Goal: Task Accomplishment & Management: Manage account settings

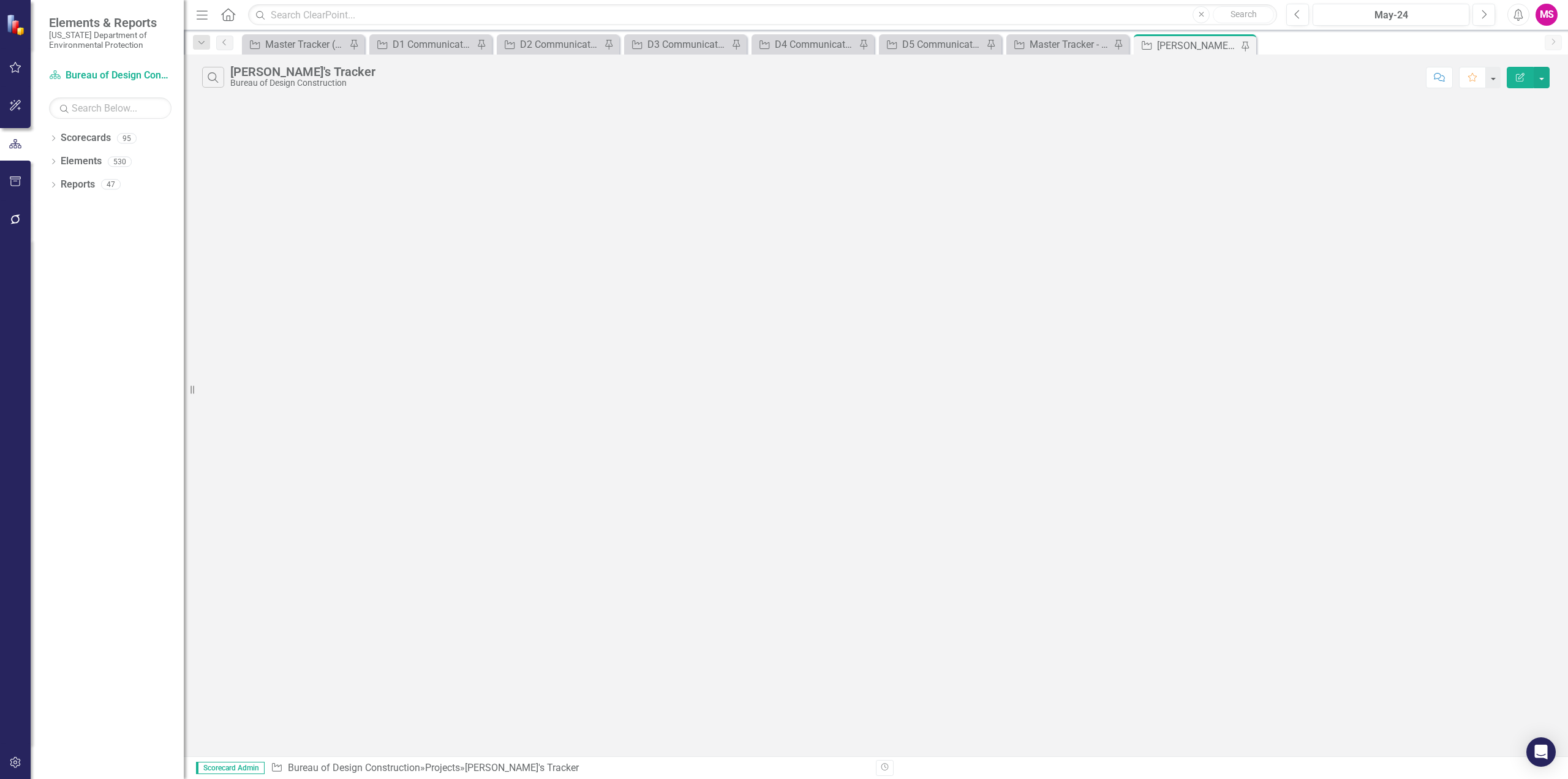
click at [202, 17] on icon "Menu" at bounding box center [202, 14] width 16 height 13
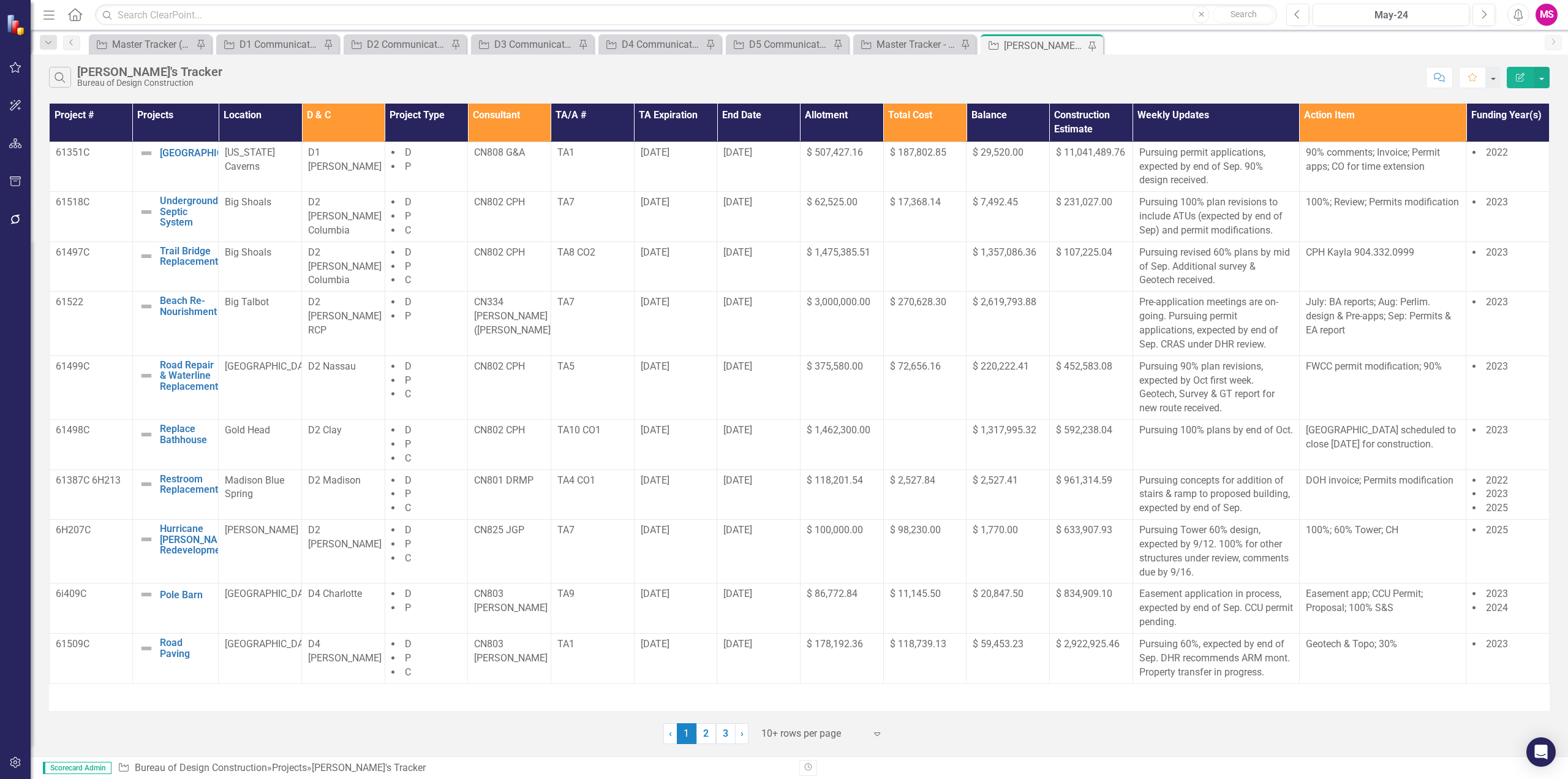
click at [52, 14] on icon "button" at bounding box center [49, 14] width 11 height 8
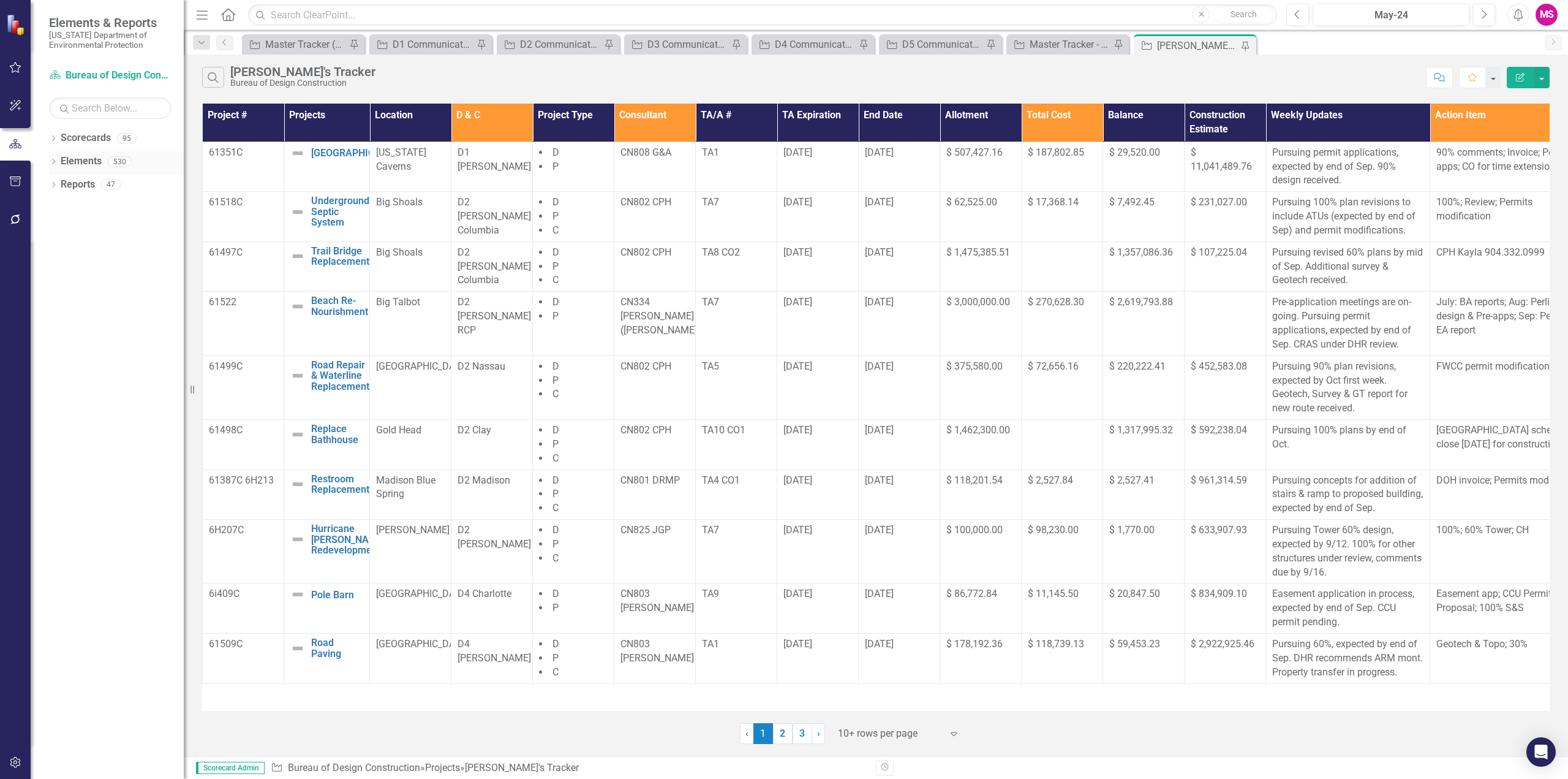
click at [52, 161] on icon "Dropdown" at bounding box center [53, 162] width 8 height 7
click at [100, 231] on link "Project Projects" at bounding box center [93, 231] width 53 height 14
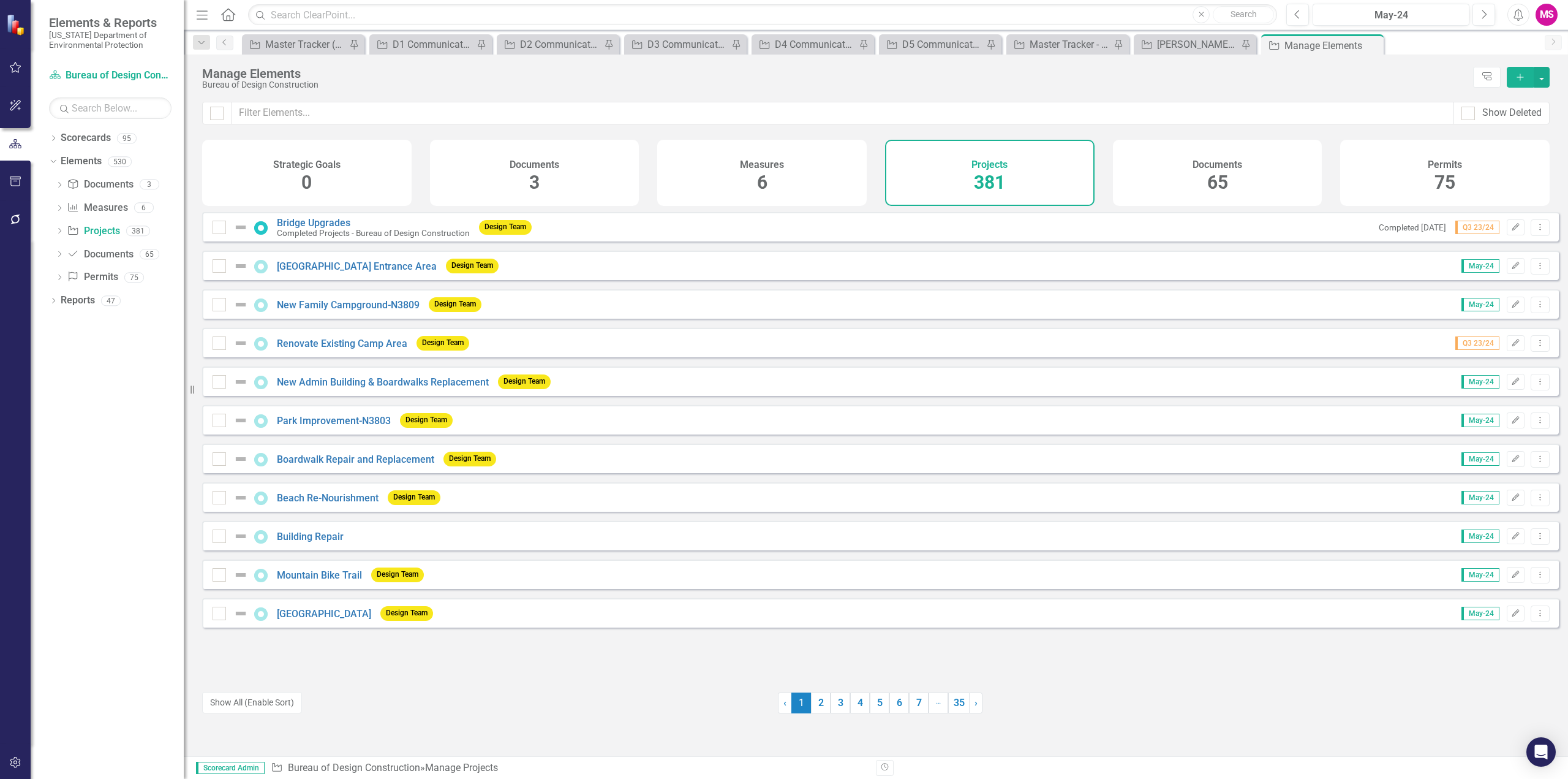
click at [1522, 75] on icon "Add" at bounding box center [1520, 77] width 11 height 8
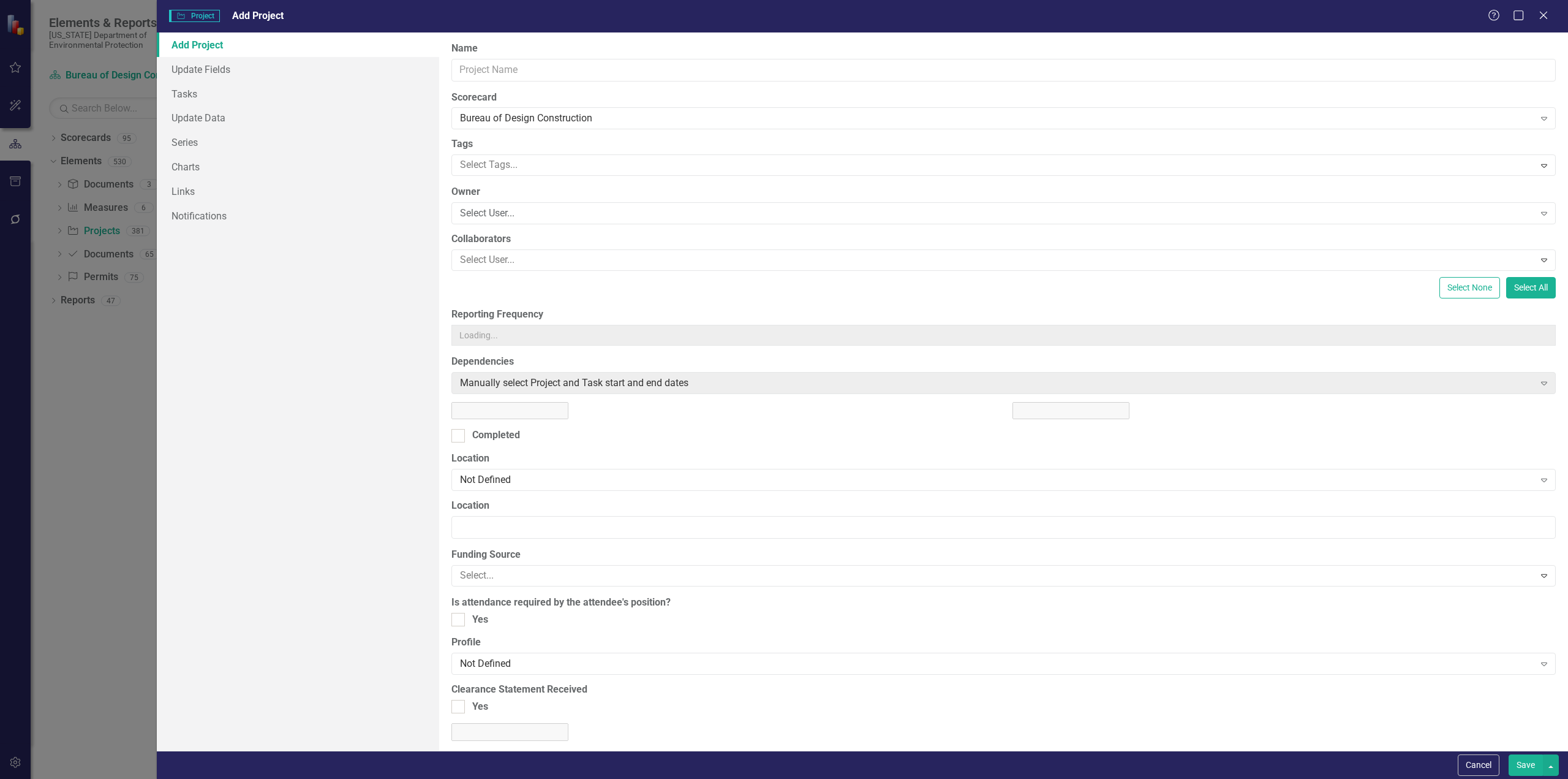
click at [501, 66] on div "Project Project Add Project Help Maximize Close Add Project Update Fields Tasks…" at bounding box center [784, 389] width 1568 height 779
type input "https://"
type input "0"
click at [501, 69] on input "Name" at bounding box center [1003, 70] width 1104 height 23
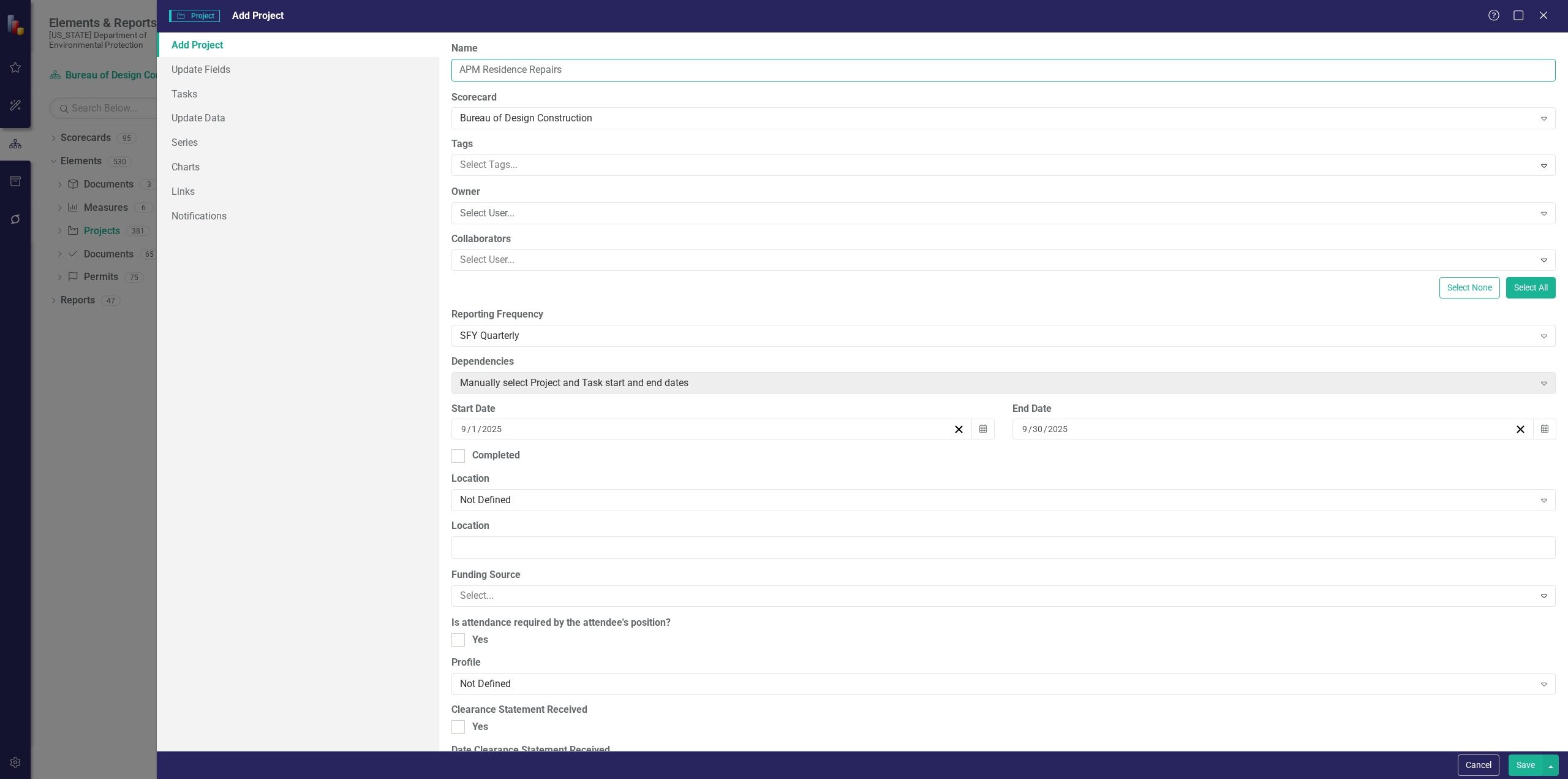
click at [566, 69] on input "APM Residence Repairs" at bounding box center [1003, 70] width 1104 height 23
type input "APM Residence"
click at [384, 148] on link "Series" at bounding box center [298, 142] width 282 height 24
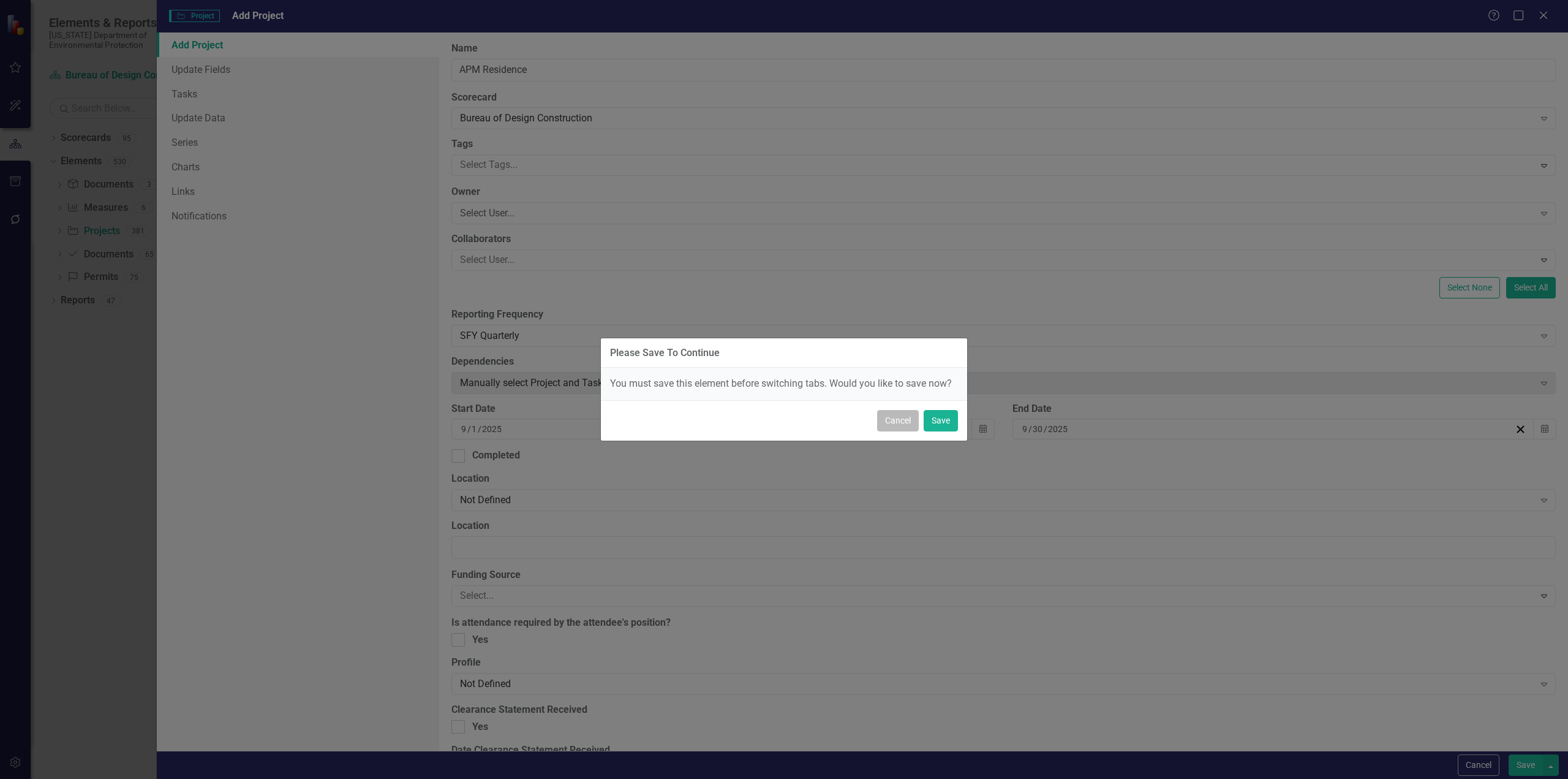
click at [900, 423] on button "Cancel" at bounding box center [897, 420] width 42 height 21
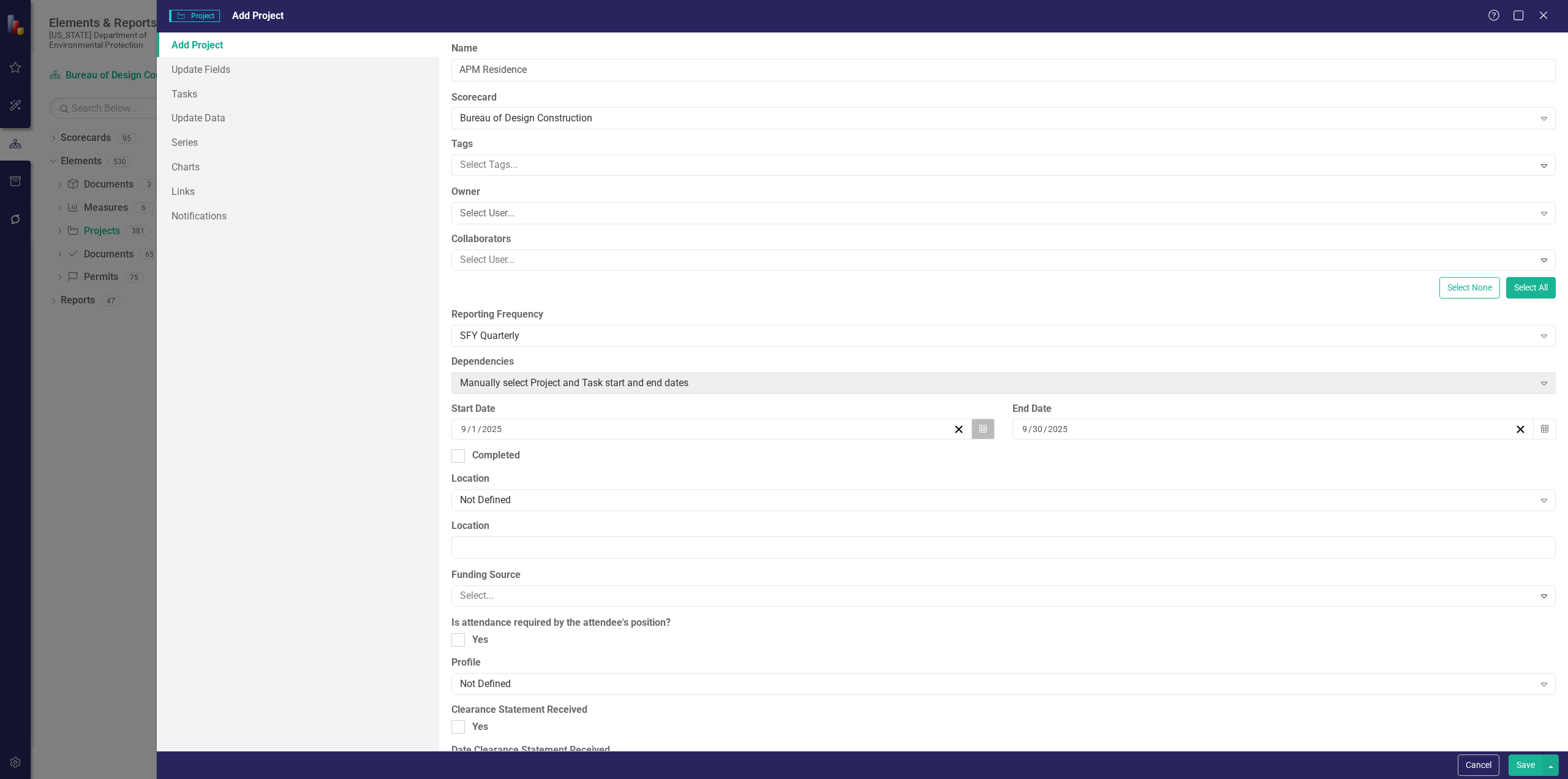
click at [980, 428] on icon "Calendar" at bounding box center [983, 429] width 8 height 8
click at [716, 519] on button "10" at bounding box center [710, 522] width 30 height 22
click at [1541, 429] on icon "button" at bounding box center [1545, 429] width 8 height 8
click at [1280, 460] on span "[DATE]" at bounding box center [1267, 458] width 25 height 10
click at [1278, 461] on button "2025" at bounding box center [1267, 459] width 105 height 27
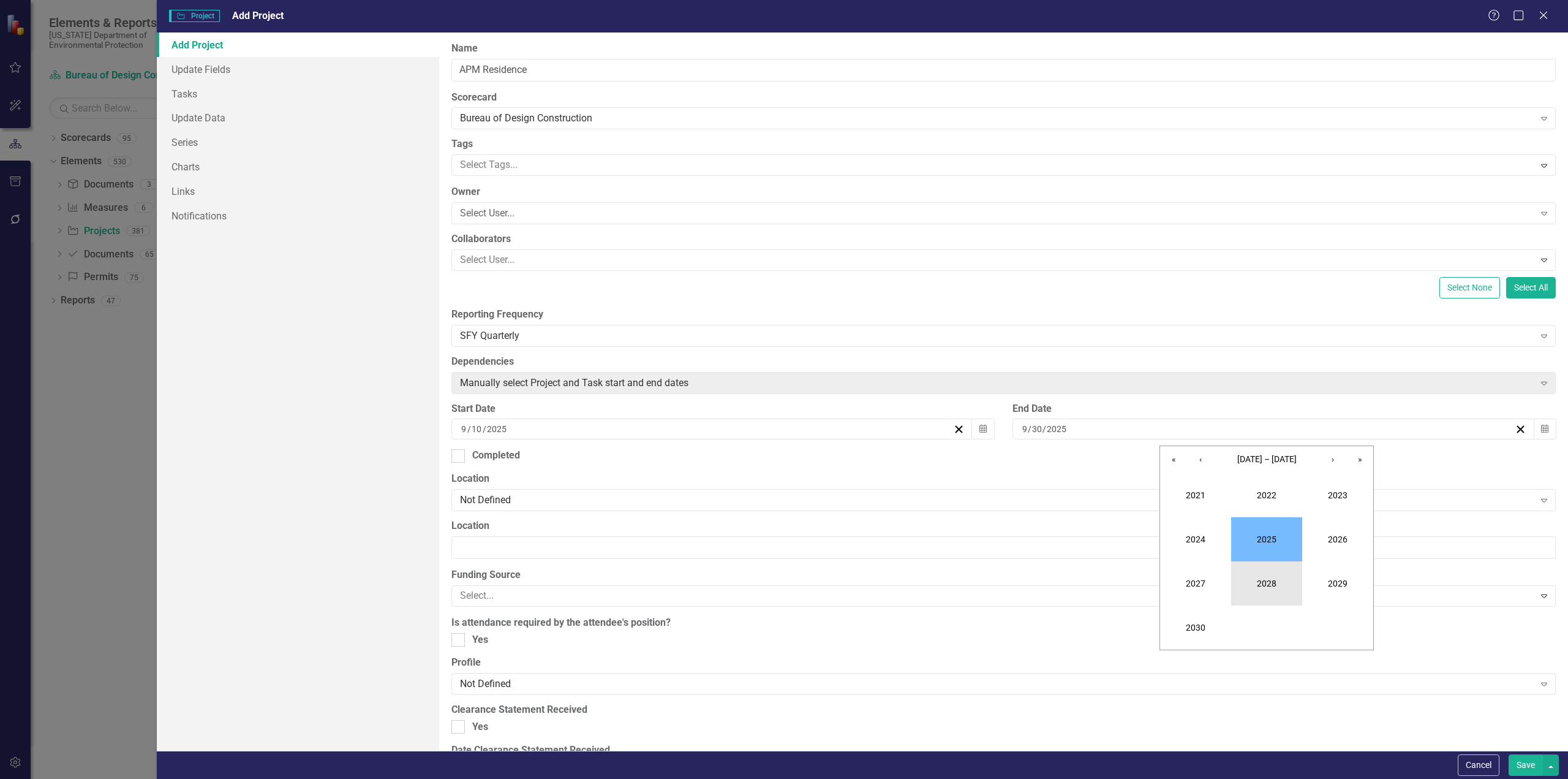
click at [1265, 581] on button "2028" at bounding box center [1266, 583] width 71 height 44
click at [1323, 541] on button "June" at bounding box center [1337, 539] width 71 height 44
click at [1327, 586] on abbr "30" at bounding box center [1327, 588] width 10 height 10
click at [1152, 469] on div "ClearPoint Can Do More! How ClearPoint Can Help Close Enterprise plans can auto…" at bounding box center [1003, 391] width 1129 height 718
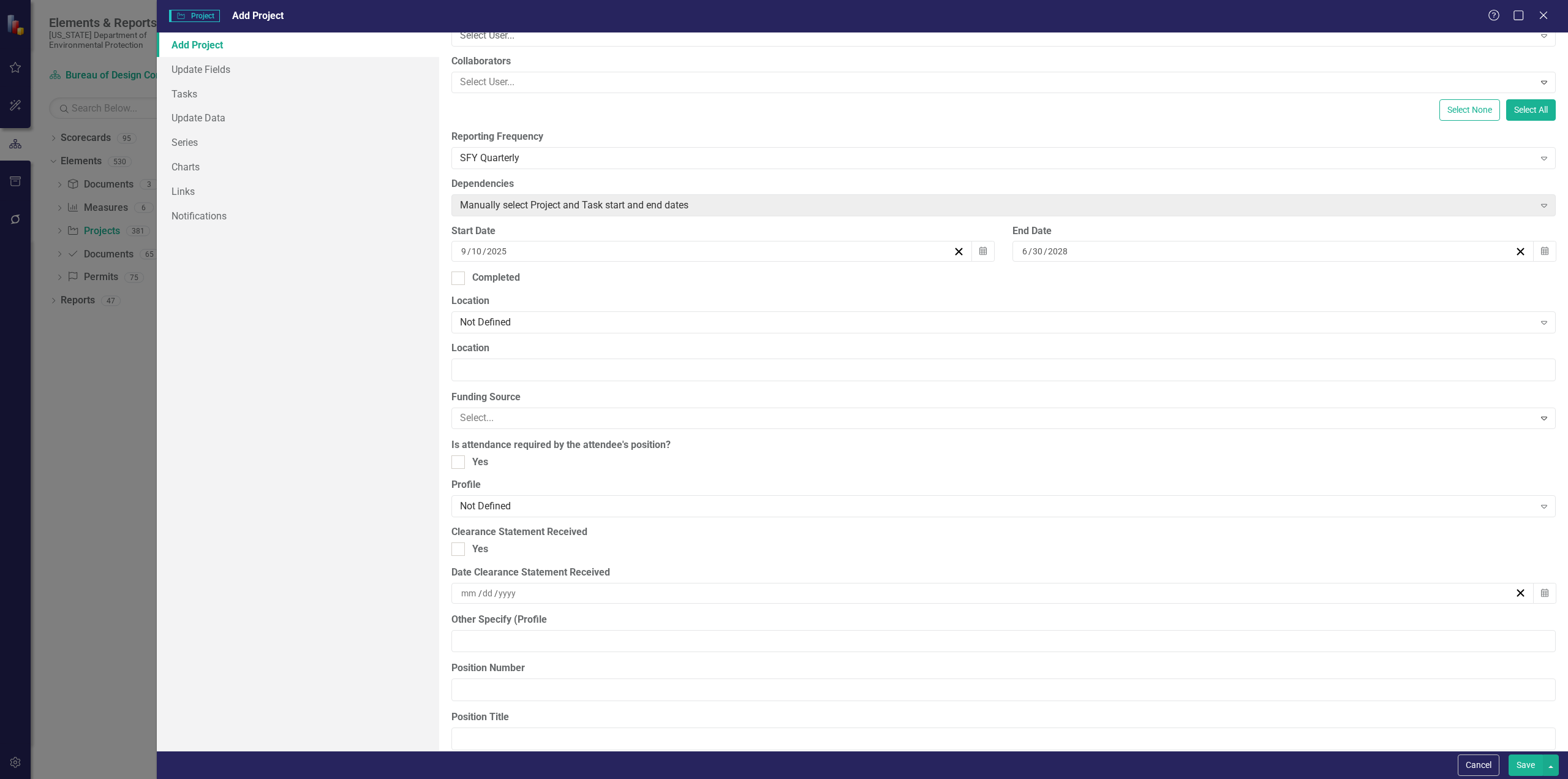
scroll to position [184, 0]
click at [592, 324] on div "Not Defined Expand" at bounding box center [1003, 316] width 1104 height 22
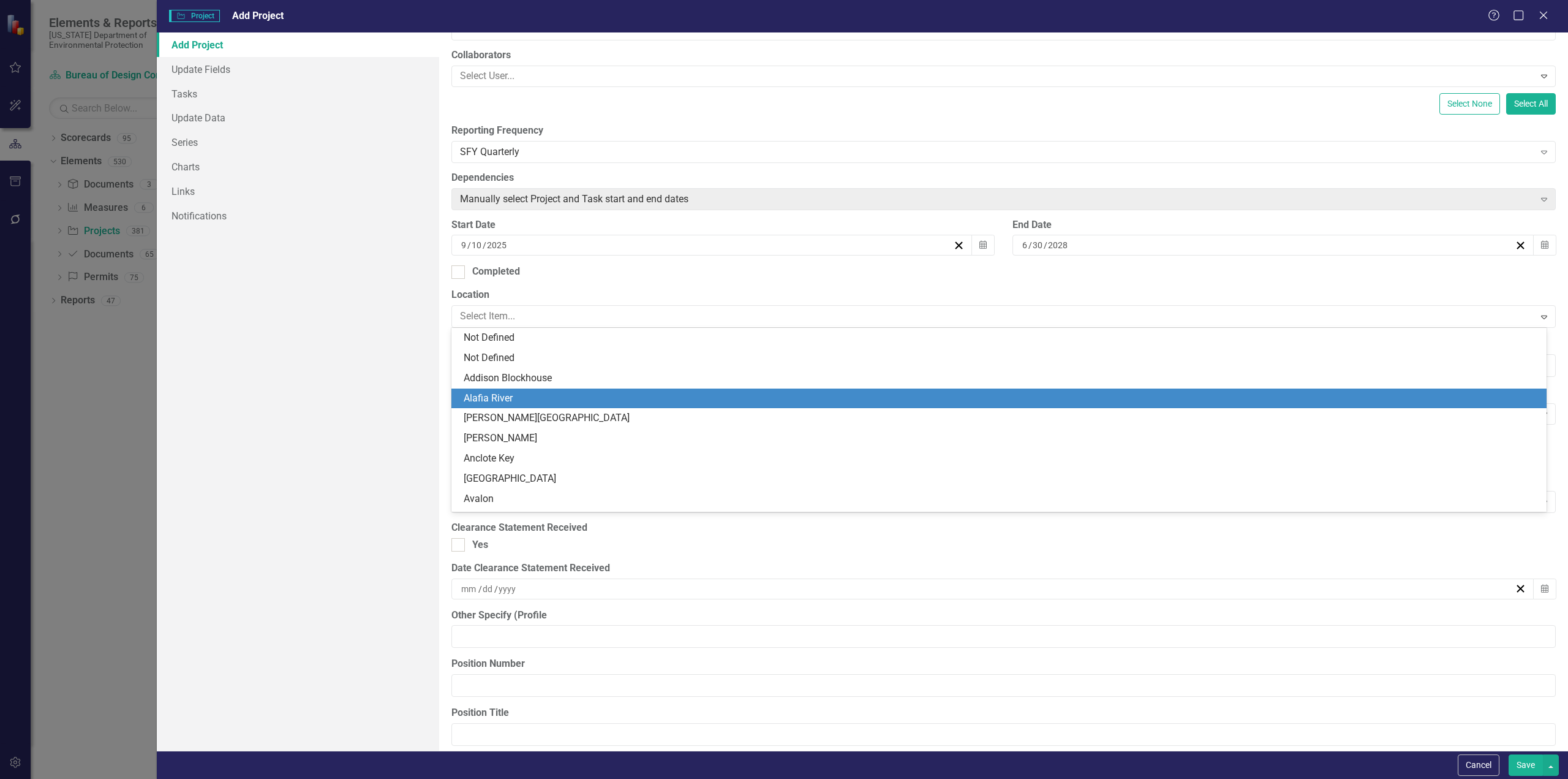
click at [498, 400] on div "Alafia River" at bounding box center [1001, 398] width 1076 height 14
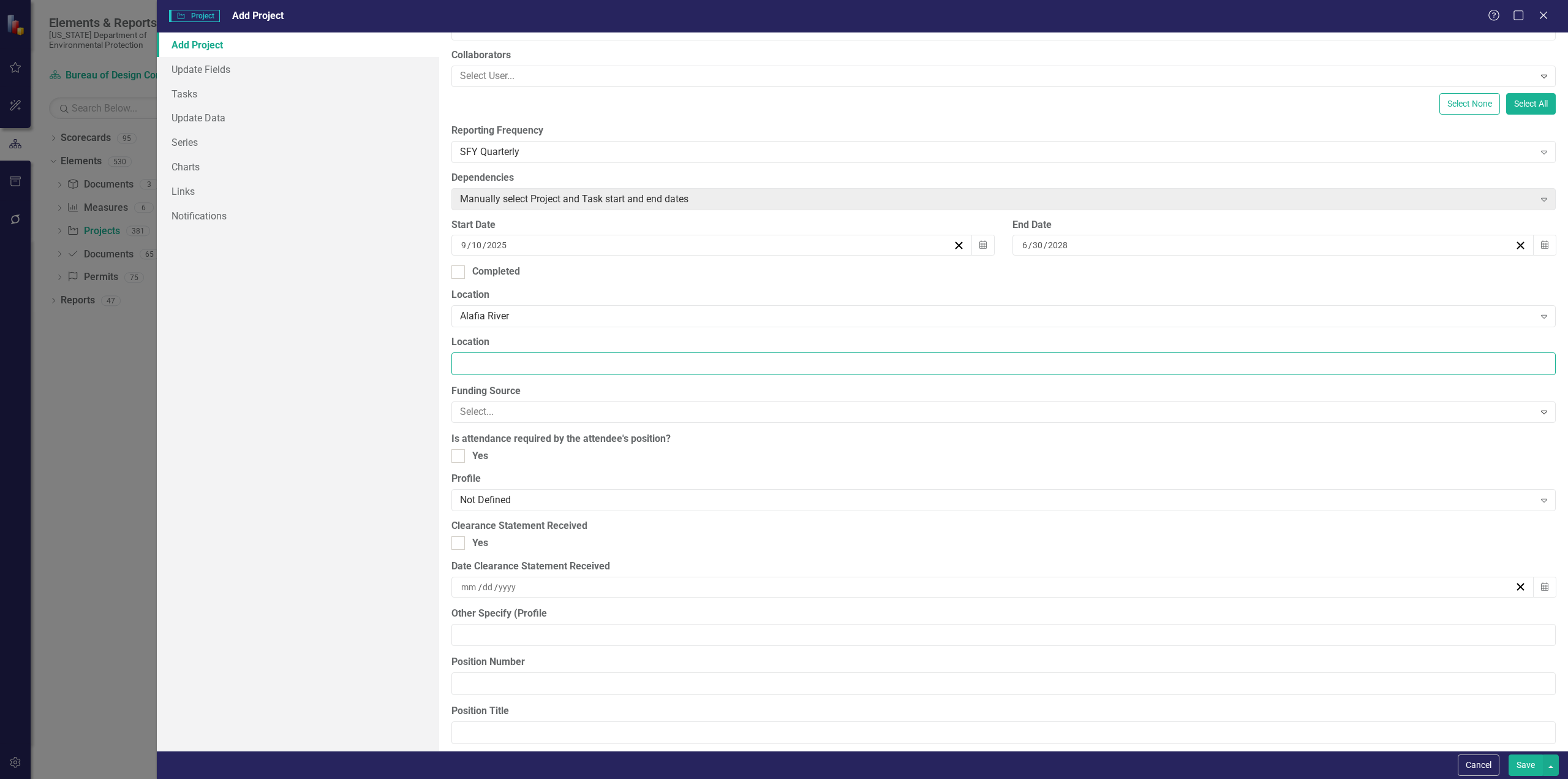
click at [521, 365] on input "Location" at bounding box center [1003, 364] width 1104 height 23
click at [345, 480] on div "Add Project Update Fields Tasks Update Data Series Charts Links Notifications" at bounding box center [298, 391] width 282 height 718
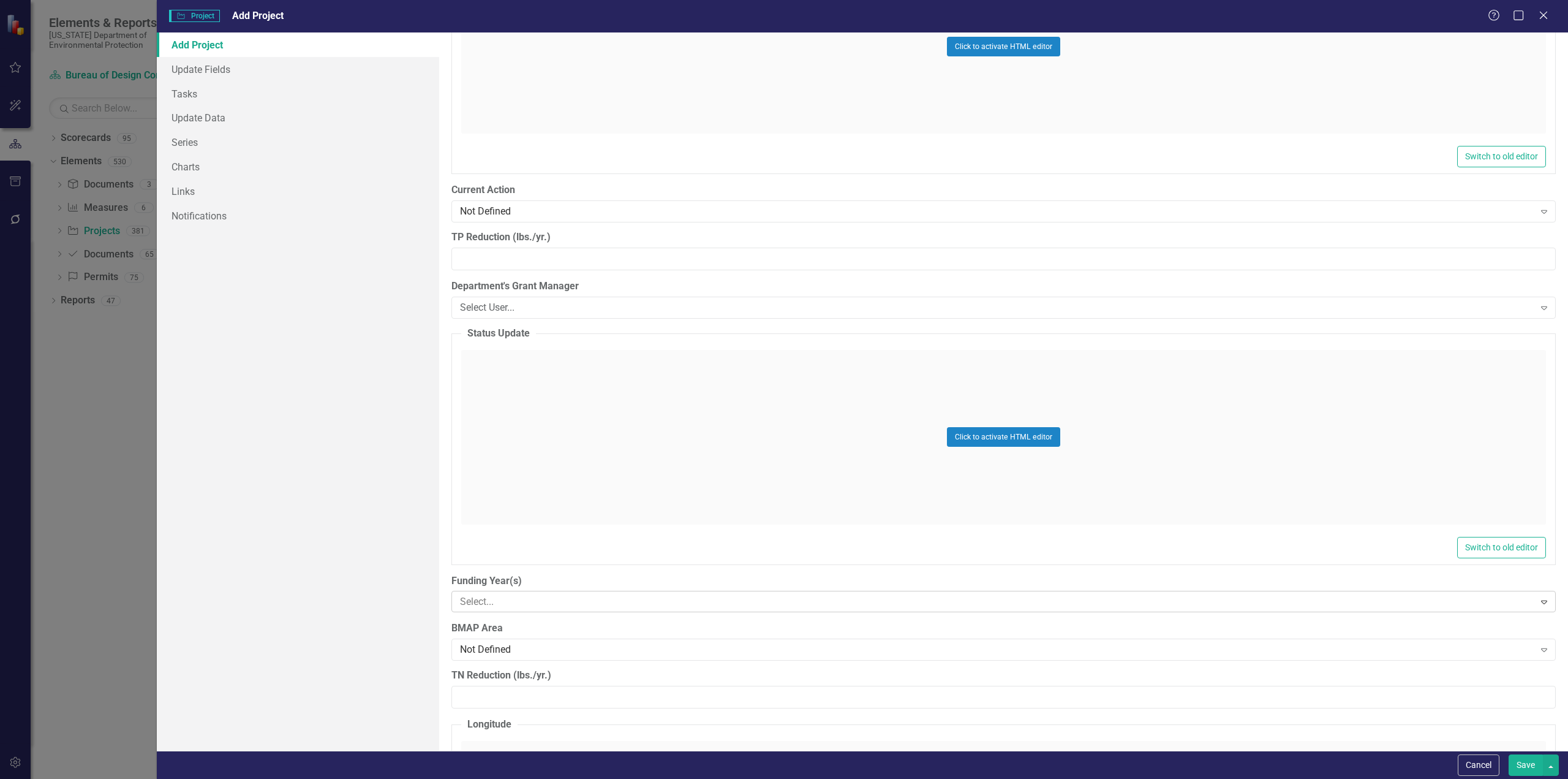
scroll to position [1593, 0]
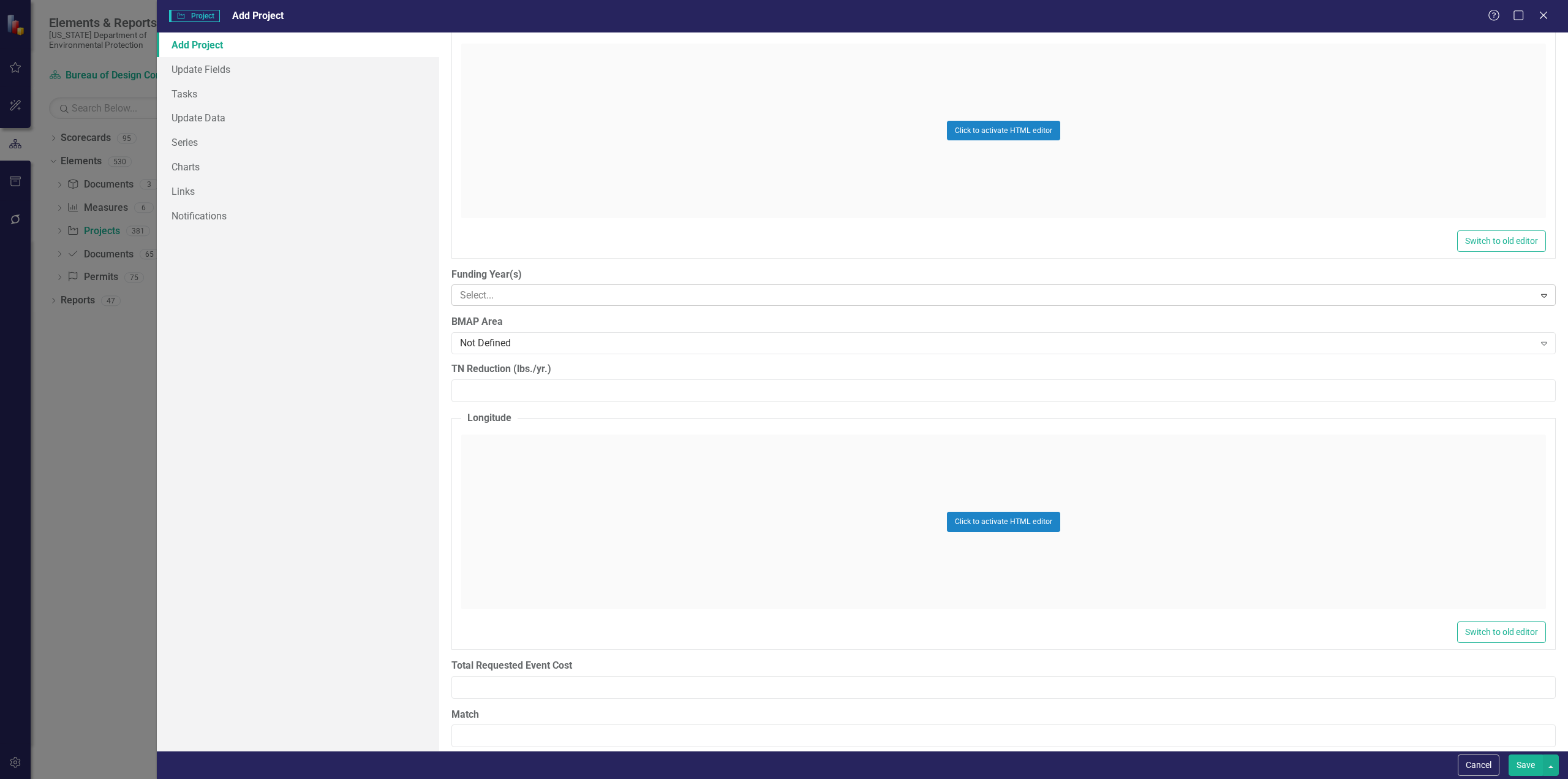
click at [490, 296] on div at bounding box center [995, 295] width 1079 height 17
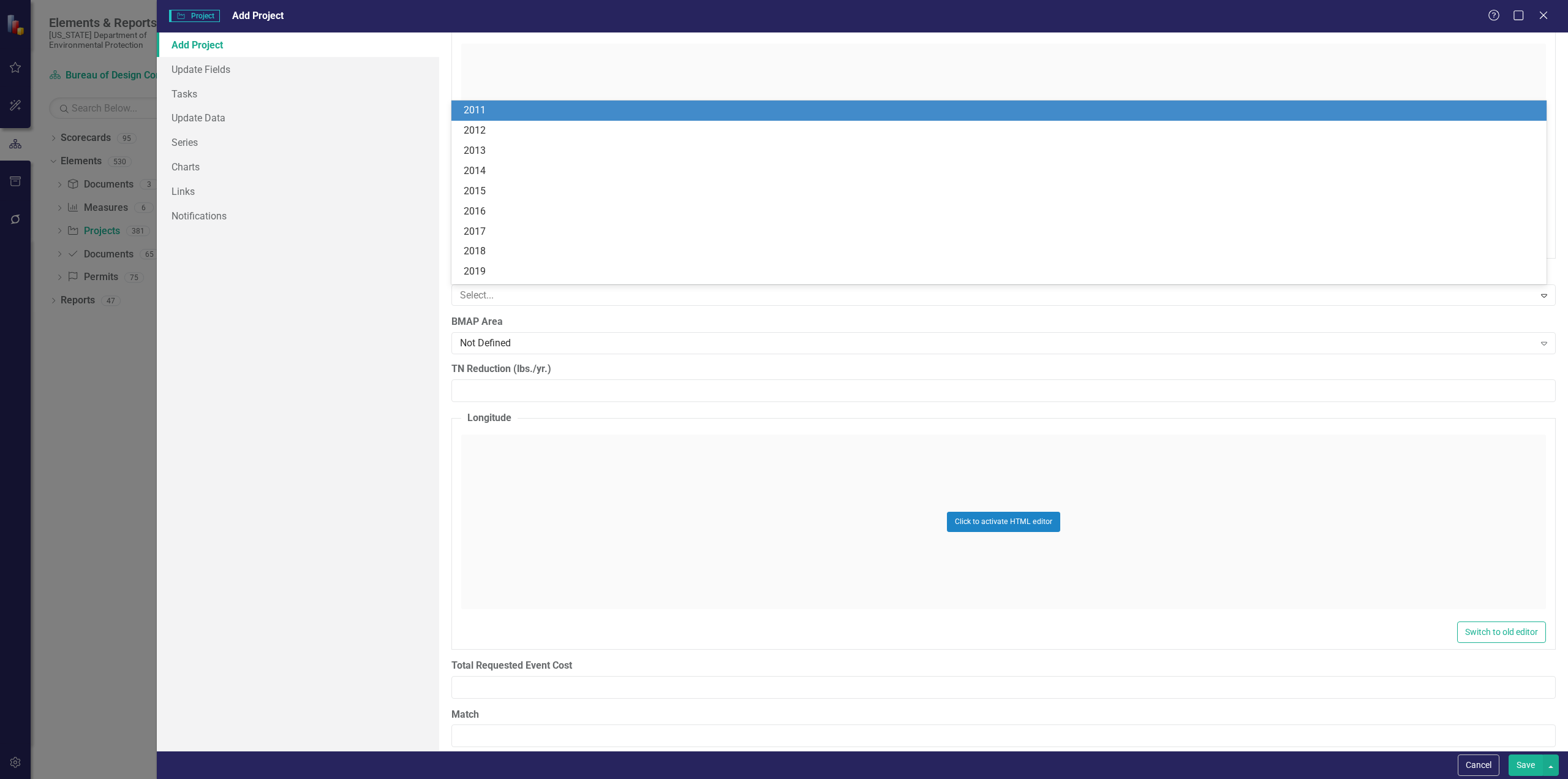
scroll to position [24, 0]
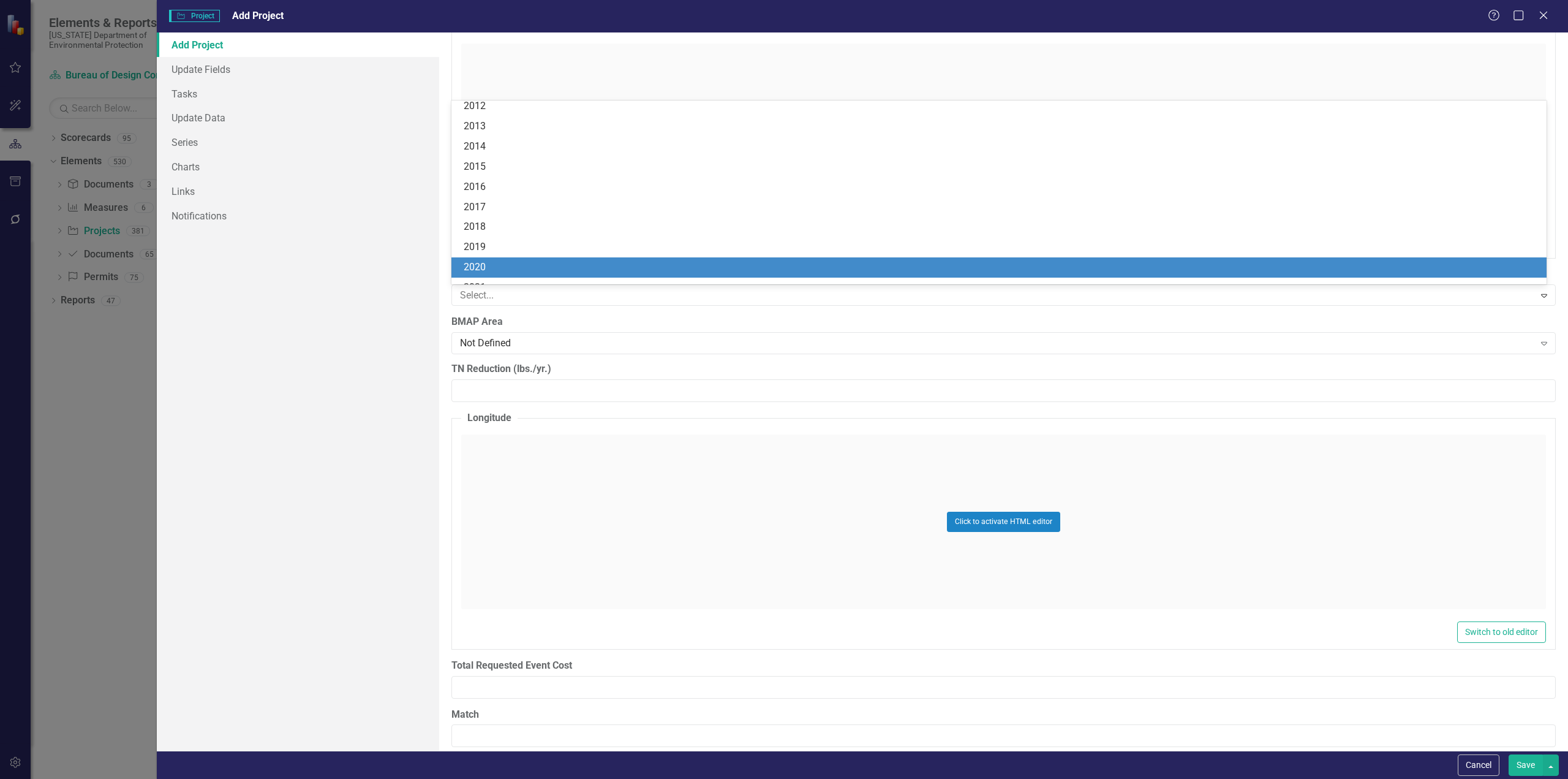
click at [349, 369] on div "Add Project Update Fields Tasks Update Data Series Charts Links Notifications" at bounding box center [298, 391] width 282 height 718
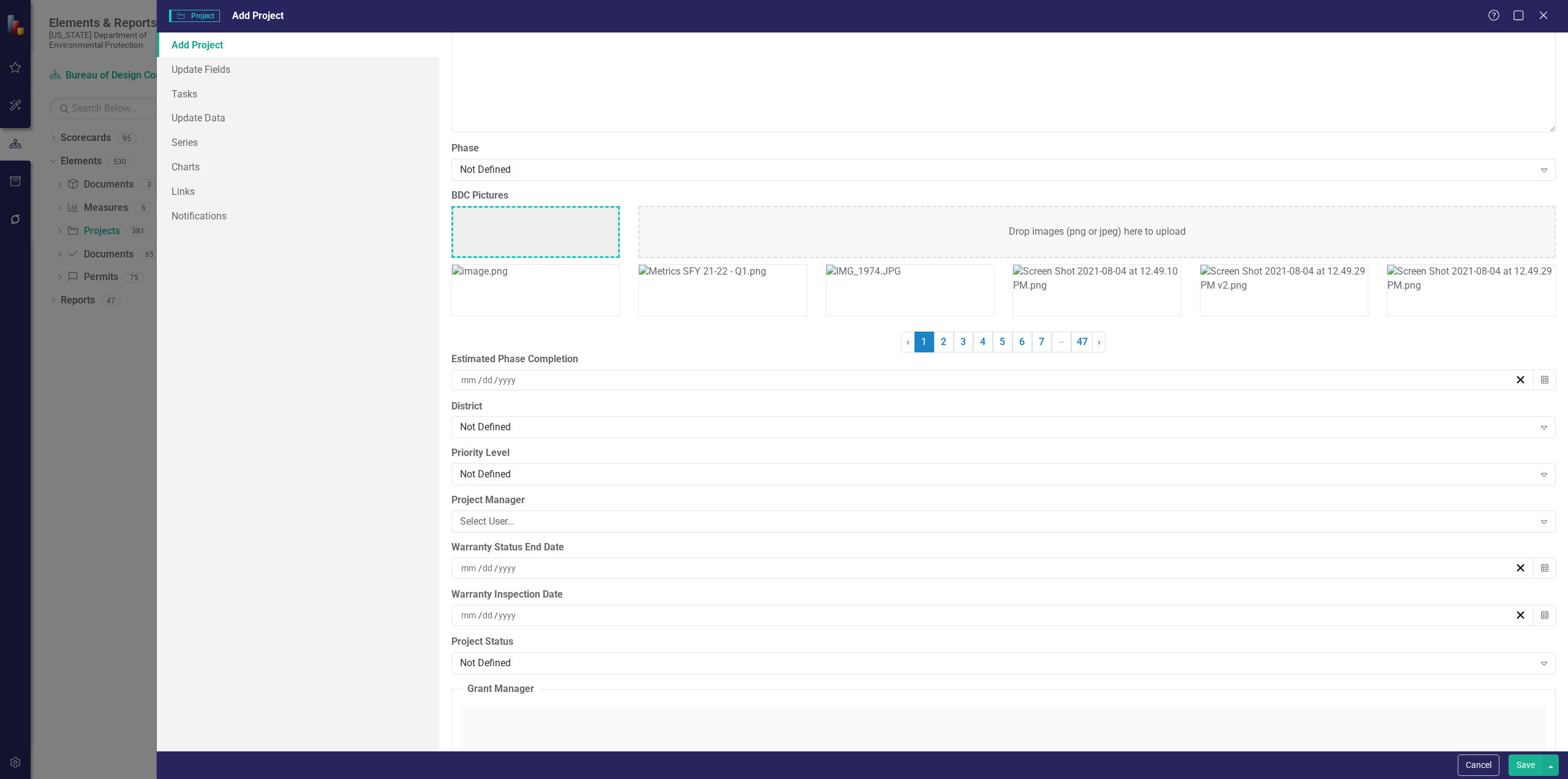
scroll to position [3003, 0]
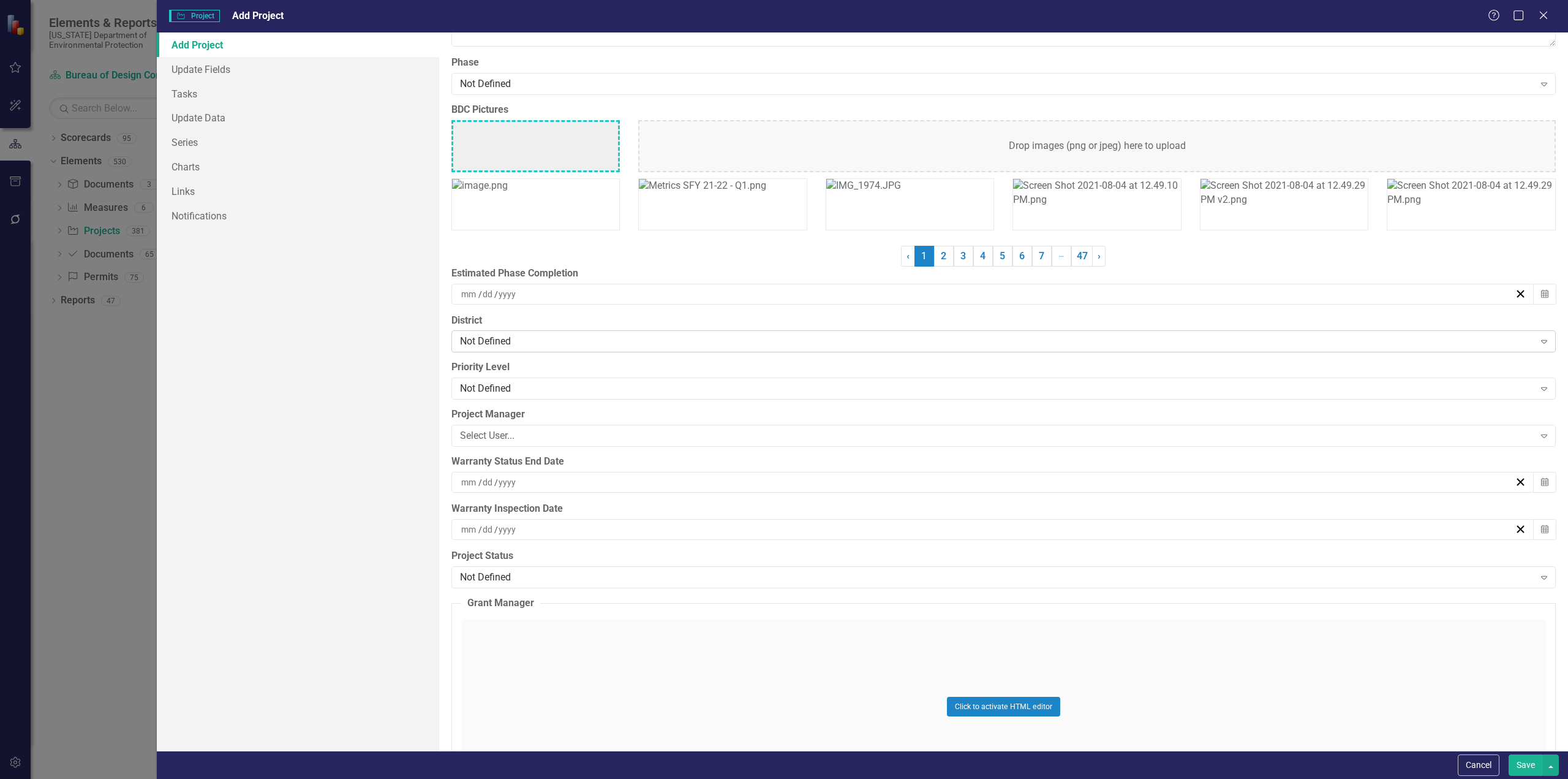
click at [502, 340] on div "Not Defined" at bounding box center [996, 341] width 1074 height 14
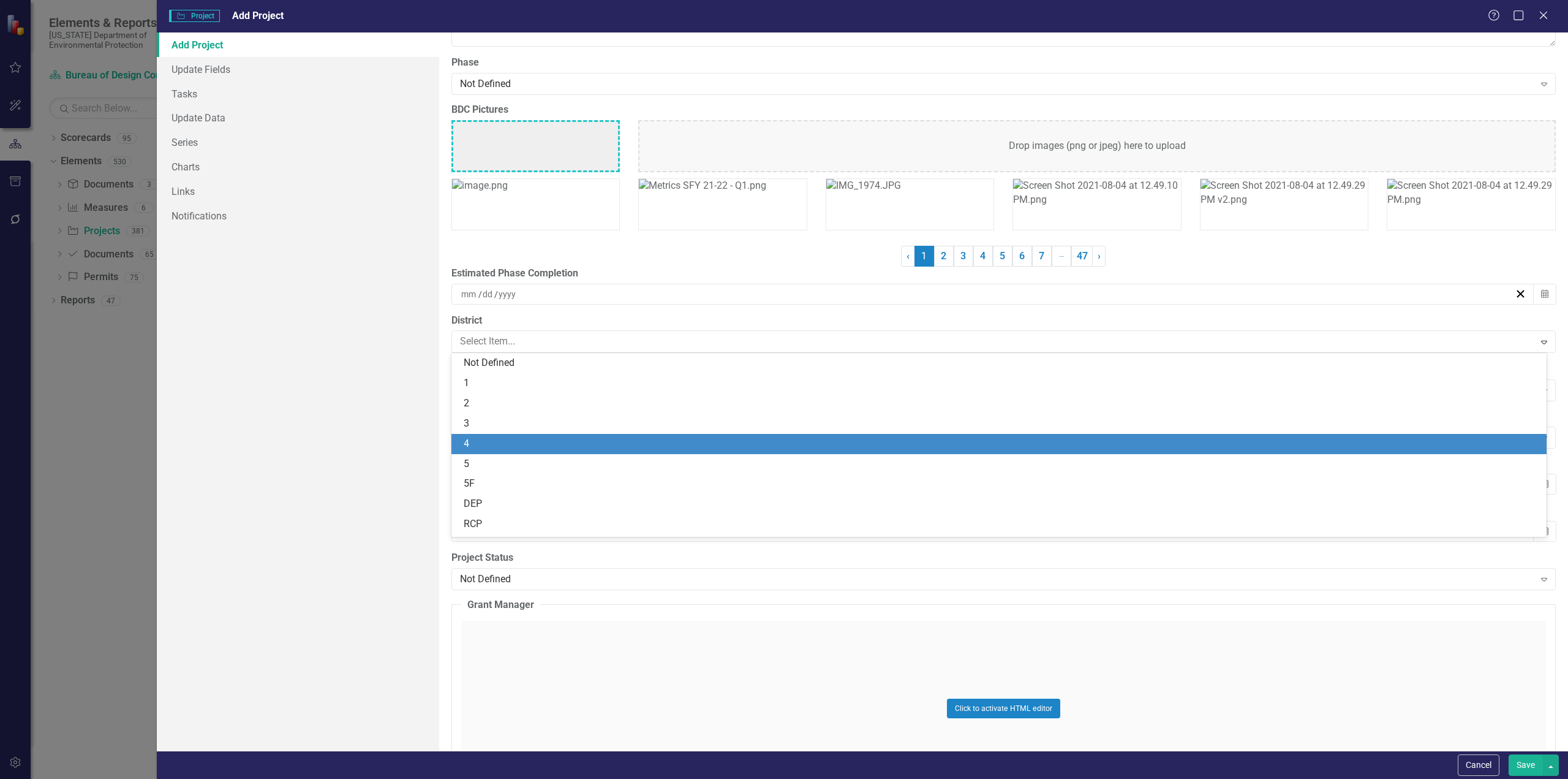
click at [480, 442] on div "4" at bounding box center [1001, 444] width 1076 height 14
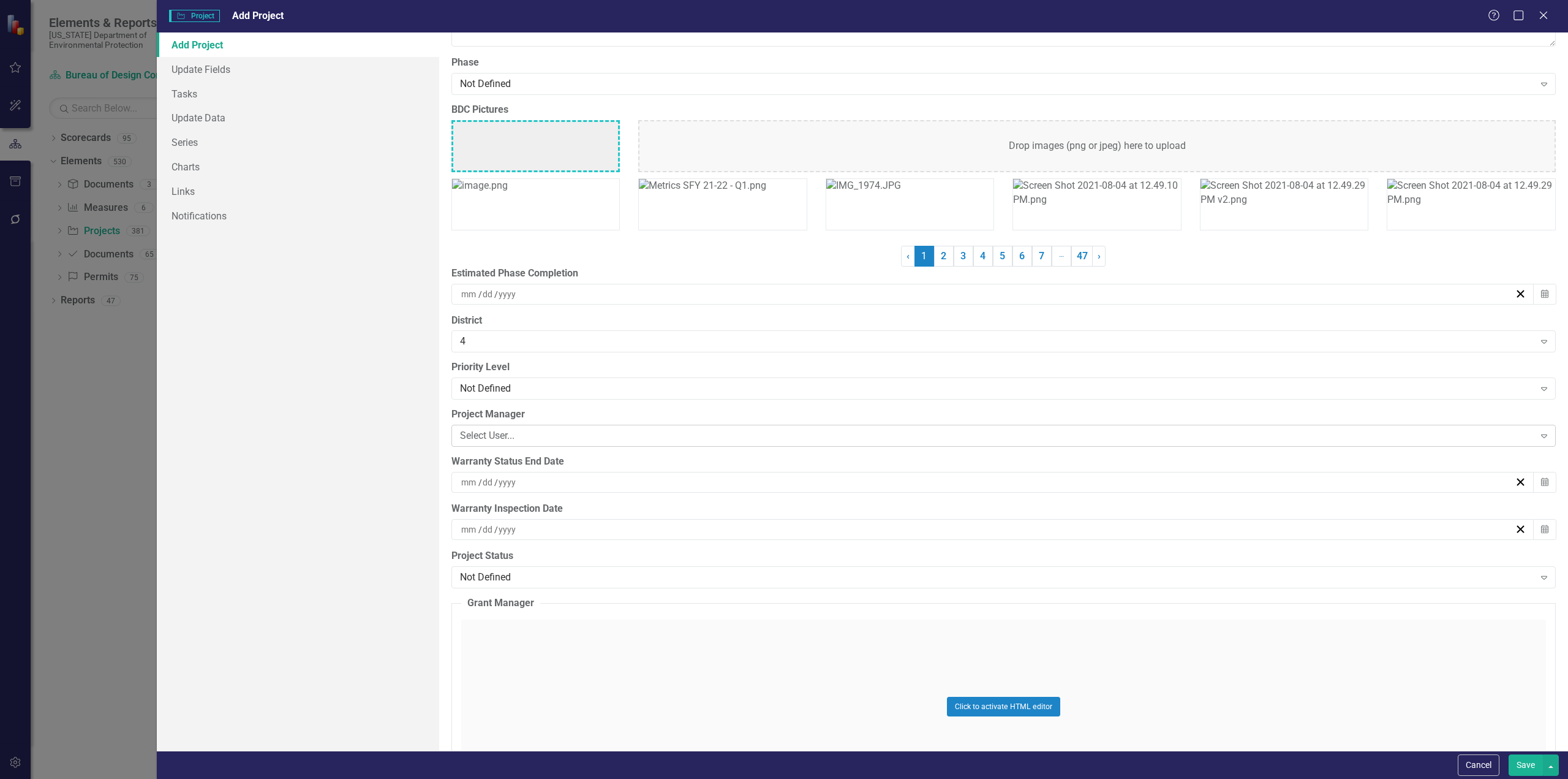
click at [512, 432] on div "Select User..." at bounding box center [996, 436] width 1074 height 14
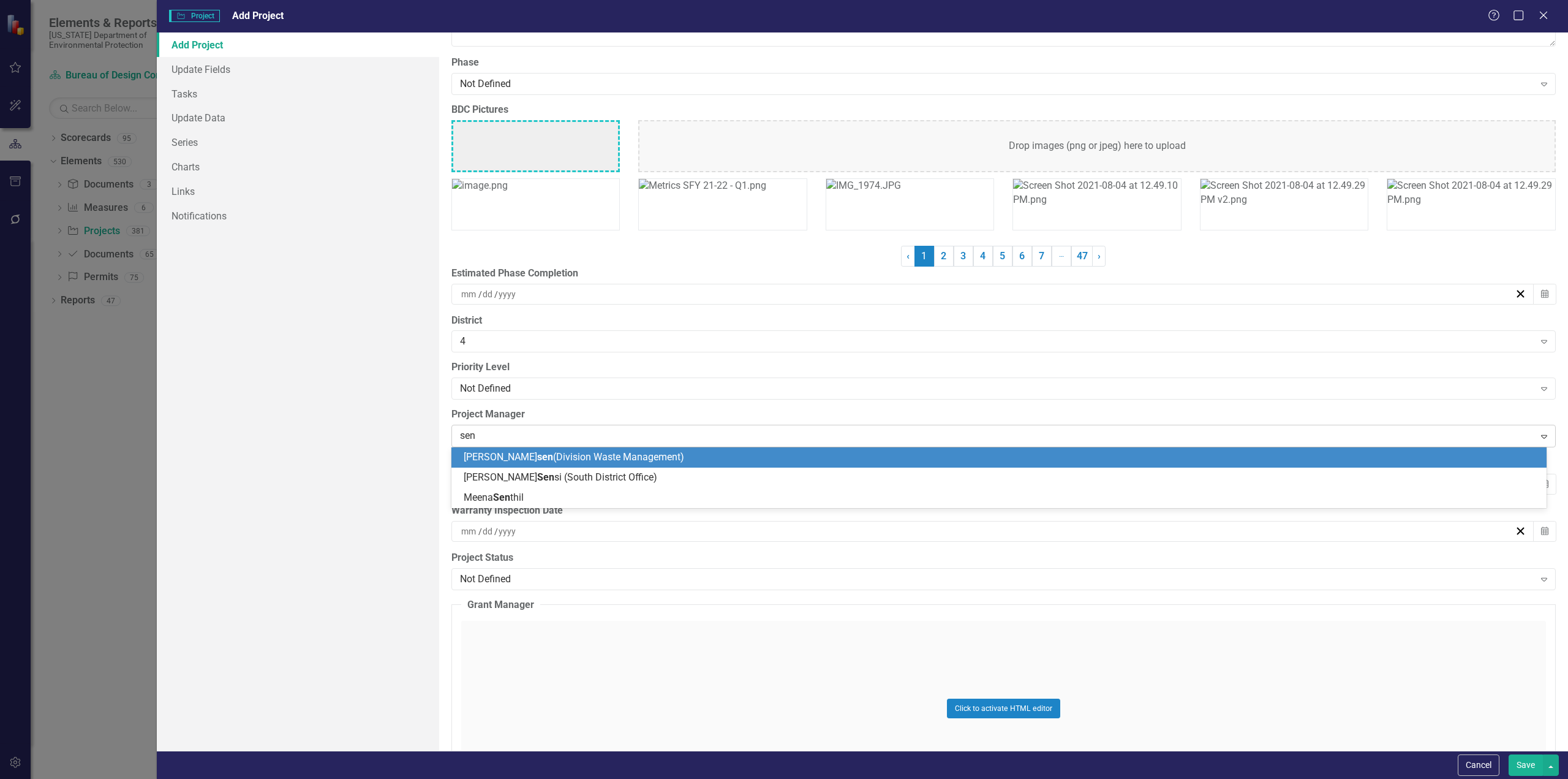
type input "sent"
click at [466, 451] on span "Meena Sent hil" at bounding box center [493, 456] width 60 height 11
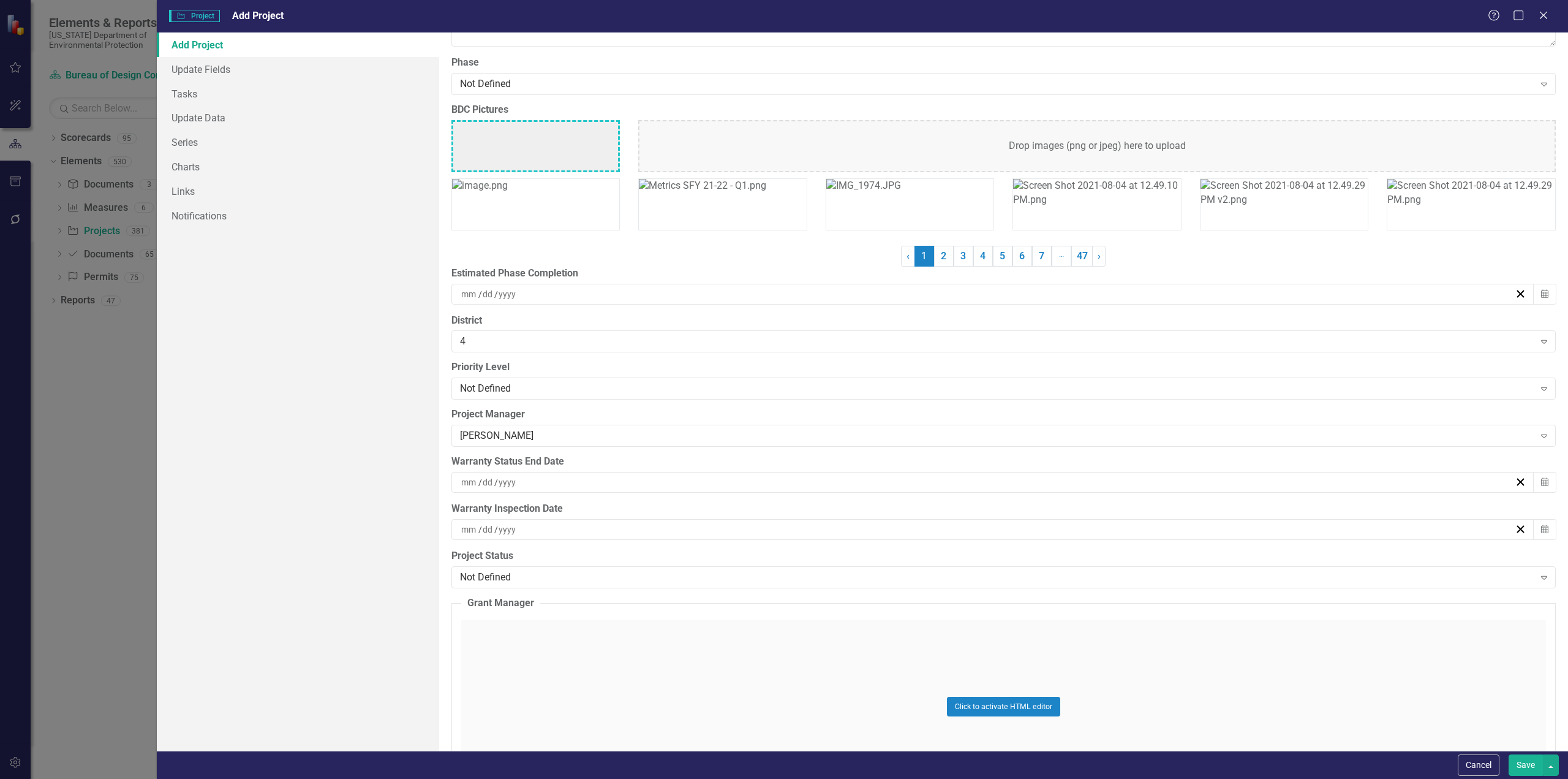
click at [1522, 760] on button "Save" at bounding box center [1525, 765] width 34 height 21
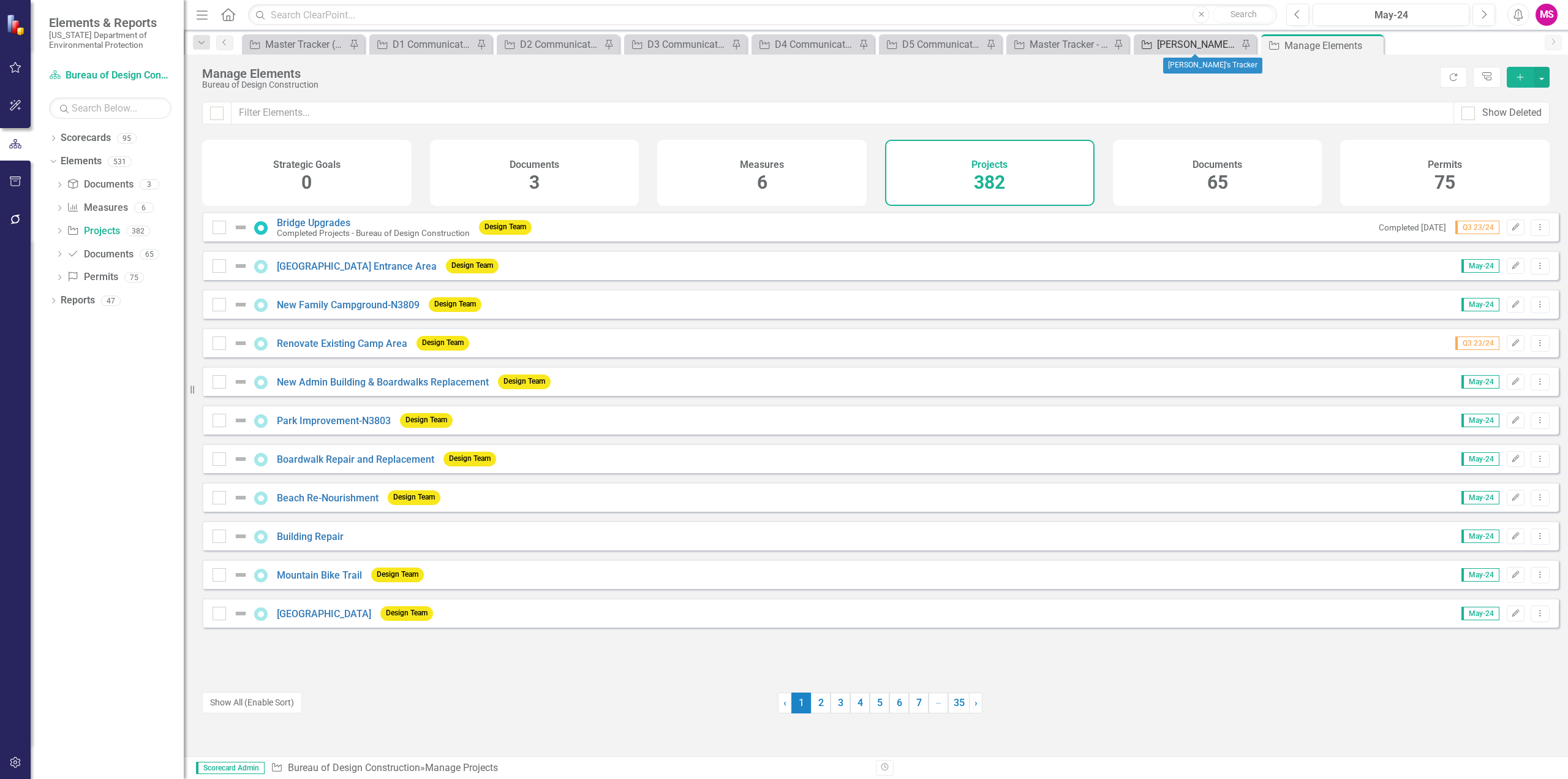
click at [1205, 43] on div "[PERSON_NAME]'s Tracker" at bounding box center [1197, 44] width 81 height 15
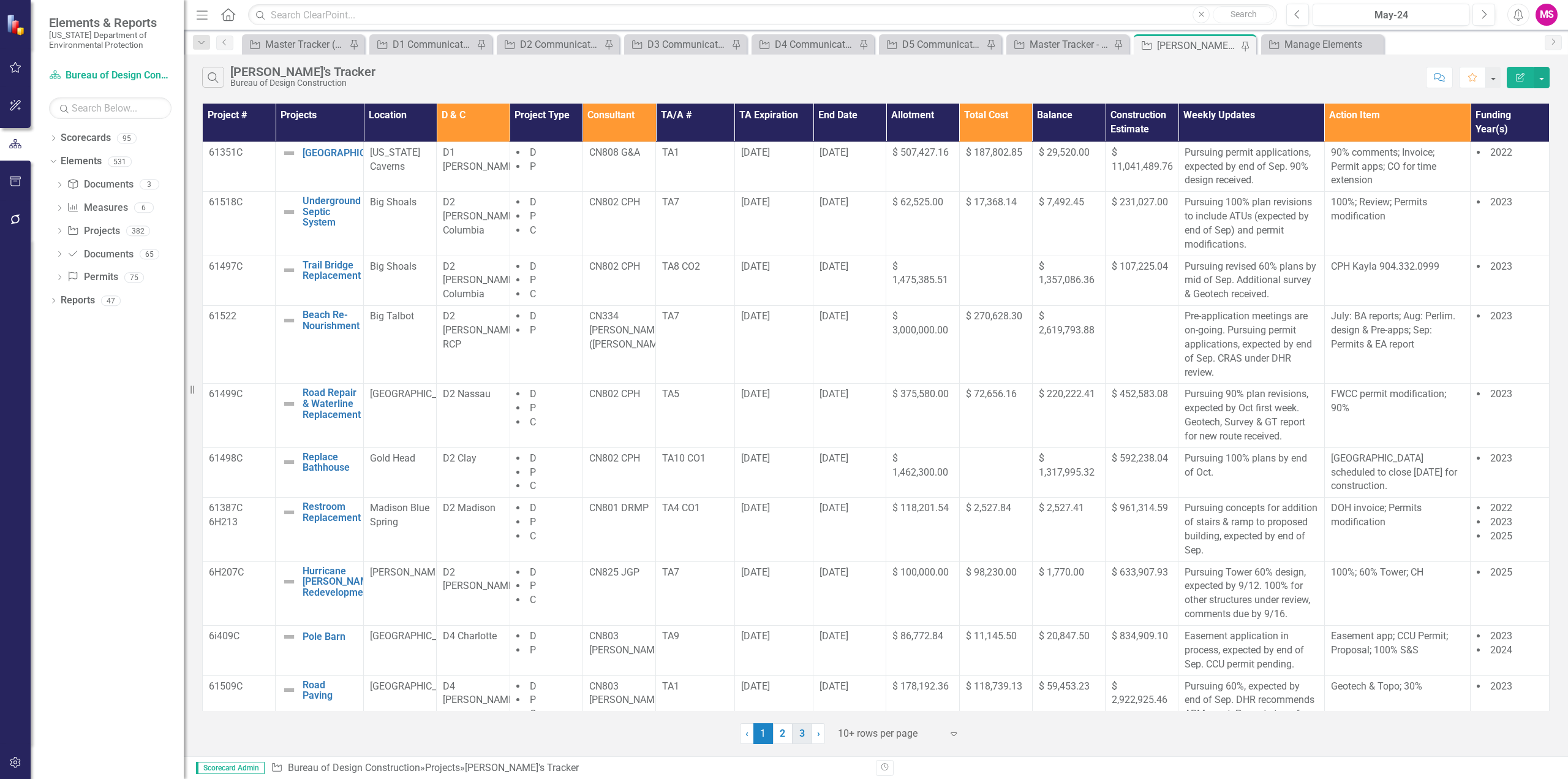
click at [804, 737] on link "3" at bounding box center [802, 733] width 20 height 21
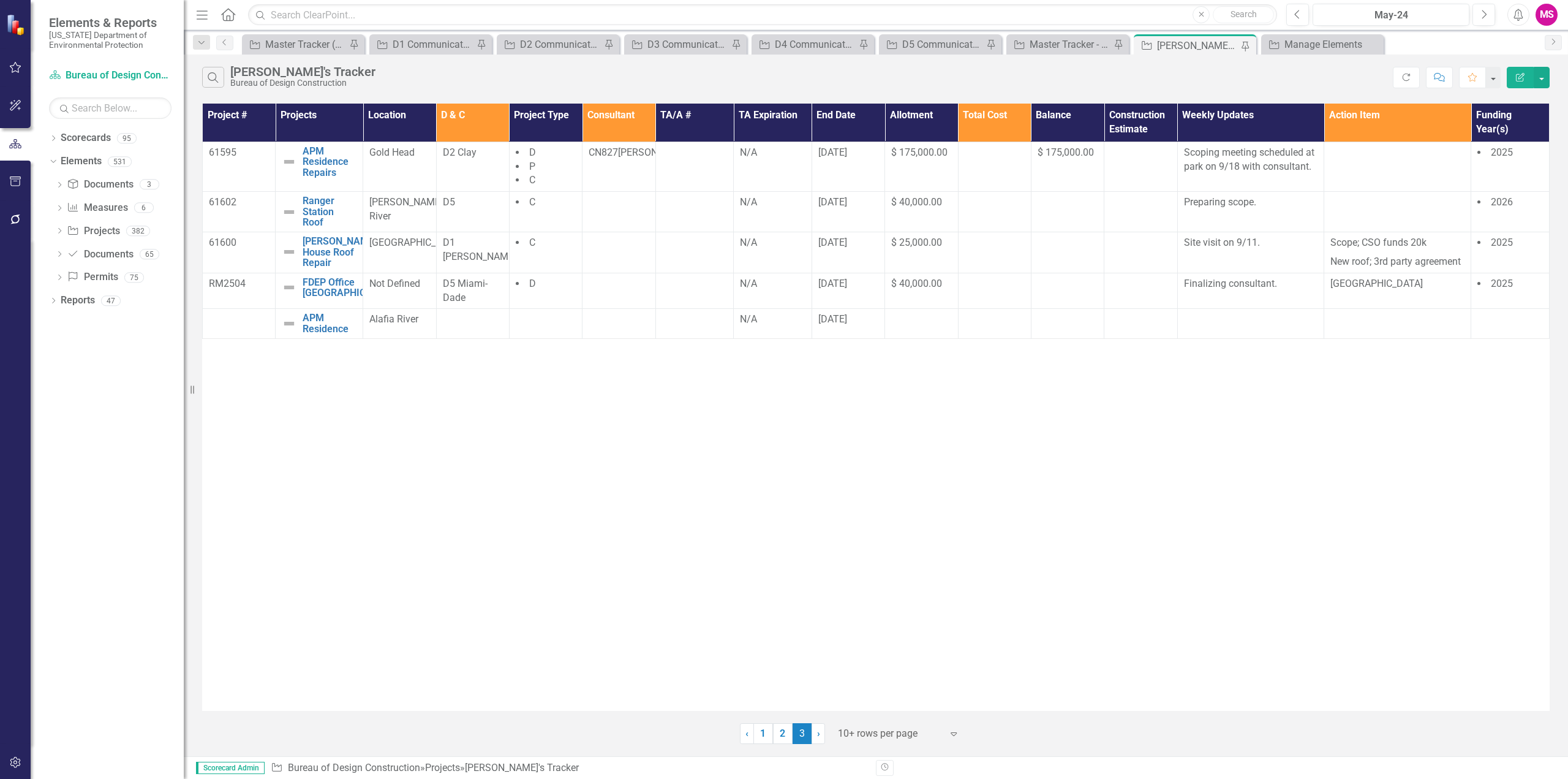
click at [201, 13] on icon "Menu" at bounding box center [202, 14] width 16 height 13
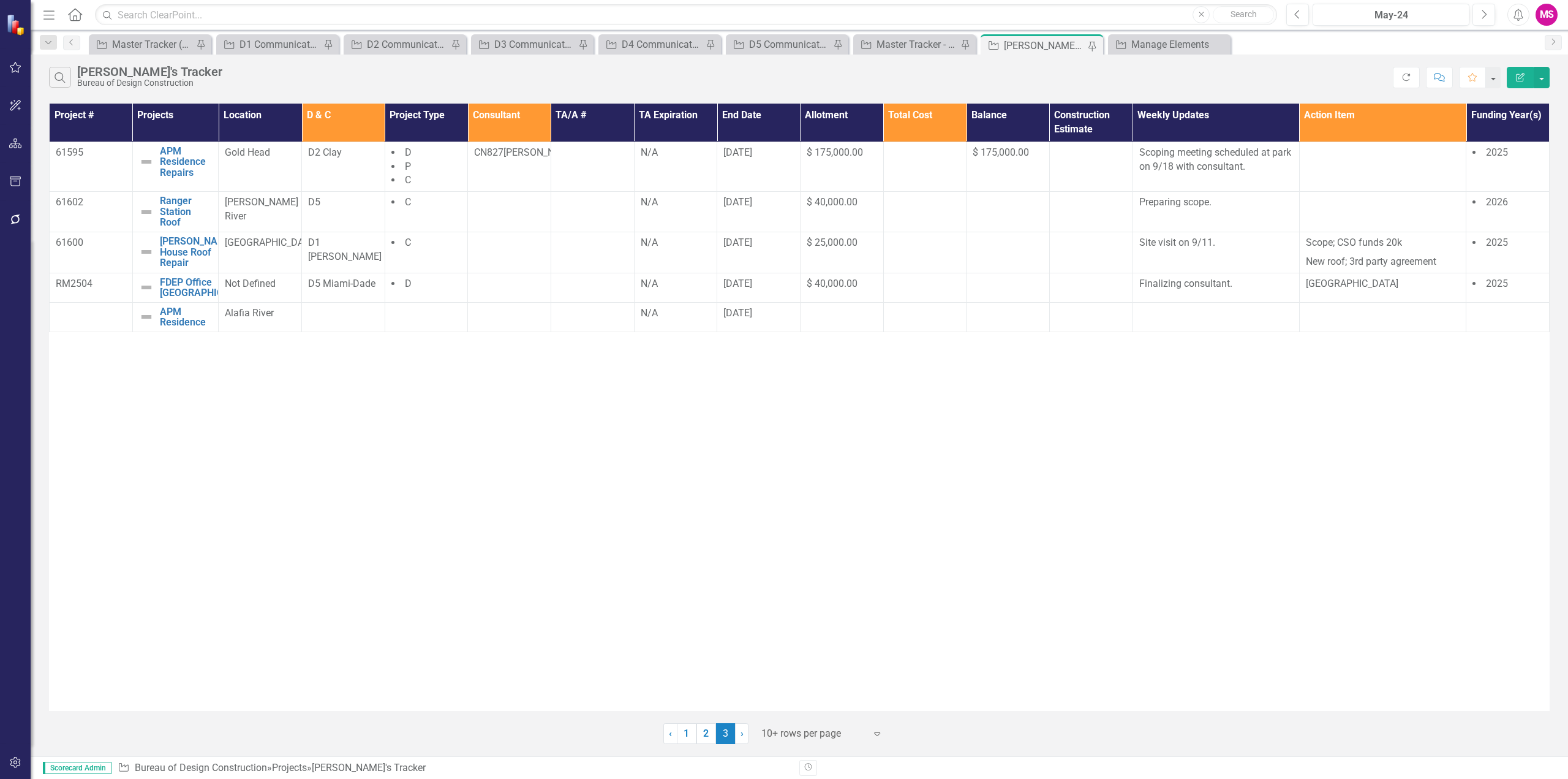
click at [309, 461] on div "Project # Projects Location D & C Project Type Consultant TA/A # TA Expiration …" at bounding box center [798, 407] width 1500 height 607
click at [73, 321] on div at bounding box center [91, 313] width 71 height 14
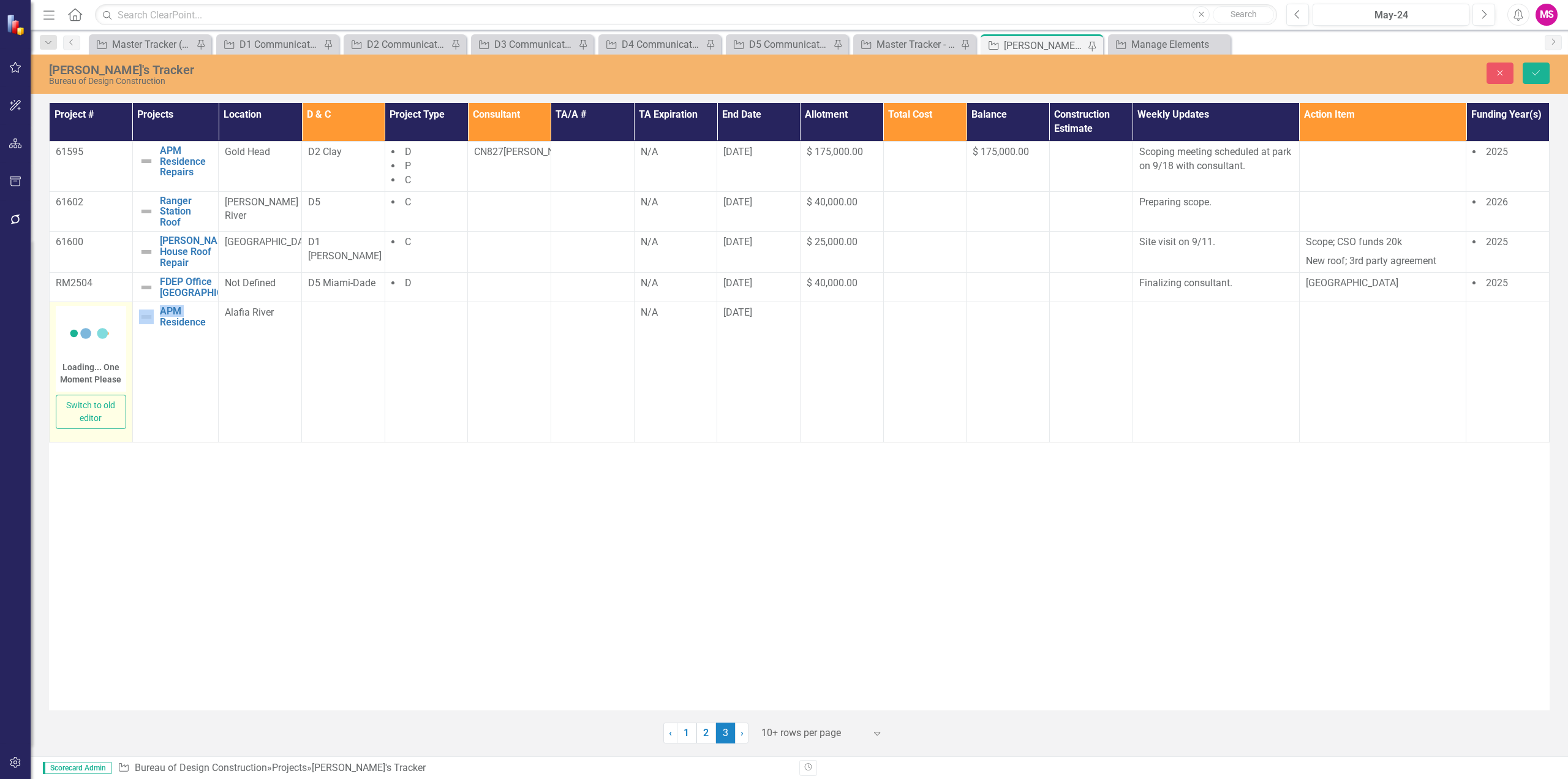
click at [81, 343] on div "Loading... One Moment Please" at bounding box center [91, 349] width 71 height 86
click at [81, 356] on body "Rich Text Area. Press ALT-0 for help." at bounding box center [91, 430] width 68 height 184
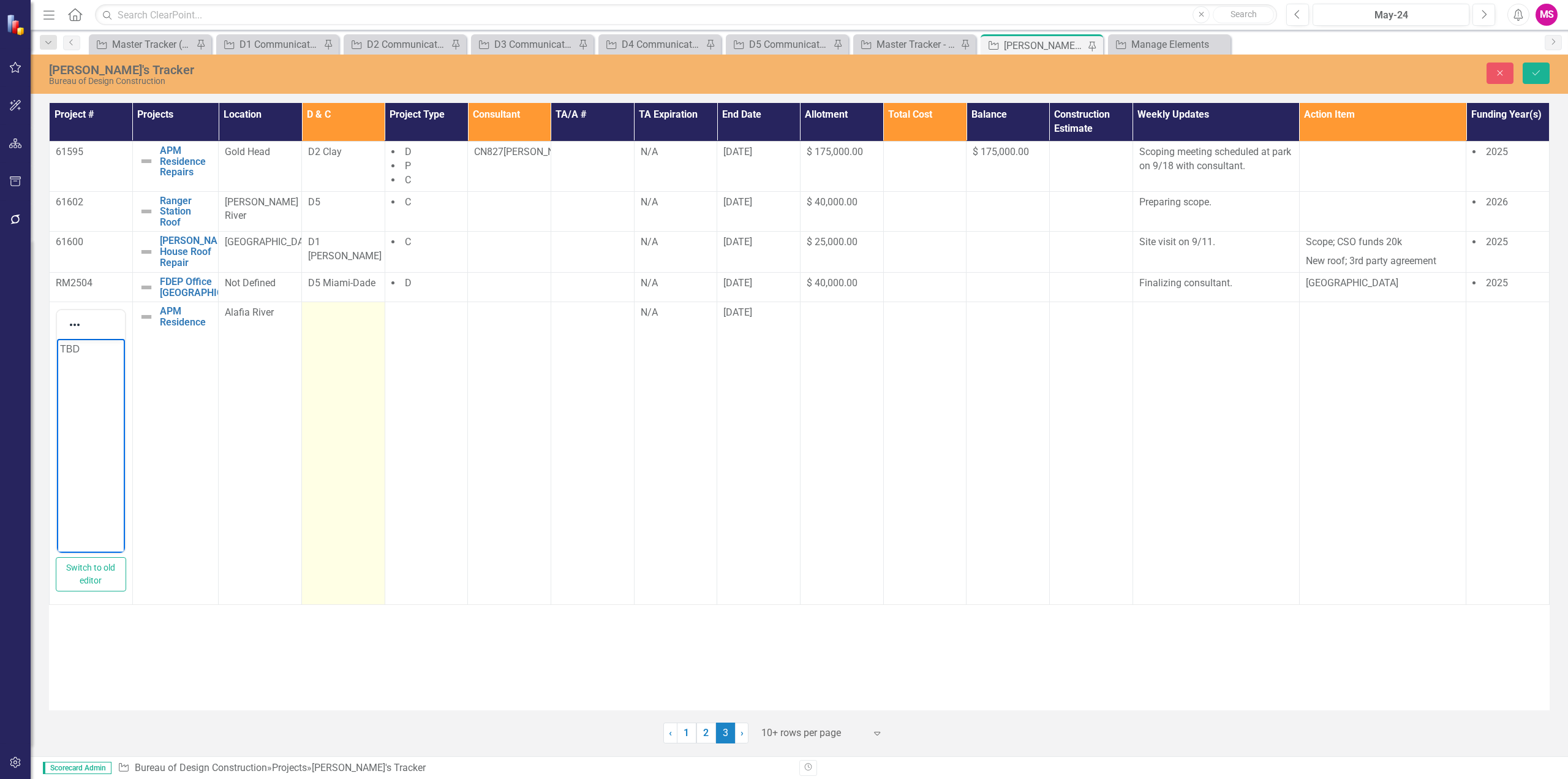
click at [343, 321] on div at bounding box center [343, 313] width 71 height 14
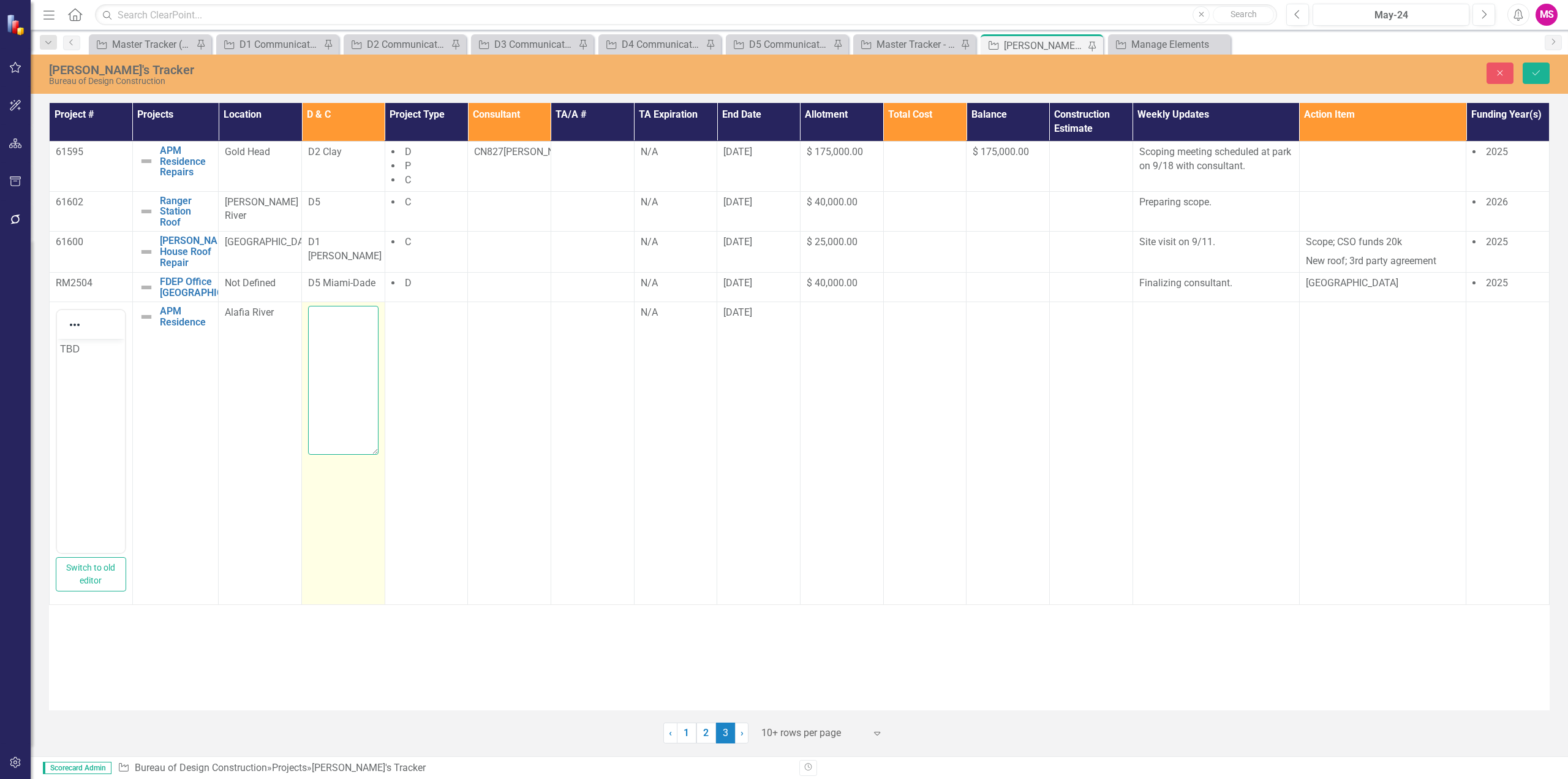
click at [339, 336] on textarea at bounding box center [343, 380] width 71 height 148
type textarea "D4 [GEOGRAPHIC_DATA]"
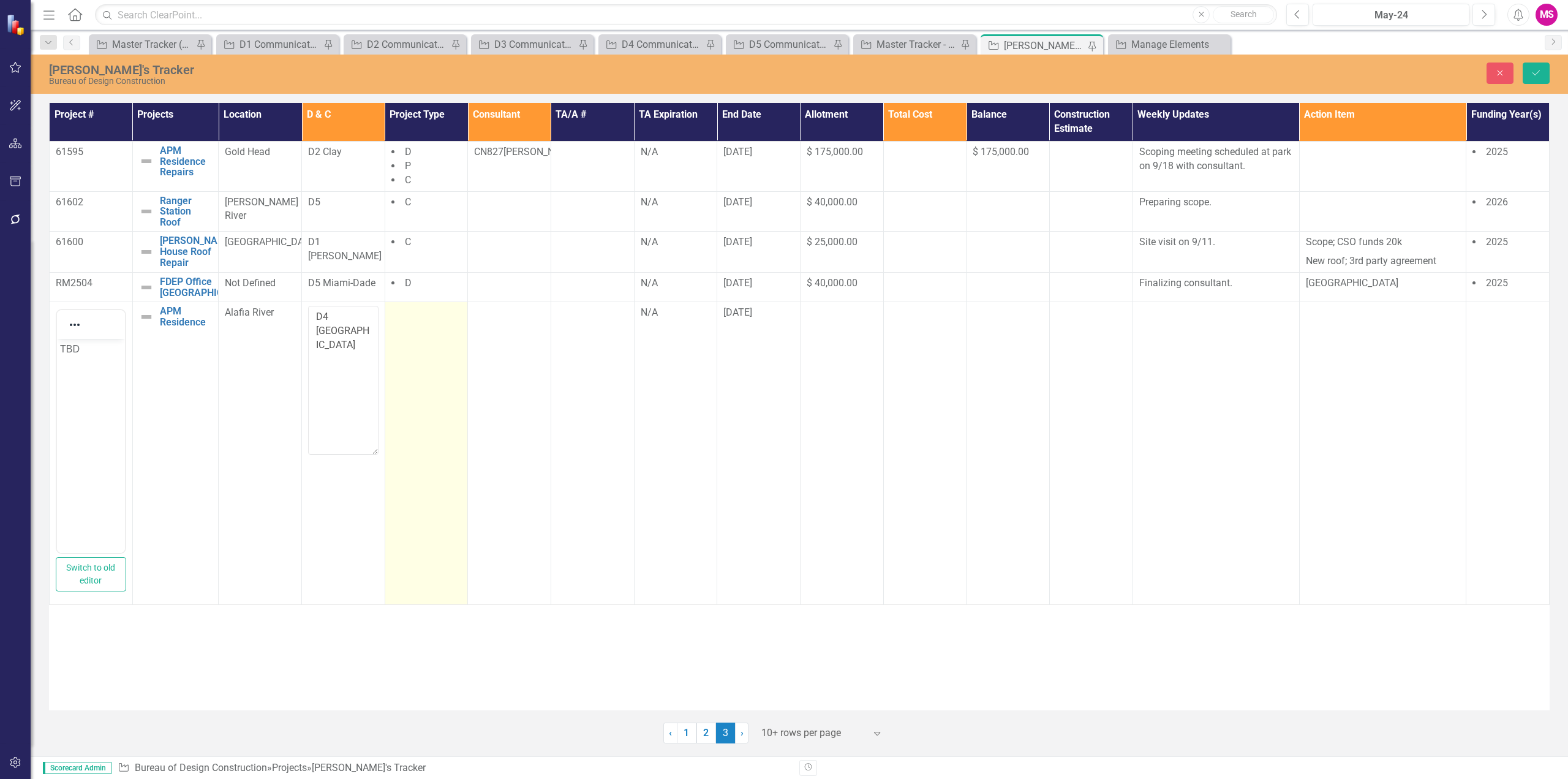
click at [414, 344] on td at bounding box center [425, 454] width 83 height 303
click at [426, 324] on div at bounding box center [417, 317] width 45 height 17
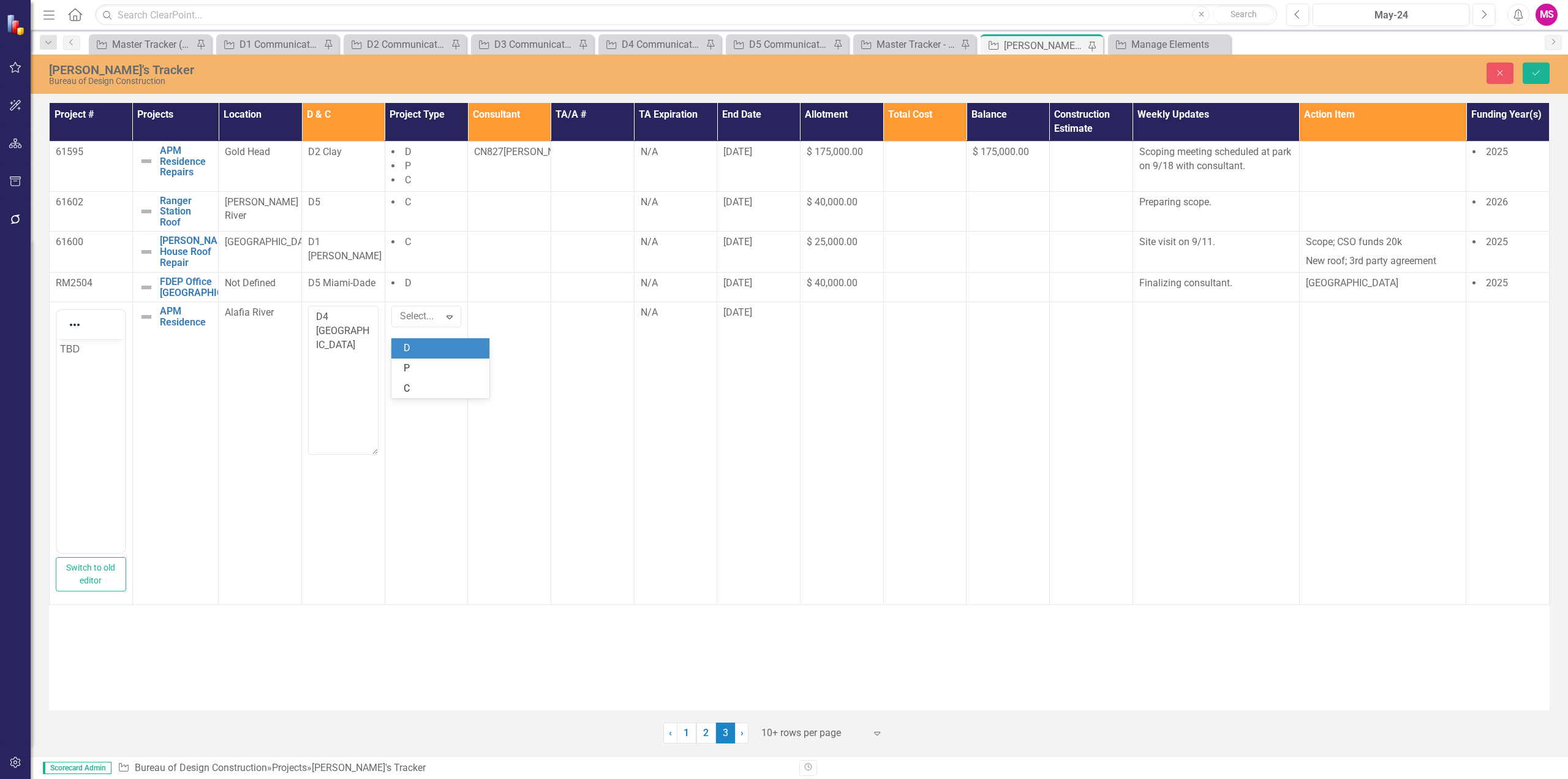
click at [420, 350] on div "D" at bounding box center [442, 348] width 78 height 14
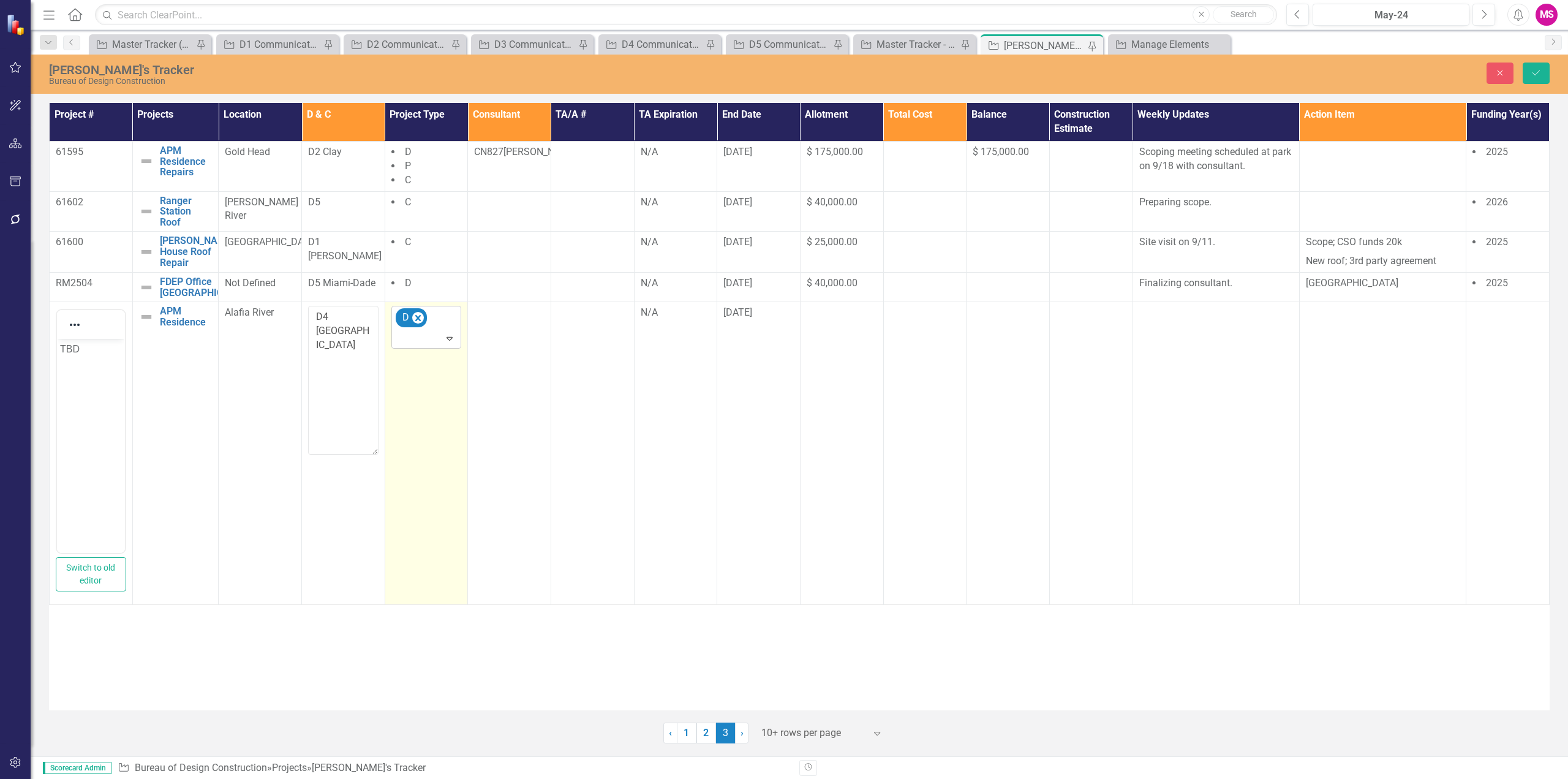
click at [446, 343] on icon "Expand" at bounding box center [450, 338] width 12 height 10
click at [421, 369] on div "P" at bounding box center [442, 369] width 78 height 14
click at [447, 366] on icon "Expand" at bounding box center [450, 361] width 12 height 10
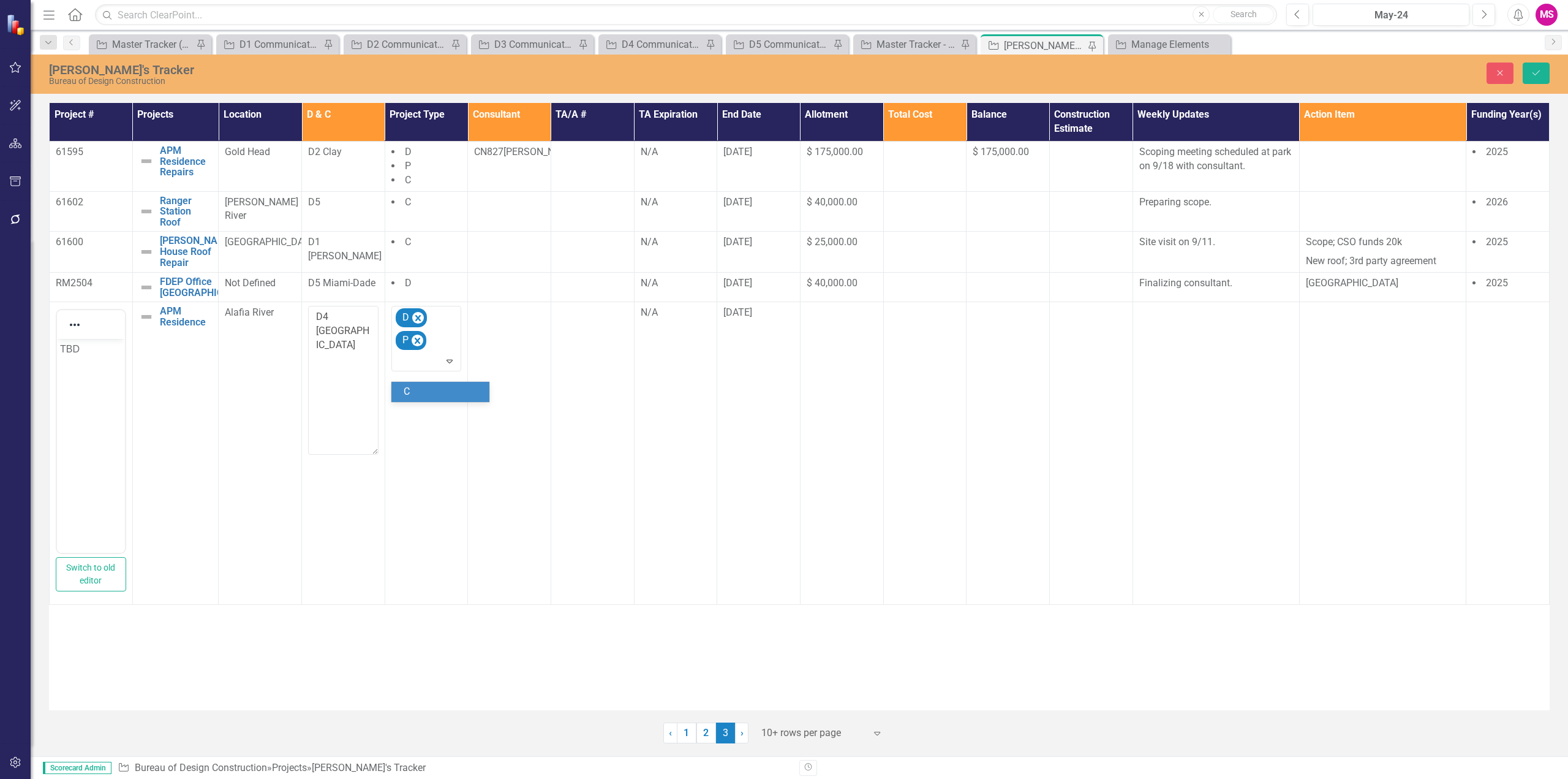
click at [419, 393] on div "C" at bounding box center [442, 391] width 78 height 14
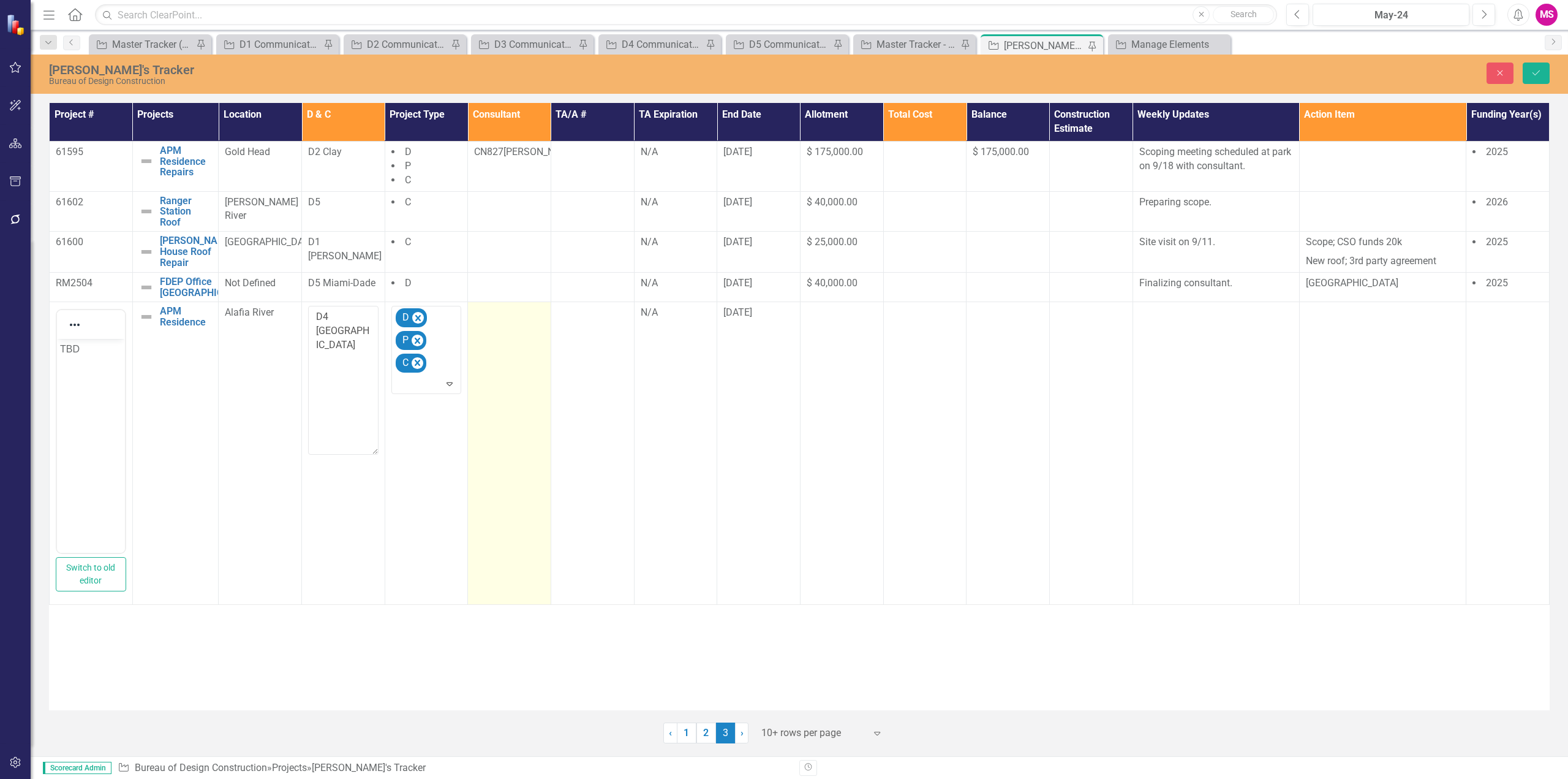
click at [516, 366] on td at bounding box center [509, 454] width 83 height 303
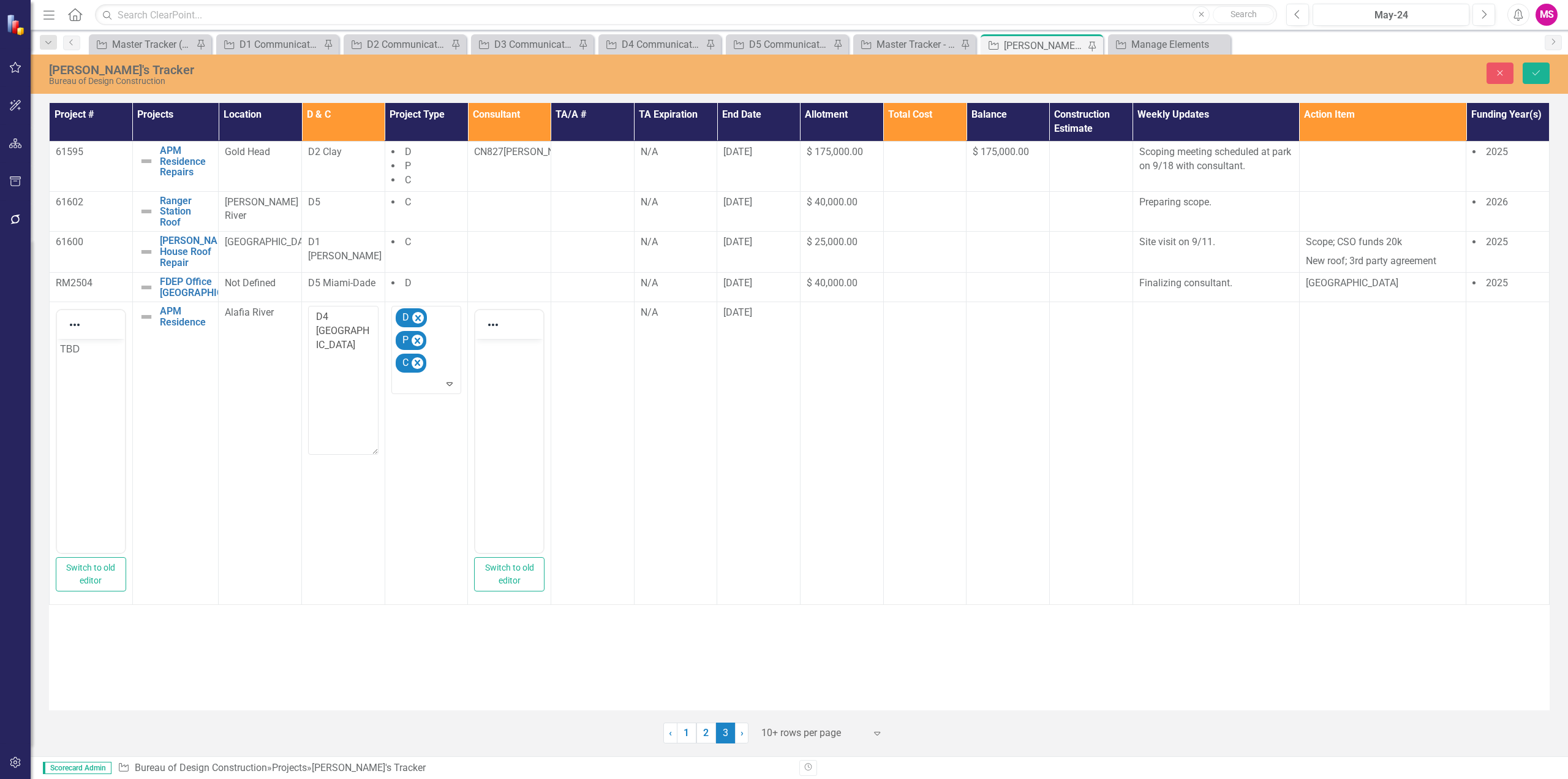
click at [511, 360] on body "Rich Text Area. Press ALT-0 for help." at bounding box center [508, 430] width 68 height 184
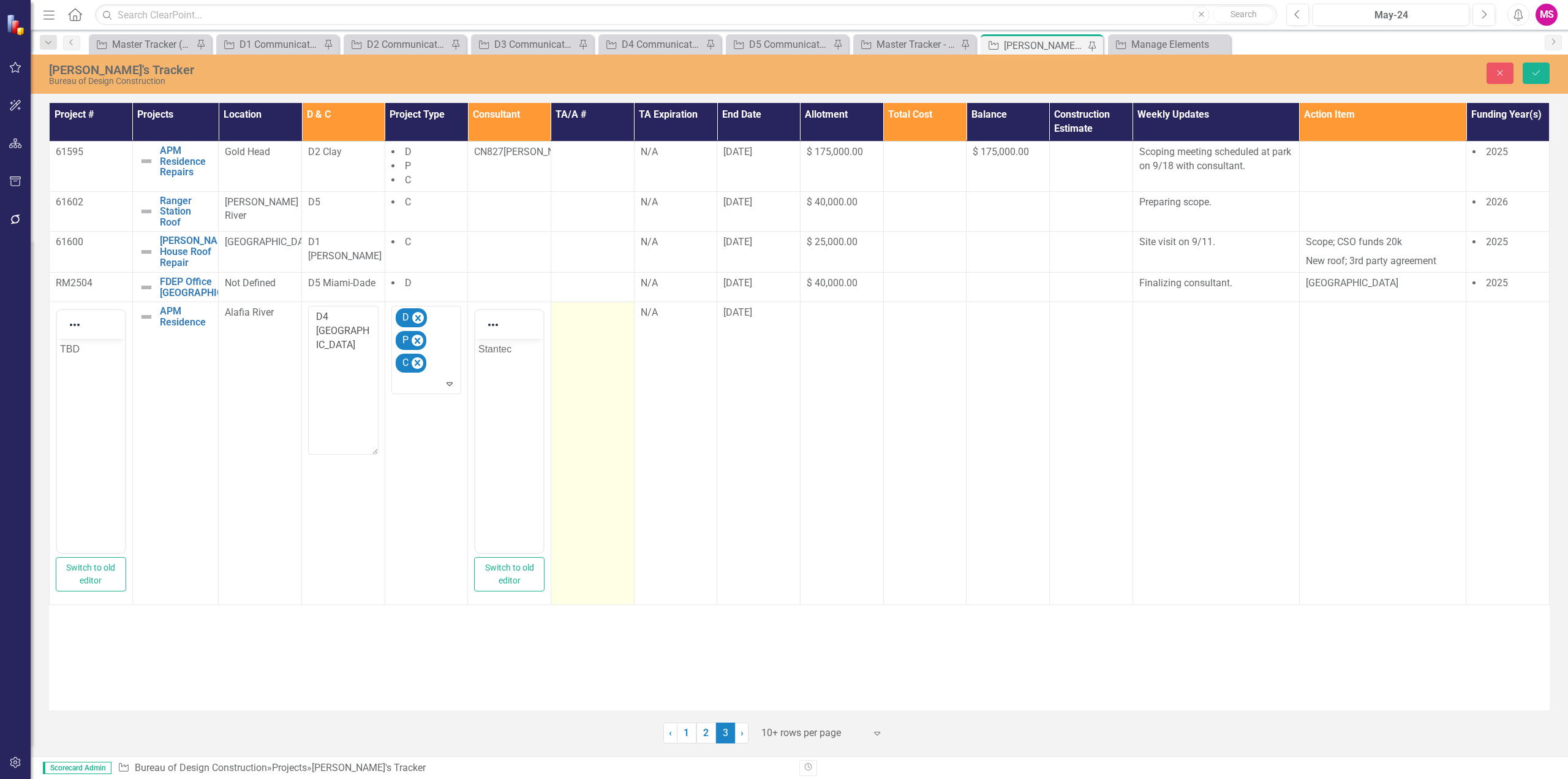
click at [573, 372] on td at bounding box center [591, 454] width 83 height 303
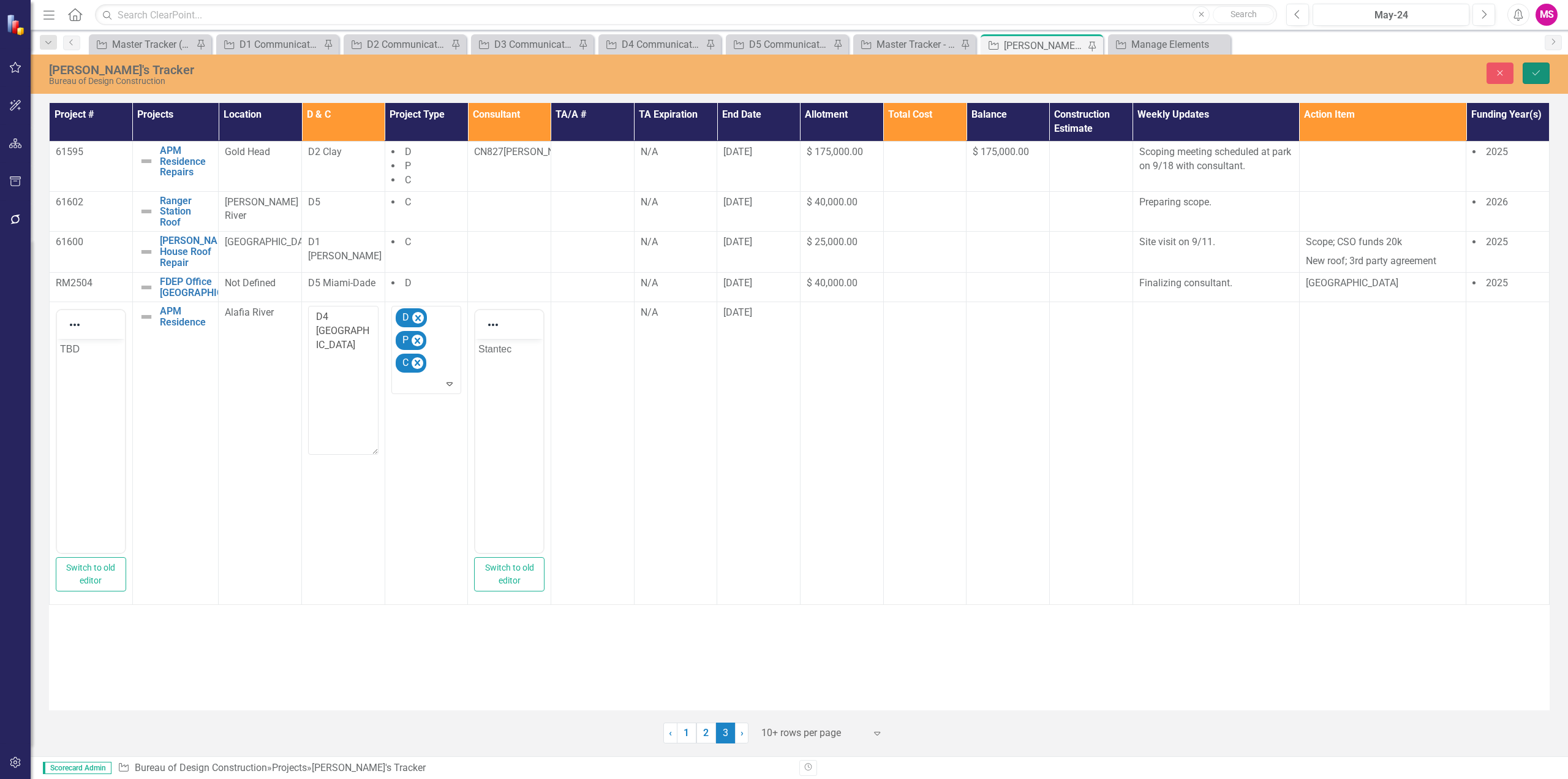
click at [1533, 67] on button "Save" at bounding box center [1535, 73] width 27 height 21
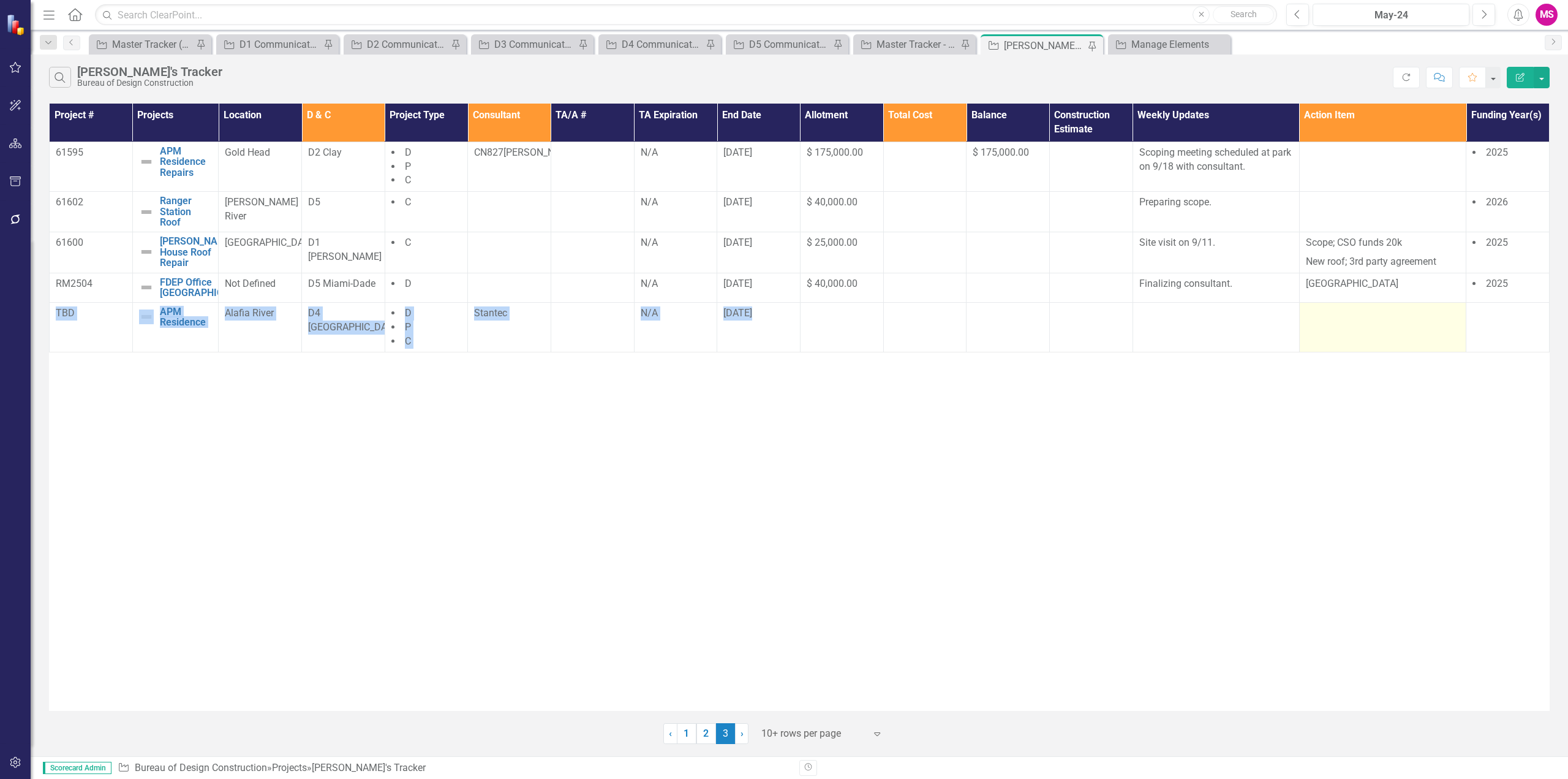
drag, startPoint x: 56, startPoint y: 330, endPoint x: 1457, endPoint y: 345, distance: 1401.1
click at [1457, 345] on tr "TBD APM Residence Edit Edit Project Link Open Element Alafia River D4 Hillsboro…" at bounding box center [799, 327] width 1500 height 50
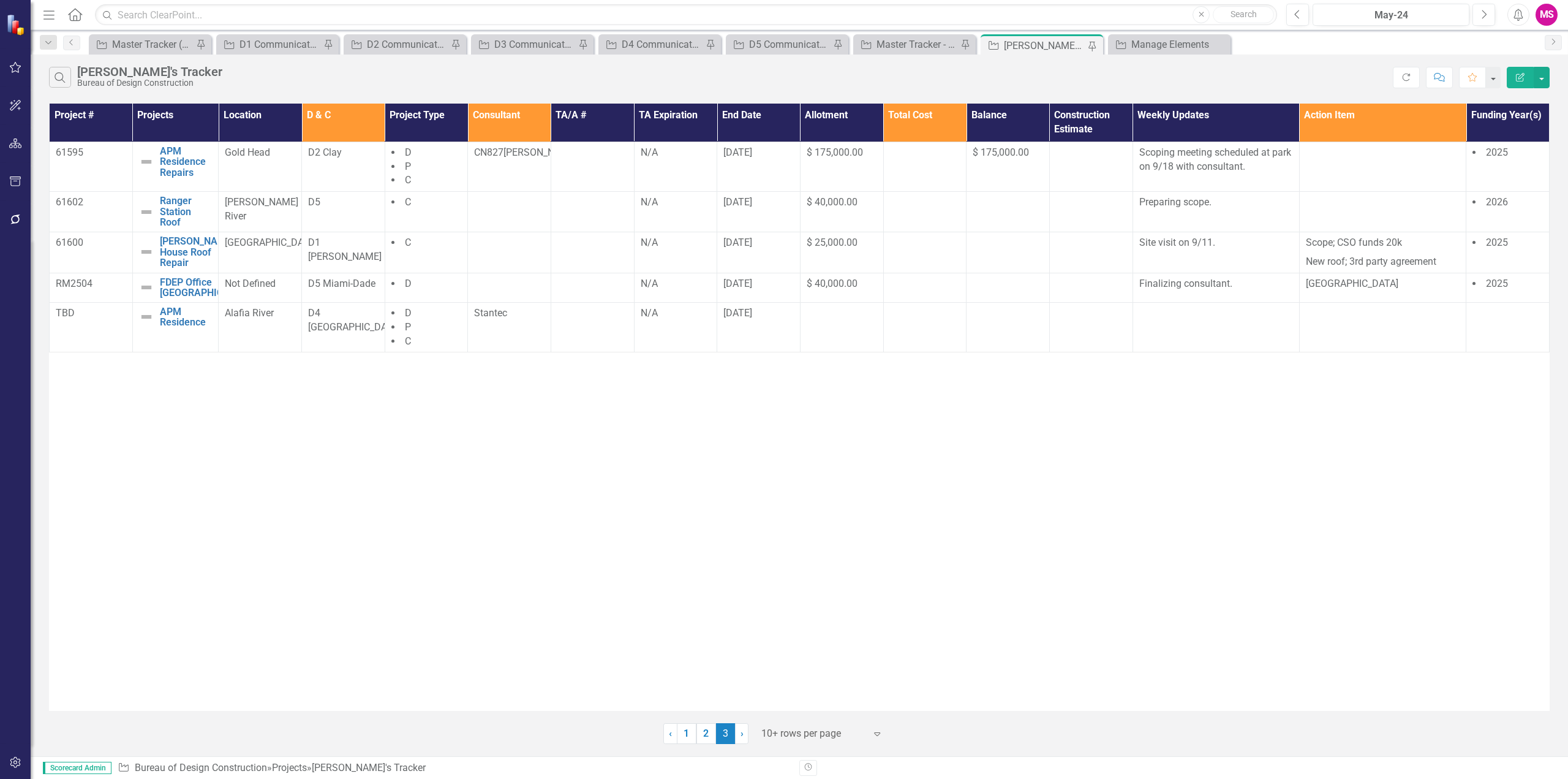
click at [803, 531] on div "Project # Projects Location D & C Project Type Consultant TA/A # TA Expiration …" at bounding box center [798, 407] width 1500 height 607
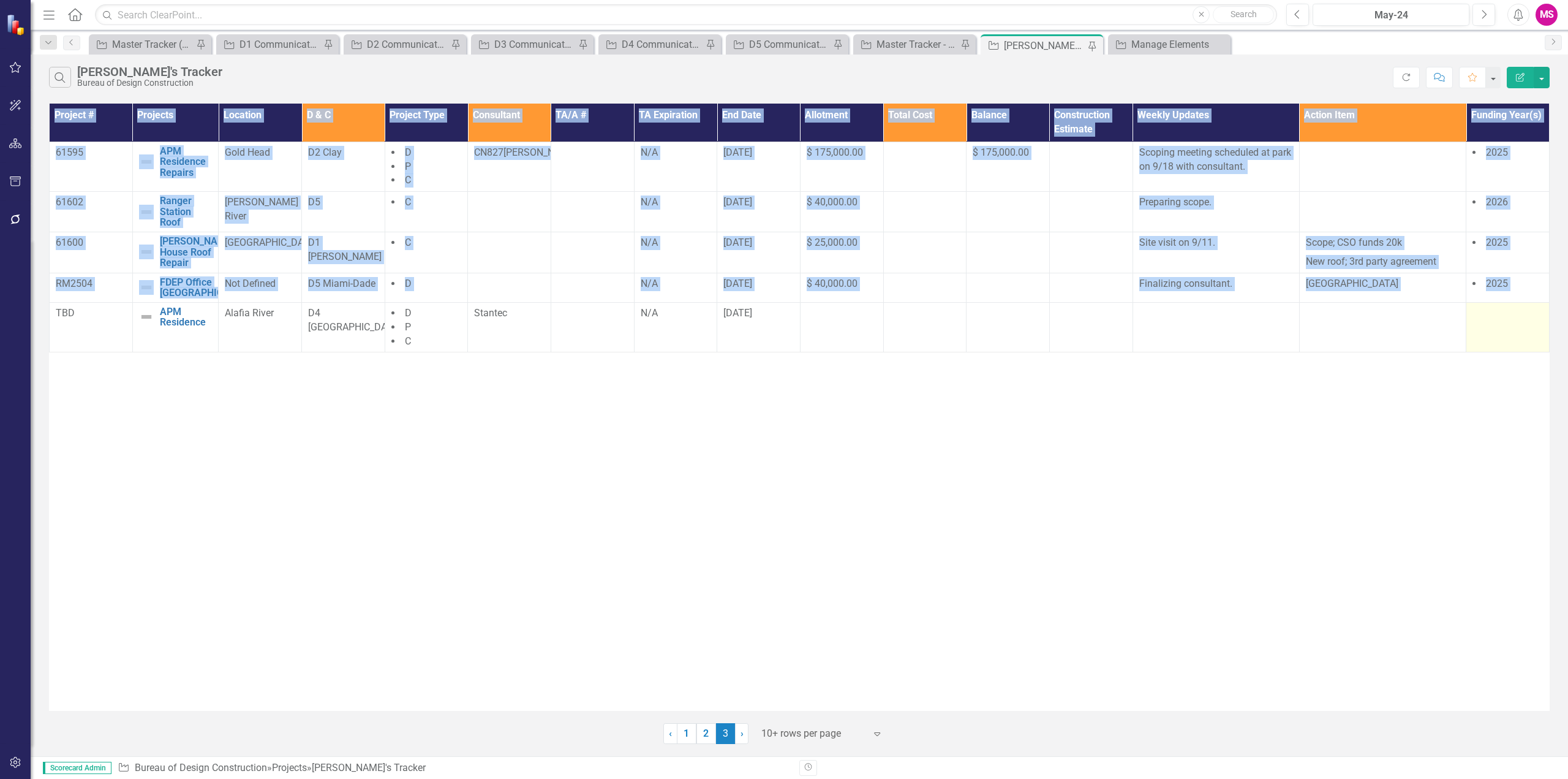
drag, startPoint x: 57, startPoint y: 333, endPoint x: 1515, endPoint y: 346, distance: 1458.1
click at [1515, 346] on tr "TBD APM Residence Edit Edit Project Link Open Element Alafia River D4 Hillsboro…" at bounding box center [799, 327] width 1500 height 50
click at [865, 532] on div "Project # Projects Location D & C Project Type Consultant TA/A # TA Expiration …" at bounding box center [798, 407] width 1500 height 607
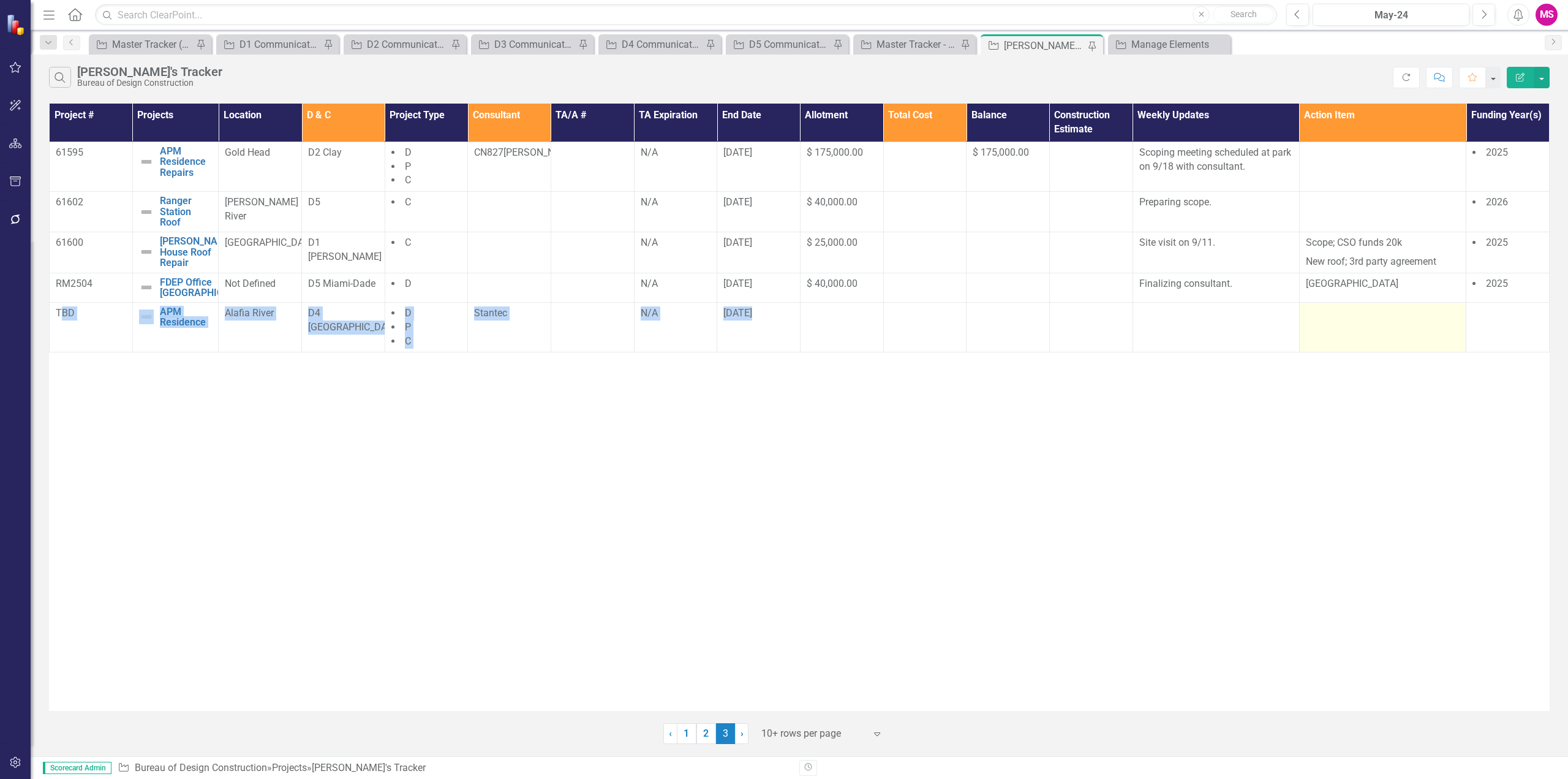
drag, startPoint x: 63, startPoint y: 331, endPoint x: 1361, endPoint y: 333, distance: 1298.0
click at [1361, 333] on tr "TBD APM Residence Edit Edit Project Link Open Element Alafia River D4 Hillsboro…" at bounding box center [799, 327] width 1500 height 50
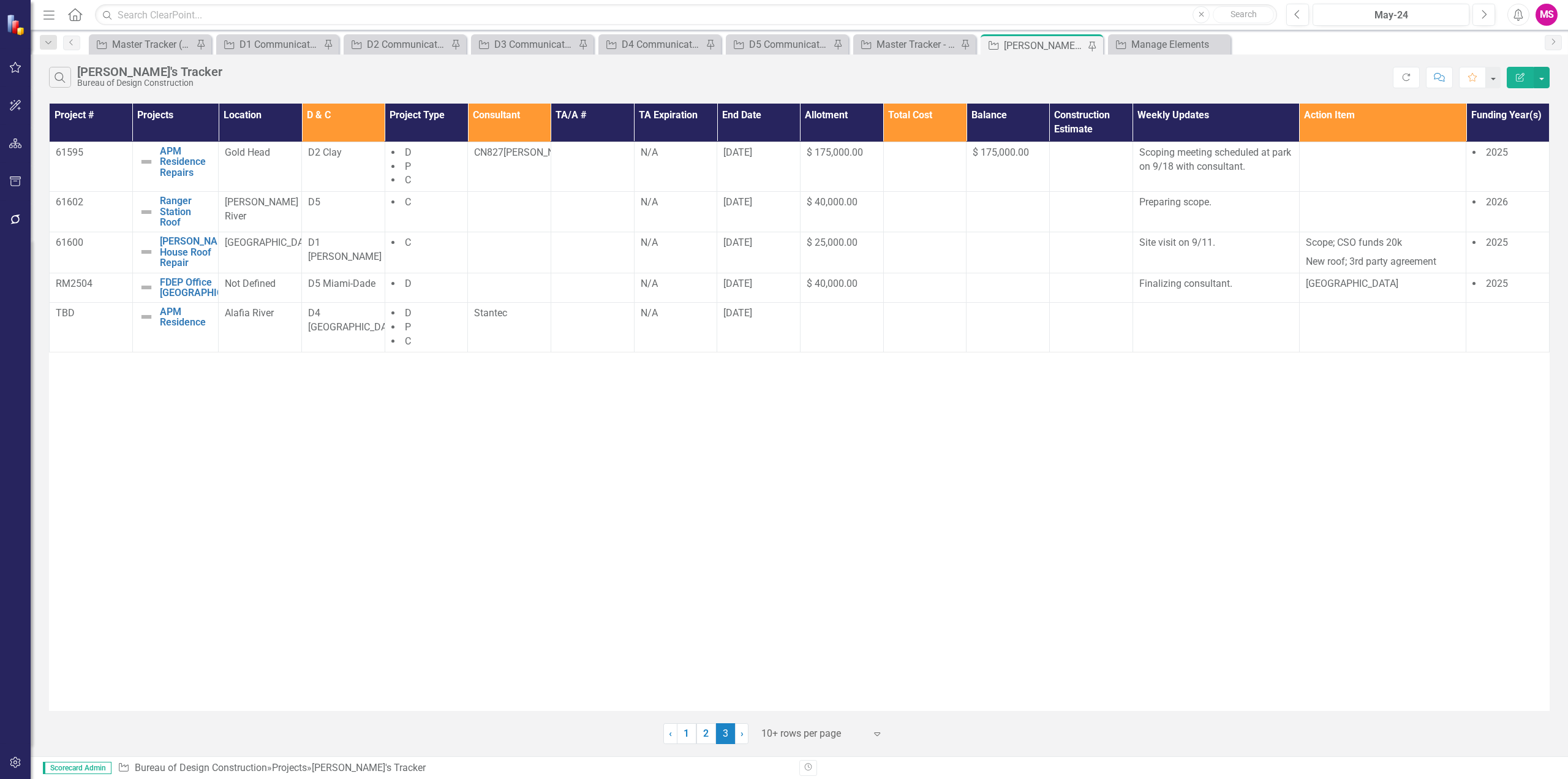
click at [827, 561] on div "Project # Projects Location D & C Project Type Consultant TA/A # TA Expiration …" at bounding box center [798, 407] width 1500 height 607
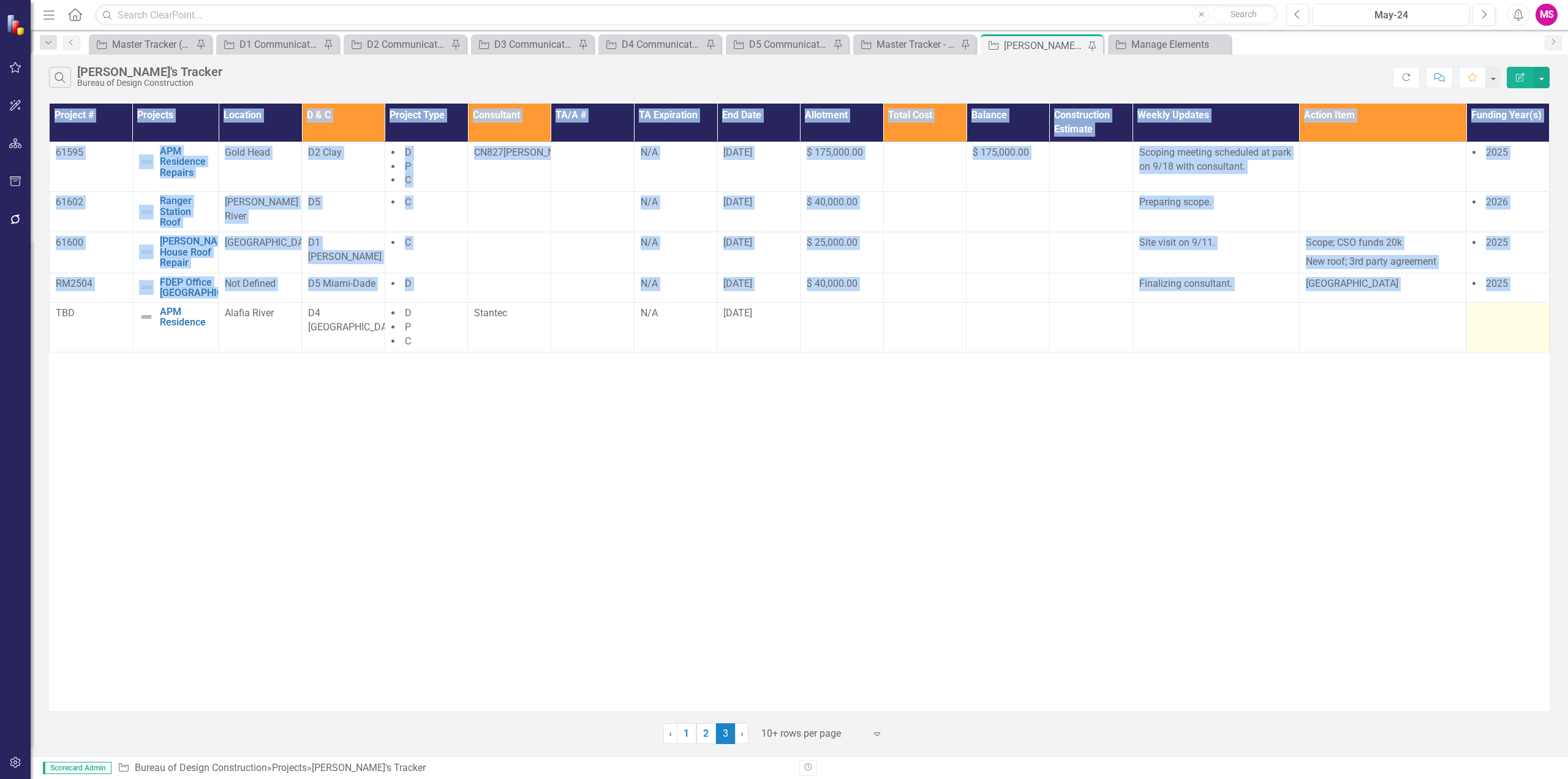
drag, startPoint x: 54, startPoint y: 326, endPoint x: 1513, endPoint y: 338, distance: 1459.0
click at [1513, 338] on tr "TBD APM Residence Edit Edit Project Link Open Element Alafia River D4 Hillsboro…" at bounding box center [799, 327] width 1500 height 50
click at [1063, 535] on div "Project # Projects Location D & C Project Type Consultant TA/A # TA Expiration …" at bounding box center [798, 407] width 1500 height 607
drag, startPoint x: 56, startPoint y: 324, endPoint x: 1488, endPoint y: 340, distance: 1432.1
click at [1488, 340] on tr "TBD APM Residence Edit Edit Project Link Open Element Alafia River D4 Hillsboro…" at bounding box center [799, 327] width 1500 height 50
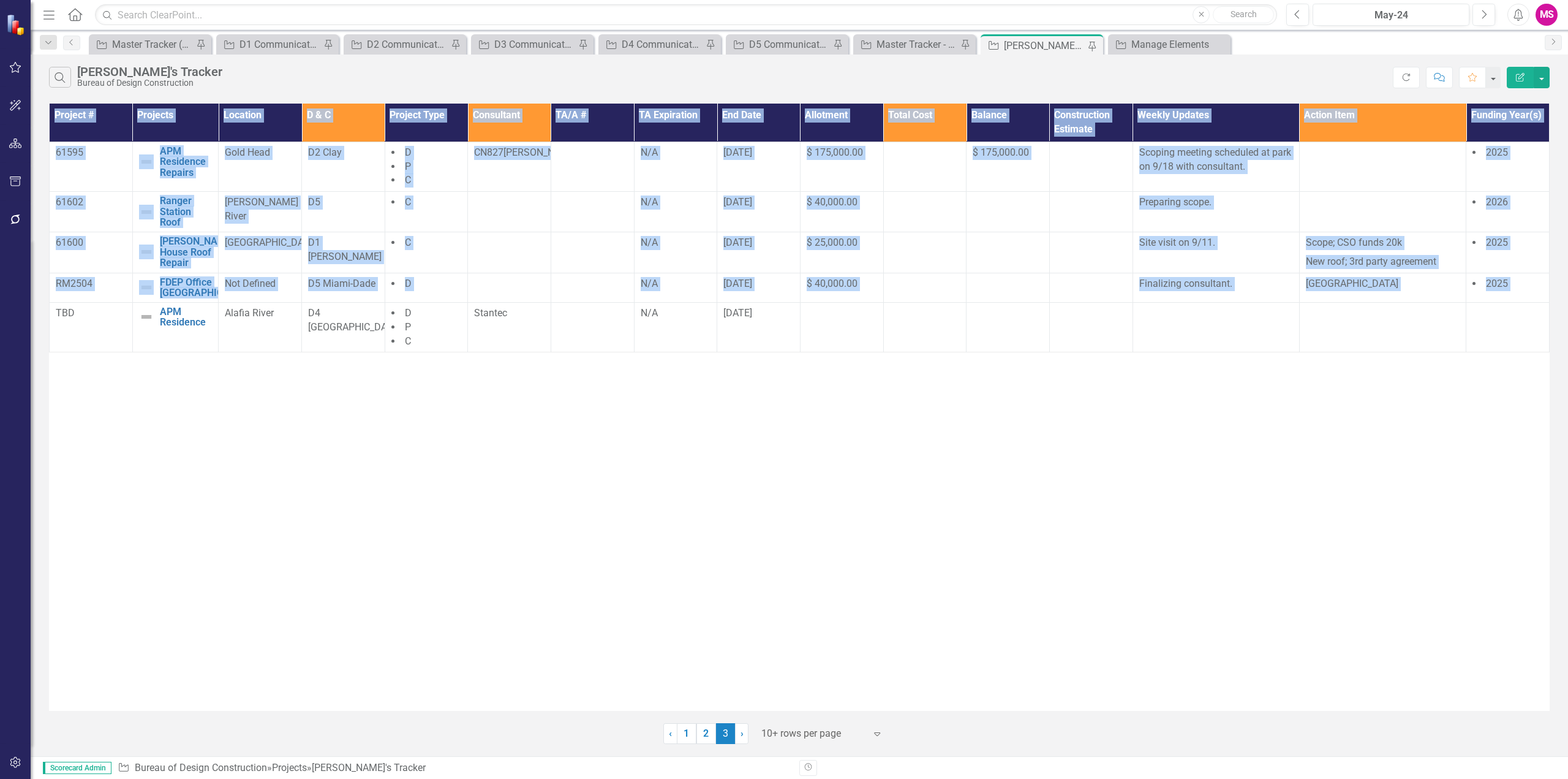
click at [1025, 472] on div "Project # Projects Location D & C Project Type Consultant TA/A # TA Expiration …" at bounding box center [798, 407] width 1500 height 607
drag, startPoint x: 57, startPoint y: 325, endPoint x: 1490, endPoint y: 343, distance: 1433.1
click at [1490, 343] on tr "TBD APM Residence Edit Edit Project Link Open Element Alafia River D4 Hillsboro…" at bounding box center [799, 327] width 1500 height 50
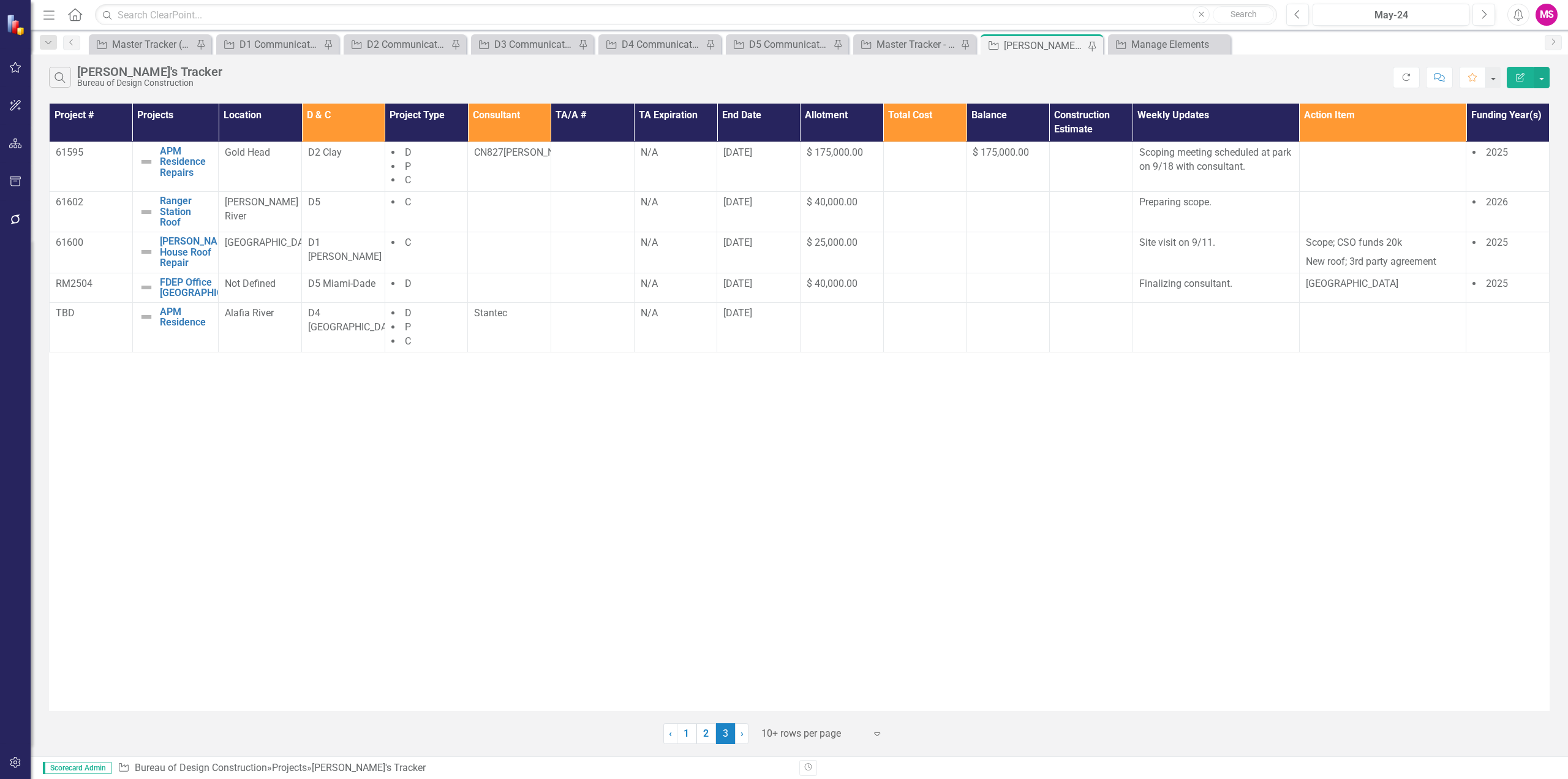
click at [531, 471] on div "Project # Projects Location D & C Project Type Consultant TA/A # TA Expiration …" at bounding box center [798, 407] width 1500 height 607
drag, startPoint x: 61, startPoint y: 324, endPoint x: 405, endPoint y: 317, distance: 344.1
click at [405, 317] on tr "TBD APM Residence Edit Edit Project Link Open Element Alafia River D4 Hillsboro…" at bounding box center [799, 327] width 1500 height 50
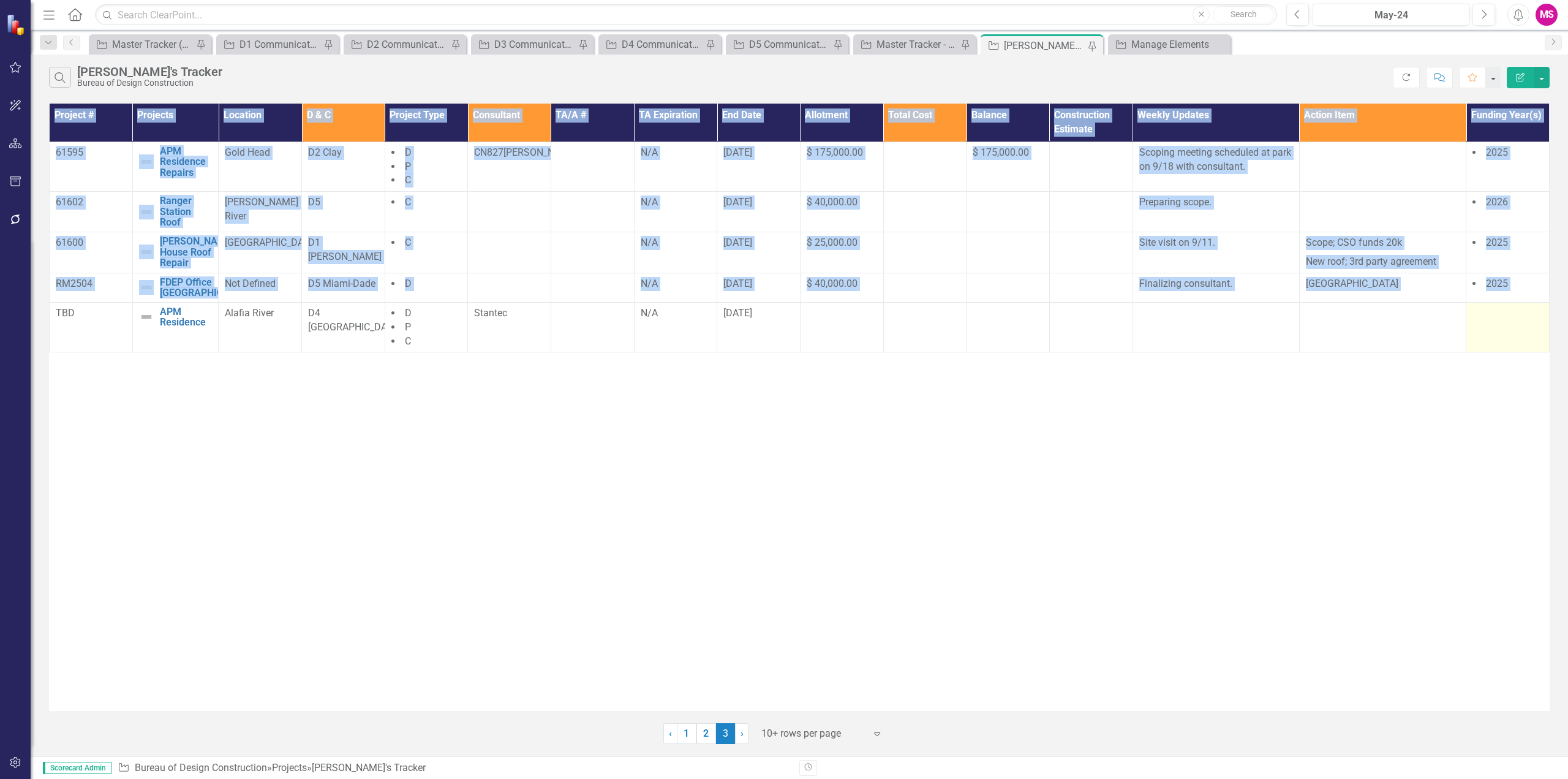
drag, startPoint x: 54, startPoint y: 324, endPoint x: 1497, endPoint y: 343, distance: 1443.1
click at [1497, 343] on tr "TBD APM Residence Edit Edit Project Link Open Element Alafia River D4 Hillsboro…" at bounding box center [799, 327] width 1500 height 50
click at [1190, 334] on td at bounding box center [1216, 327] width 167 height 50
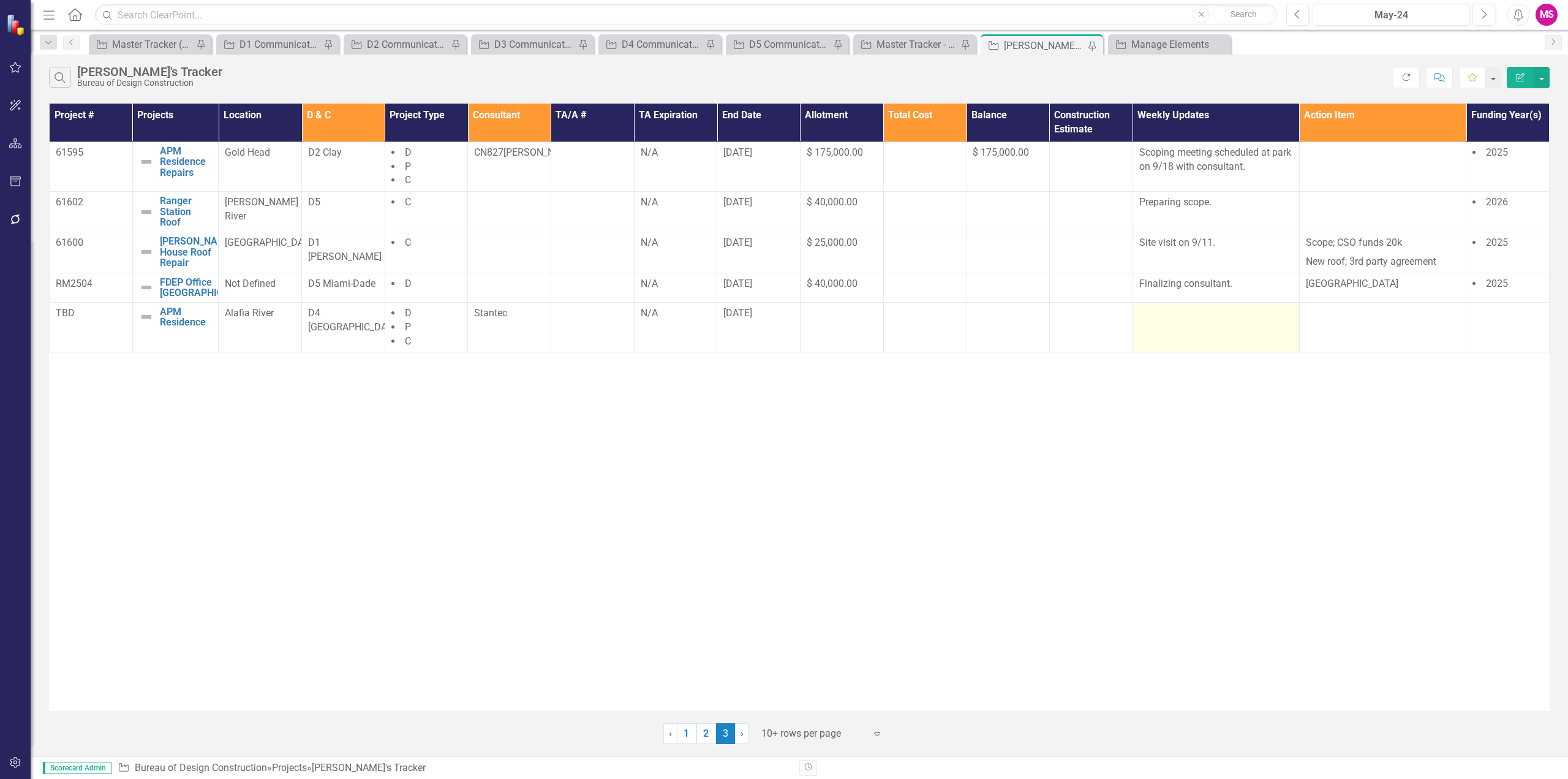
click at [1190, 334] on td at bounding box center [1216, 327] width 167 height 50
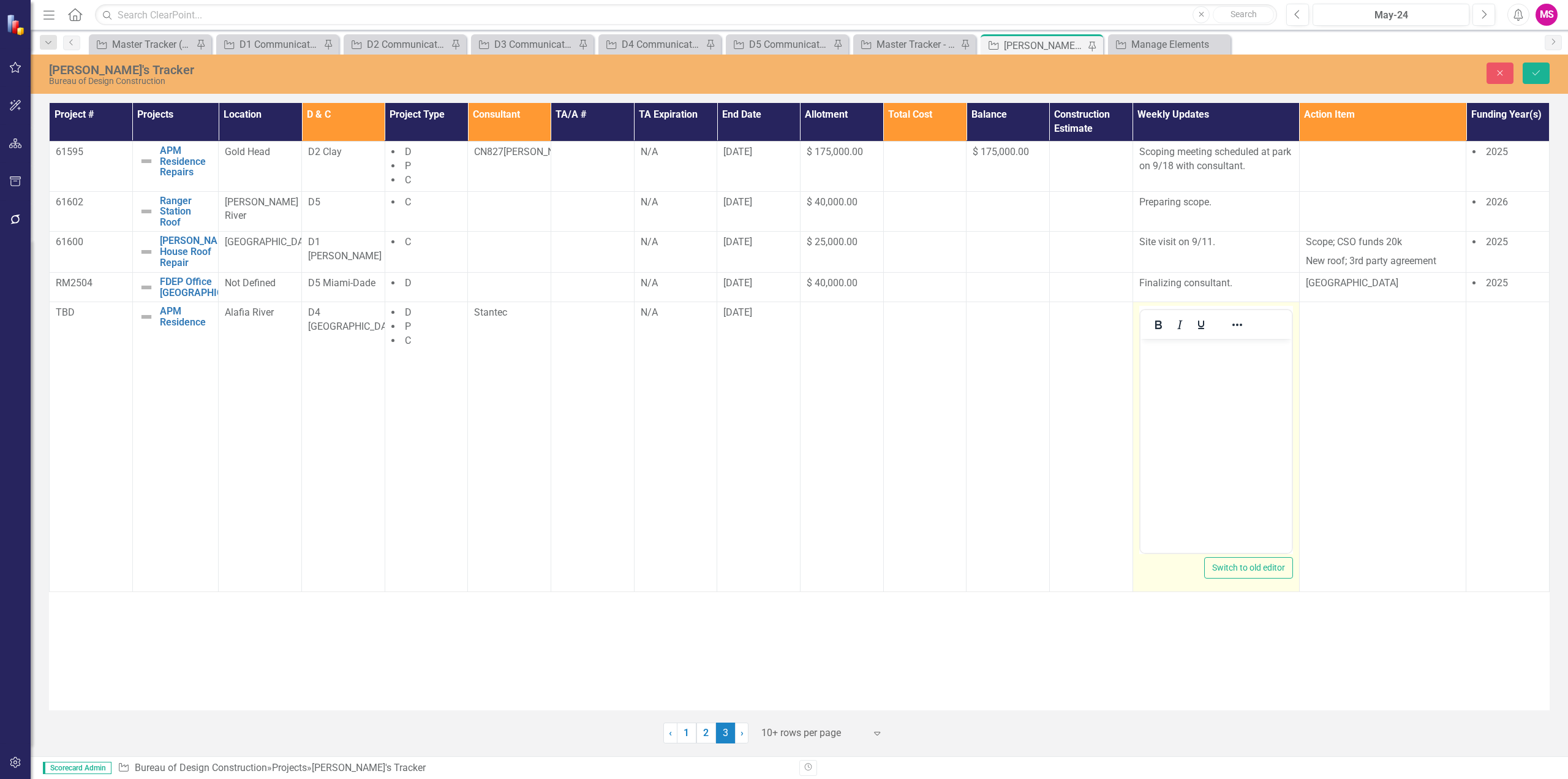
click at [1172, 366] on body "Rich Text Area. Press ALT-0 for help." at bounding box center [1216, 430] width 151 height 184
click at [1143, 348] on p "Finalizing consultant." at bounding box center [1216, 349] width 145 height 14
click at [1536, 65] on button "Save" at bounding box center [1535, 73] width 27 height 21
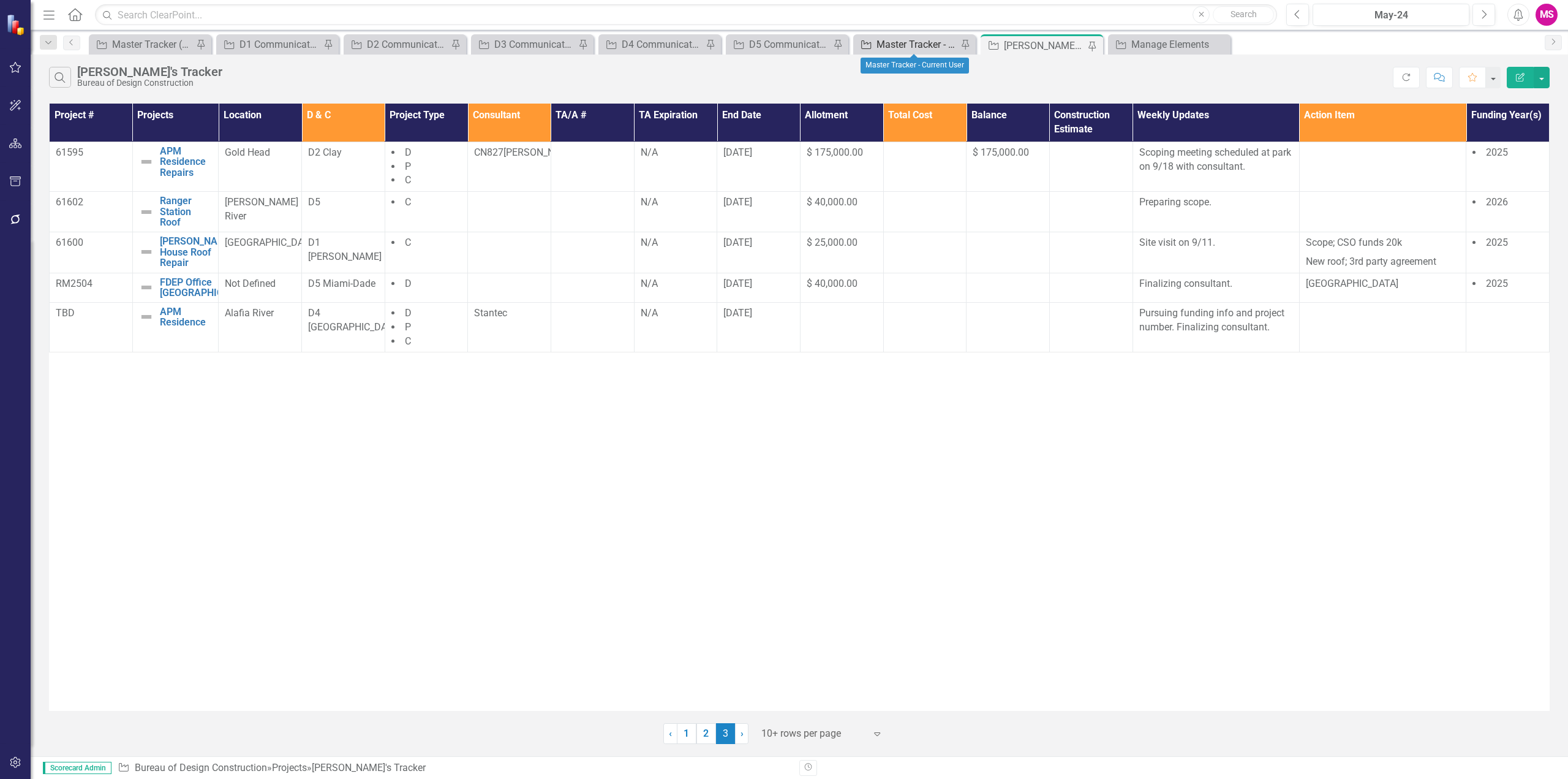
click at [915, 41] on div "Master Tracker - Current User" at bounding box center [917, 44] width 81 height 15
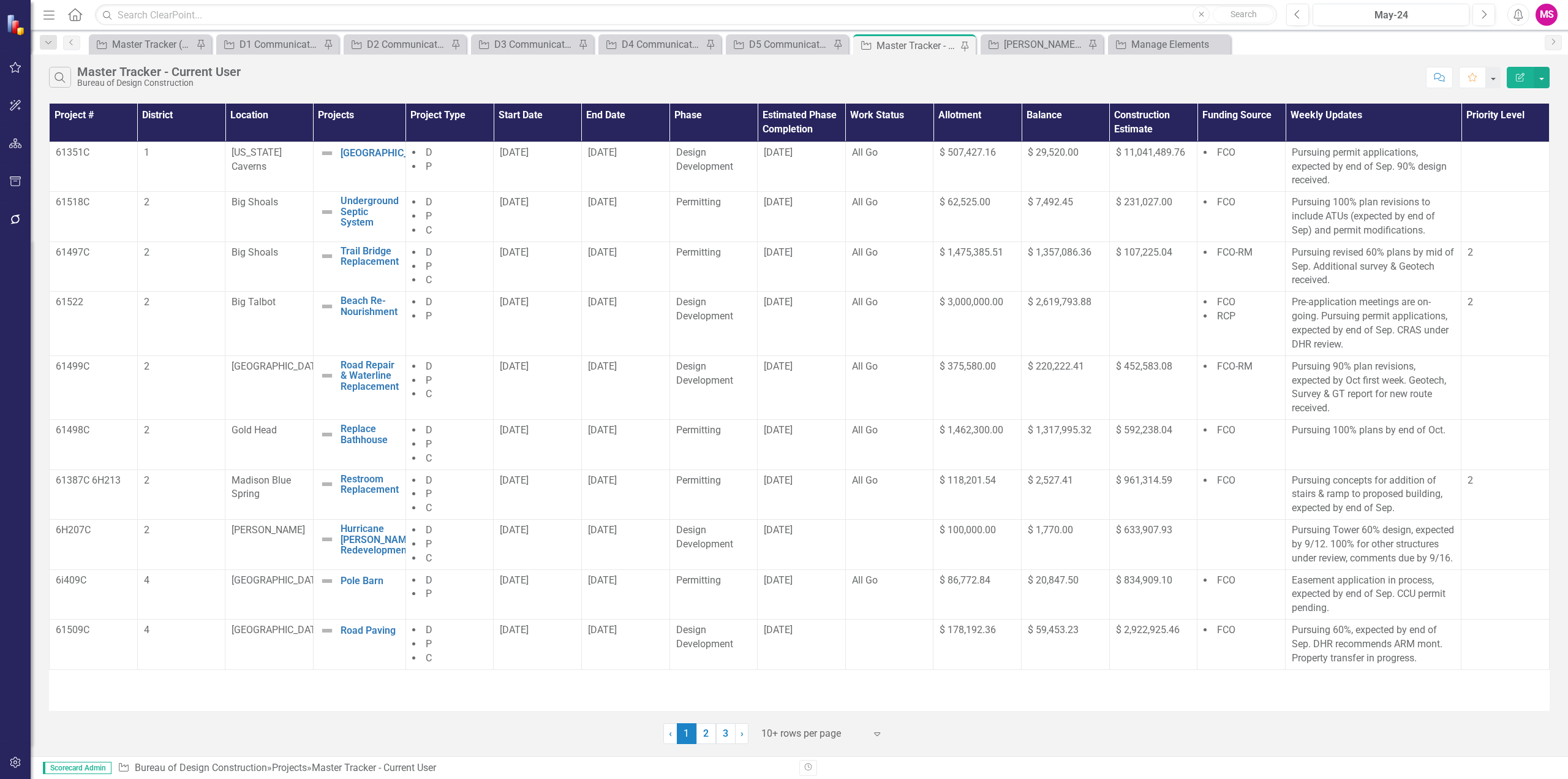
click at [799, 734] on div at bounding box center [813, 734] width 104 height 17
click at [798, 707] on div "Display All Rows" at bounding box center [824, 712] width 115 height 14
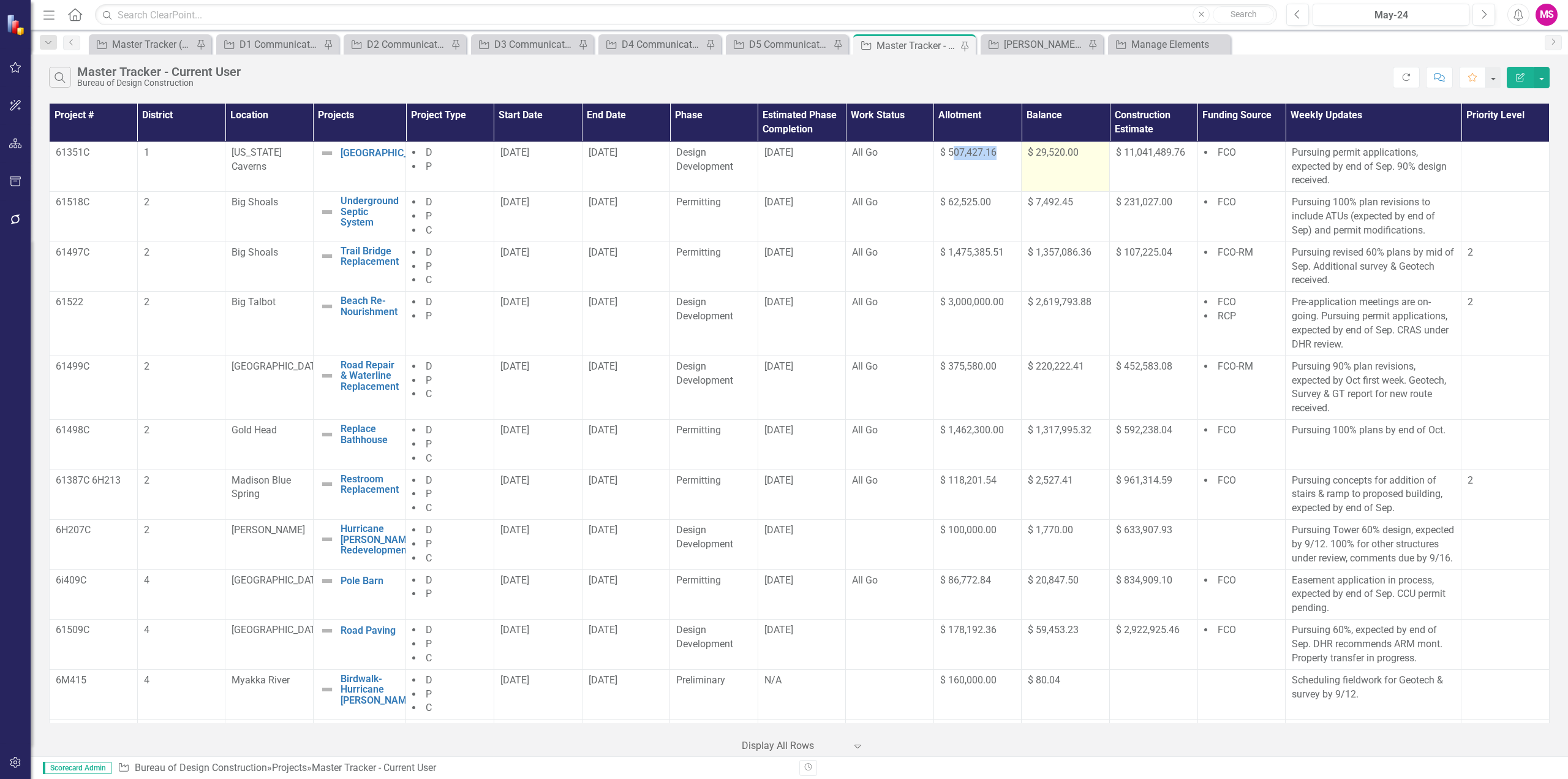
drag, startPoint x: 949, startPoint y: 151, endPoint x: 1021, endPoint y: 157, distance: 72.2
click at [1021, 157] on tr "61351C 1 [US_STATE][GEOGRAPHIC_DATA] New Campground Edit Edit Project Link Open…" at bounding box center [799, 167] width 1500 height 50
click at [945, 167] on td "$ 507,427.16" at bounding box center [977, 167] width 88 height 50
drag, startPoint x: 935, startPoint y: 148, endPoint x: 1074, endPoint y: 152, distance: 139.1
click at [1074, 152] on tr "61351C 1 [US_STATE][GEOGRAPHIC_DATA] New Campground Edit Edit Project Link Open…" at bounding box center [799, 167] width 1500 height 50
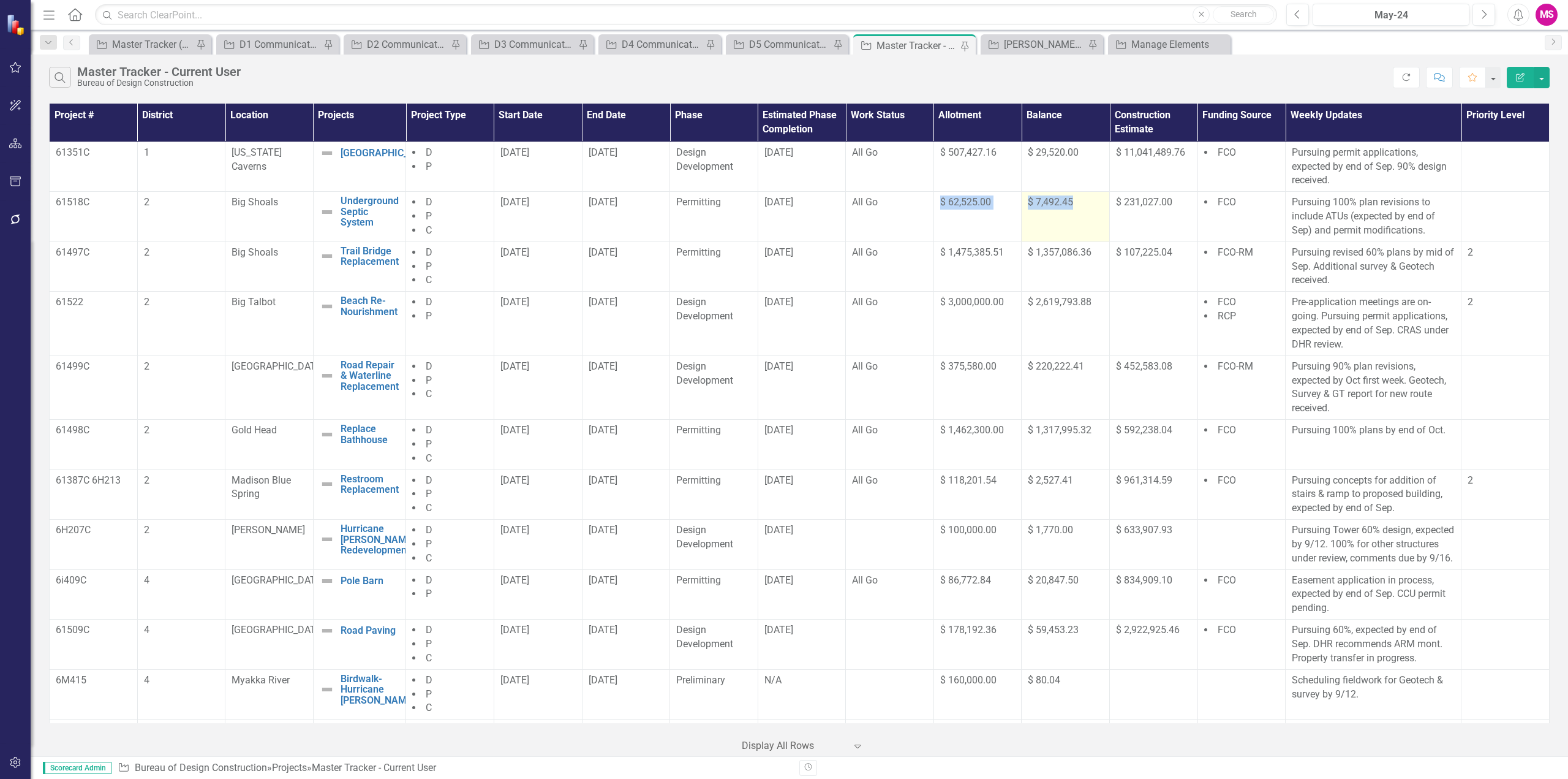
drag, startPoint x: 935, startPoint y: 206, endPoint x: 1085, endPoint y: 208, distance: 150.0
click at [1085, 208] on tr "61518C 2 Big Shoals Underground Septic System Edit Edit Project Link Open Eleme…" at bounding box center [799, 217] width 1500 height 50
drag, startPoint x: 931, startPoint y: 244, endPoint x: 1103, endPoint y: 261, distance: 172.8
click at [1103, 261] on tr "61497C 2 Big Shoals Trail Bridge Replacement Edit Edit Project Link Open Elemen…" at bounding box center [799, 267] width 1500 height 50
drag, startPoint x: 937, startPoint y: 298, endPoint x: 1104, endPoint y: 312, distance: 167.6
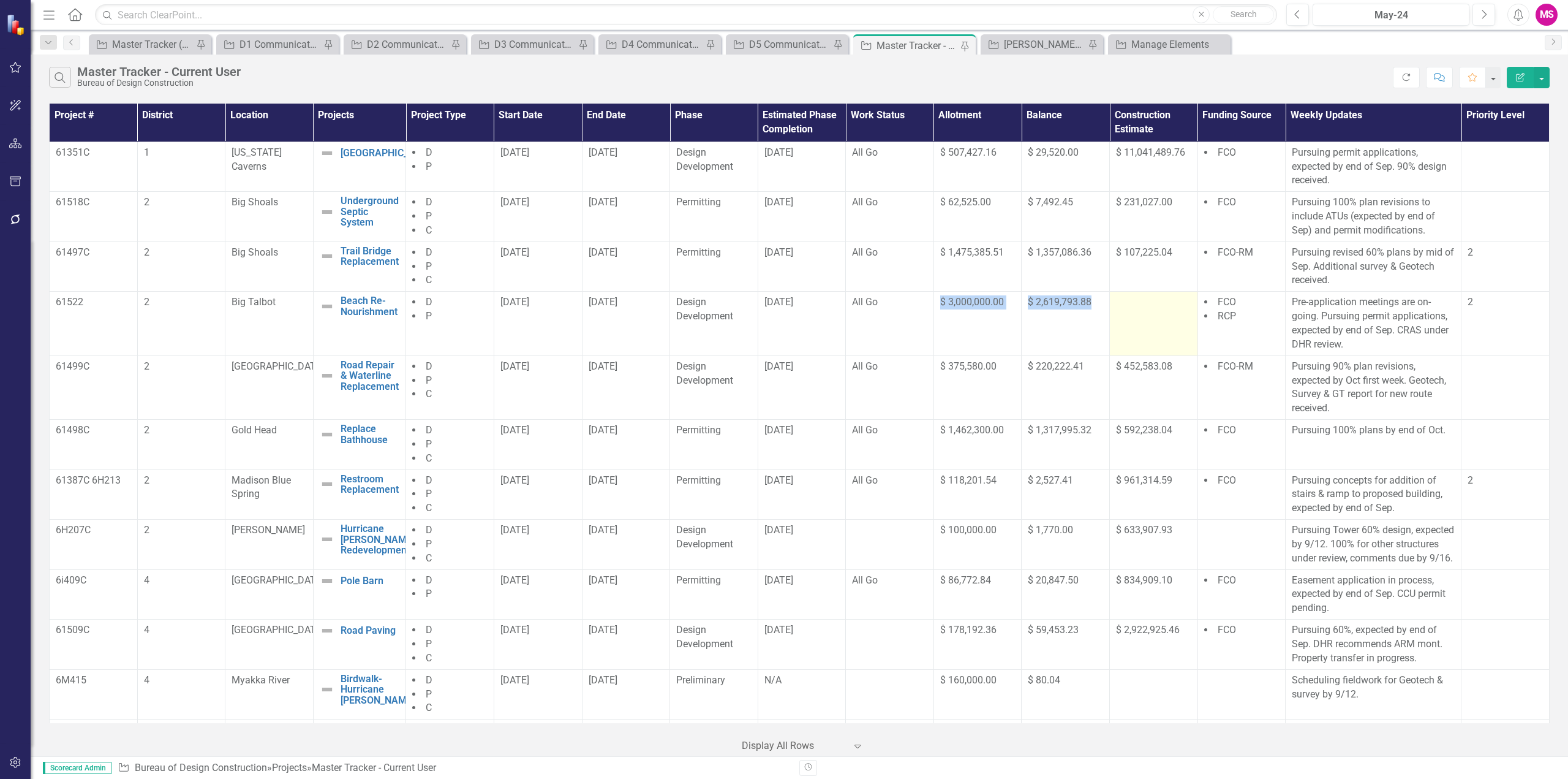
click at [1104, 312] on tr "61522 2 Big Talbot Beach Re-Nourishment Edit Edit Project Link Open Element D P…" at bounding box center [799, 324] width 1500 height 64
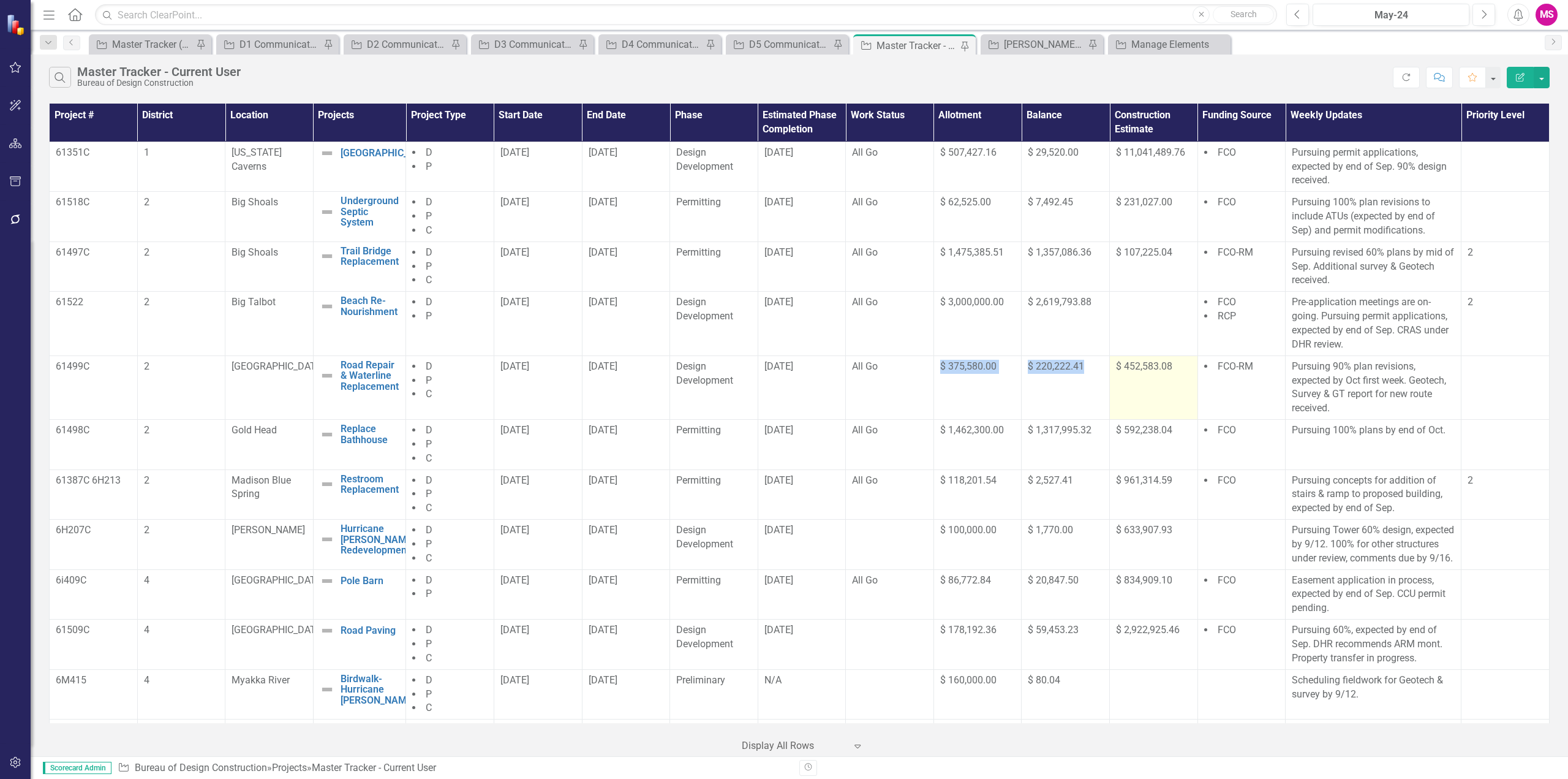
drag, startPoint x: 927, startPoint y: 366, endPoint x: 1103, endPoint y: 375, distance: 176.2
click at [1103, 375] on tr "61499C [GEOGRAPHIC_DATA] Repair & Waterline Replacement Edit Edit Project Link …" at bounding box center [799, 388] width 1500 height 64
drag, startPoint x: 930, startPoint y: 433, endPoint x: 1092, endPoint y: 453, distance: 163.2
click at [1092, 453] on tr "61498C 2 Gold Head Replace Bathhouse Edit Edit Project Link Open Element D P C …" at bounding box center [799, 445] width 1500 height 50
drag, startPoint x: 945, startPoint y: 481, endPoint x: 1101, endPoint y: 488, distance: 156.2
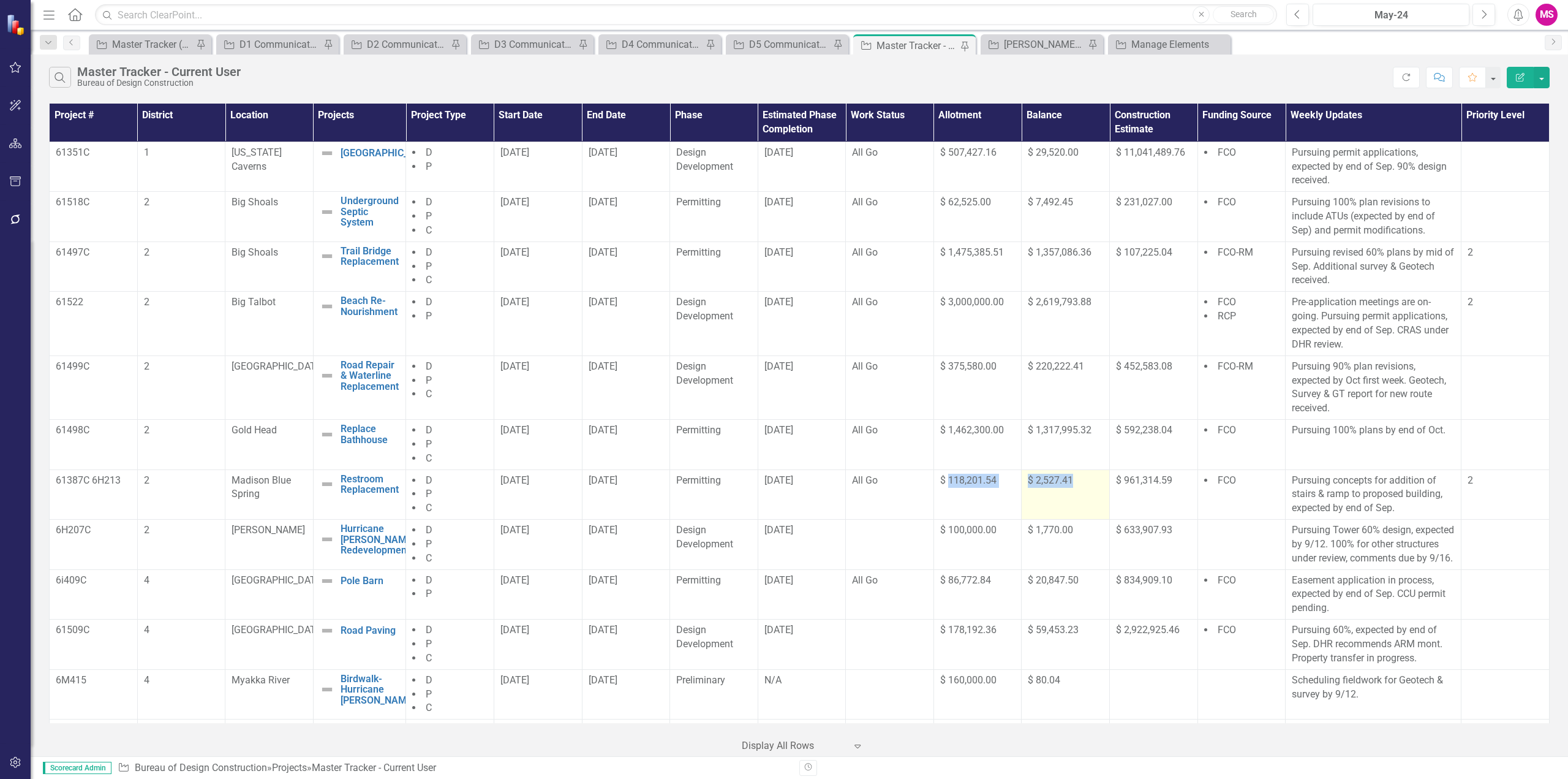
click at [1101, 488] on tr "61387C 6H213 2 Madison Blue Spring Restroom Replacement Edit Edit Project Link …" at bounding box center [799, 494] width 1500 height 50
drag, startPoint x: 909, startPoint y: 535, endPoint x: 1085, endPoint y: 544, distance: 176.2
click at [1085, 544] on tr "6H207C 2 [PERSON_NAME] Hurricane [PERSON_NAME] Redevelopment Edit Edit Project …" at bounding box center [799, 544] width 1500 height 50
drag, startPoint x: 936, startPoint y: 594, endPoint x: 1088, endPoint y: 601, distance: 152.2
click at [1088, 601] on tr "6i409C 4 Charlotte Harbor Pole Barn Edit Edit Project Link Open Element D P [DA…" at bounding box center [799, 595] width 1500 height 50
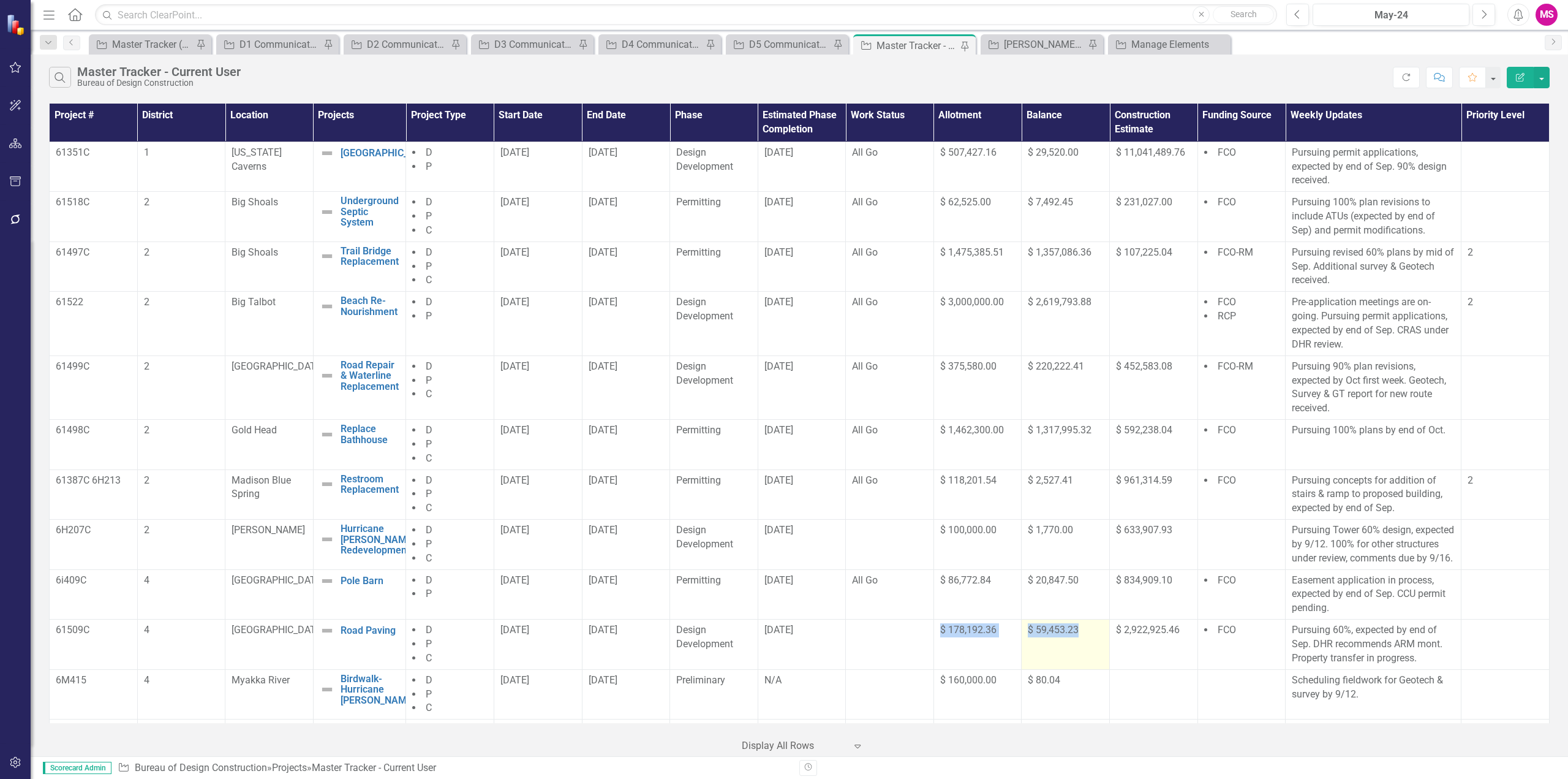
drag, startPoint x: 947, startPoint y: 643, endPoint x: 1094, endPoint y: 656, distance: 147.6
click at [1094, 656] on tr "61509C [STREET_ADDRESS] Paving Edit Edit Project Link Open Element D P C [DATE]…" at bounding box center [799, 645] width 1500 height 50
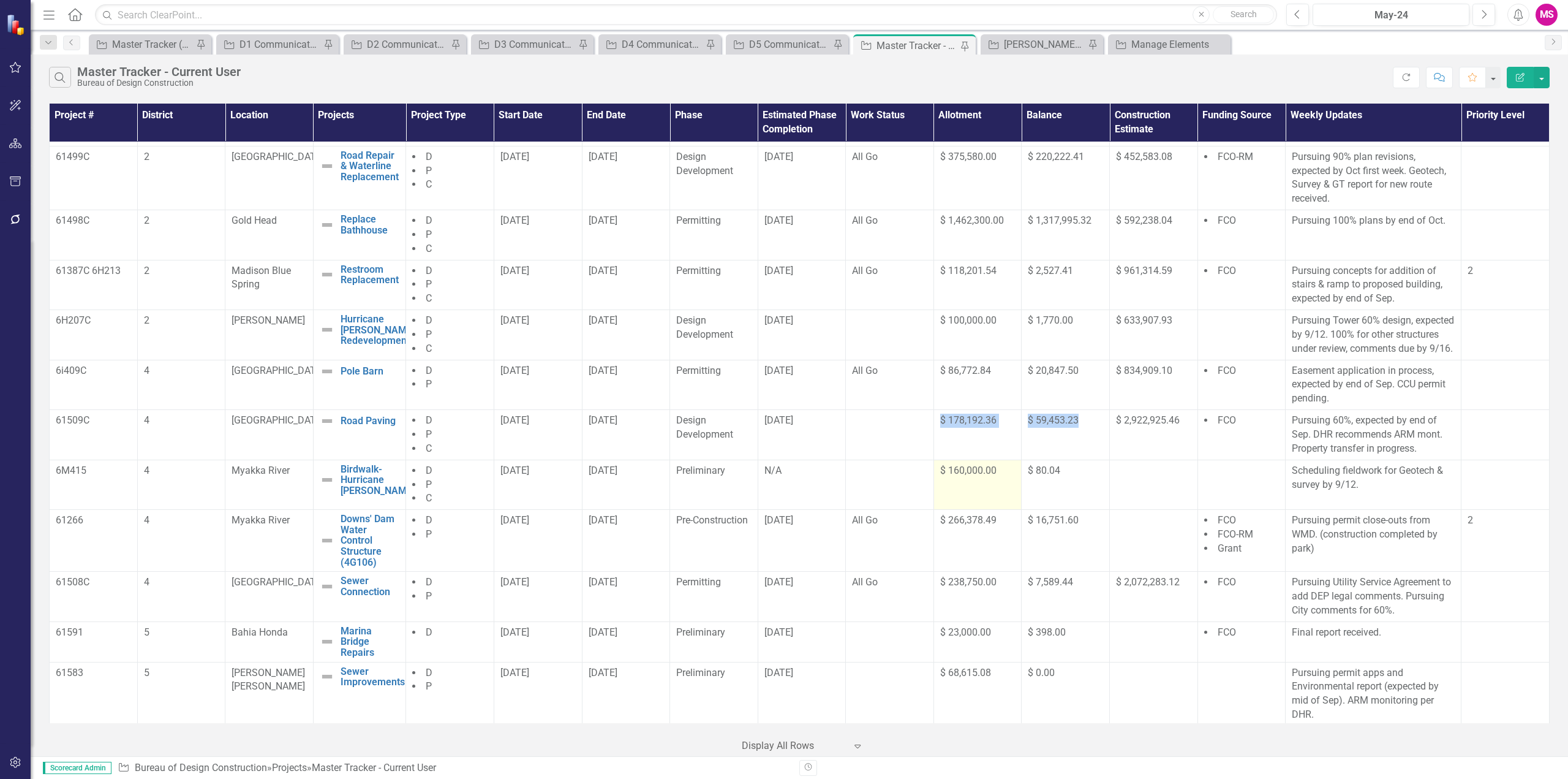
scroll to position [245, 0]
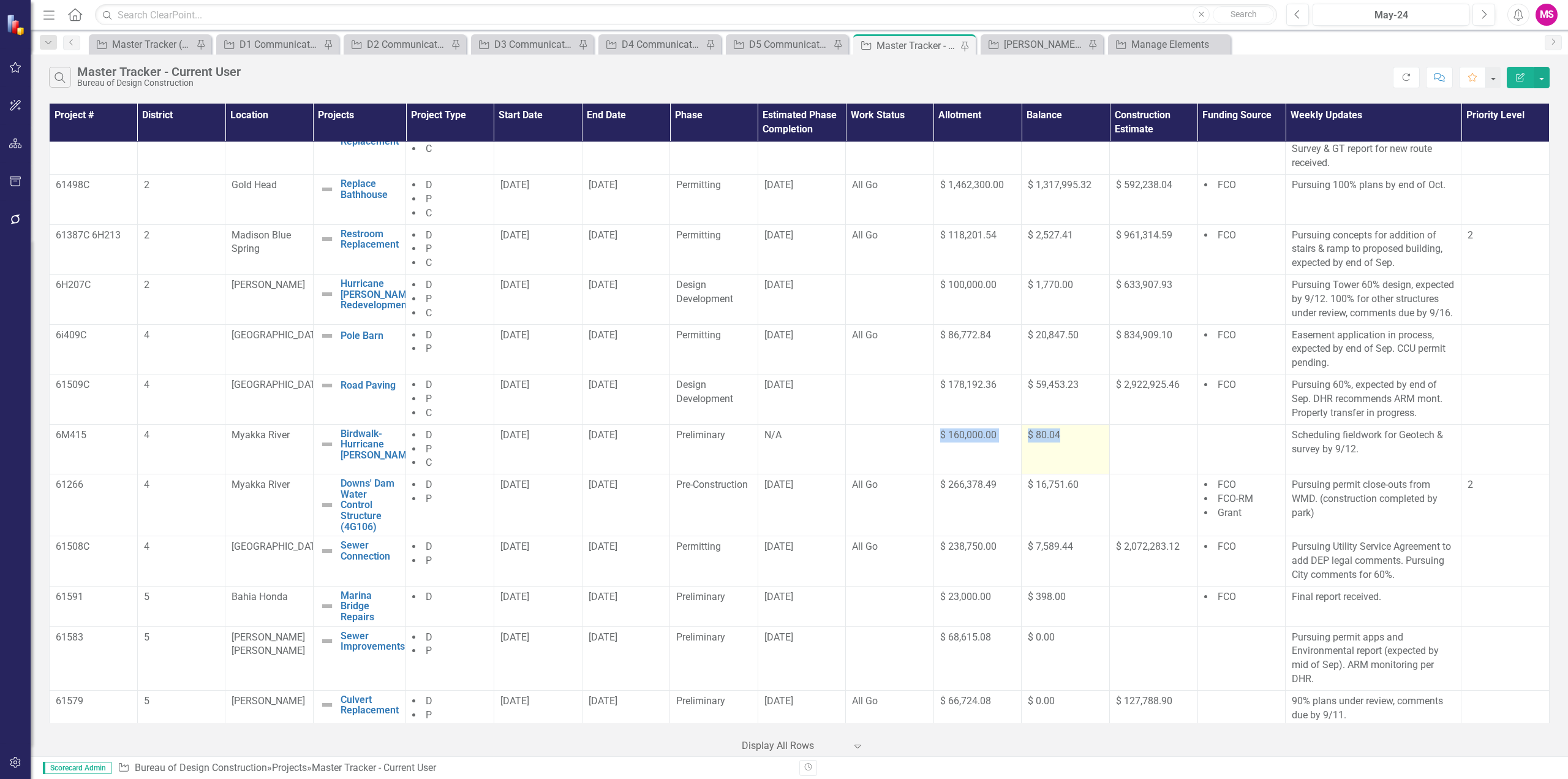
drag, startPoint x: 931, startPoint y: 456, endPoint x: 1072, endPoint y: 465, distance: 141.3
click at [1072, 465] on tr "6M415 4 Myakka River Birdwalk- Hurricane [PERSON_NAME] Edit Edit Project Link O…" at bounding box center [799, 449] width 1500 height 50
drag, startPoint x: 932, startPoint y: 494, endPoint x: 1084, endPoint y: 509, distance: 152.7
click at [1084, 509] on tr "61266 4 Myakka River Downs' Dam Water Control Structure (4G106) Edit Edit Proje…" at bounding box center [799, 505] width 1500 height 62
drag, startPoint x: 926, startPoint y: 561, endPoint x: 1105, endPoint y: 583, distance: 180.3
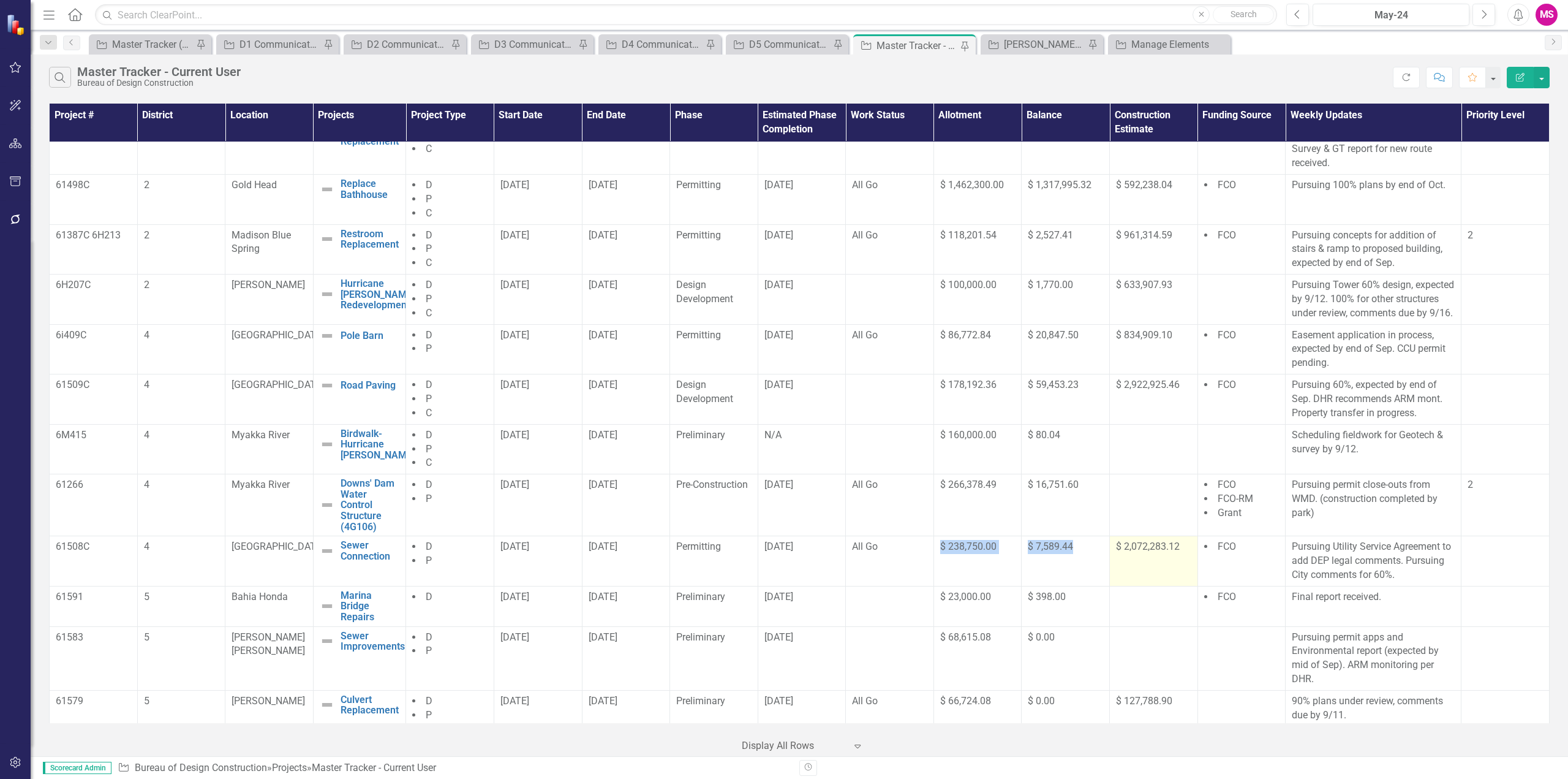
click at [1105, 583] on tr "61508C 4 Paynes Creek Sewer Connection Edit Edit Project Link Open Element D P …" at bounding box center [799, 561] width 1500 height 50
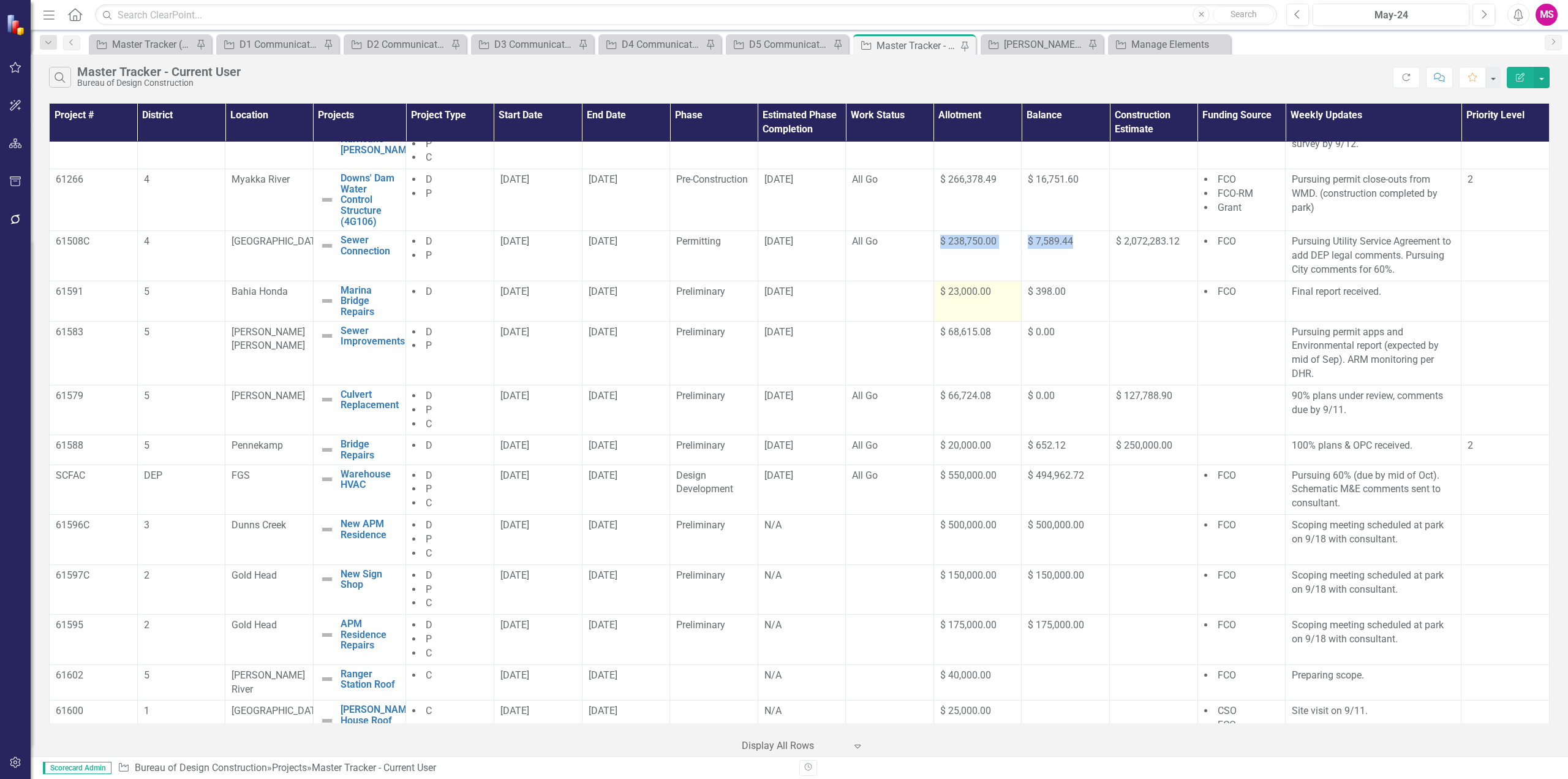
scroll to position [551, 0]
drag, startPoint x: 919, startPoint y: 307, endPoint x: 1084, endPoint y: 329, distance: 166.5
click at [1084, 320] on tr "61591 5 Bahia Honda Marina Bridge Repairs Edit Edit Project Link Open Element D…" at bounding box center [799, 299] width 1500 height 40
drag, startPoint x: 937, startPoint y: 350, endPoint x: 1066, endPoint y: 362, distance: 129.6
click at [1066, 362] on tr "61583 5 [PERSON_NAME] [PERSON_NAME] Sewer Improvements Edit Edit Project Link O…" at bounding box center [799, 352] width 1500 height 64
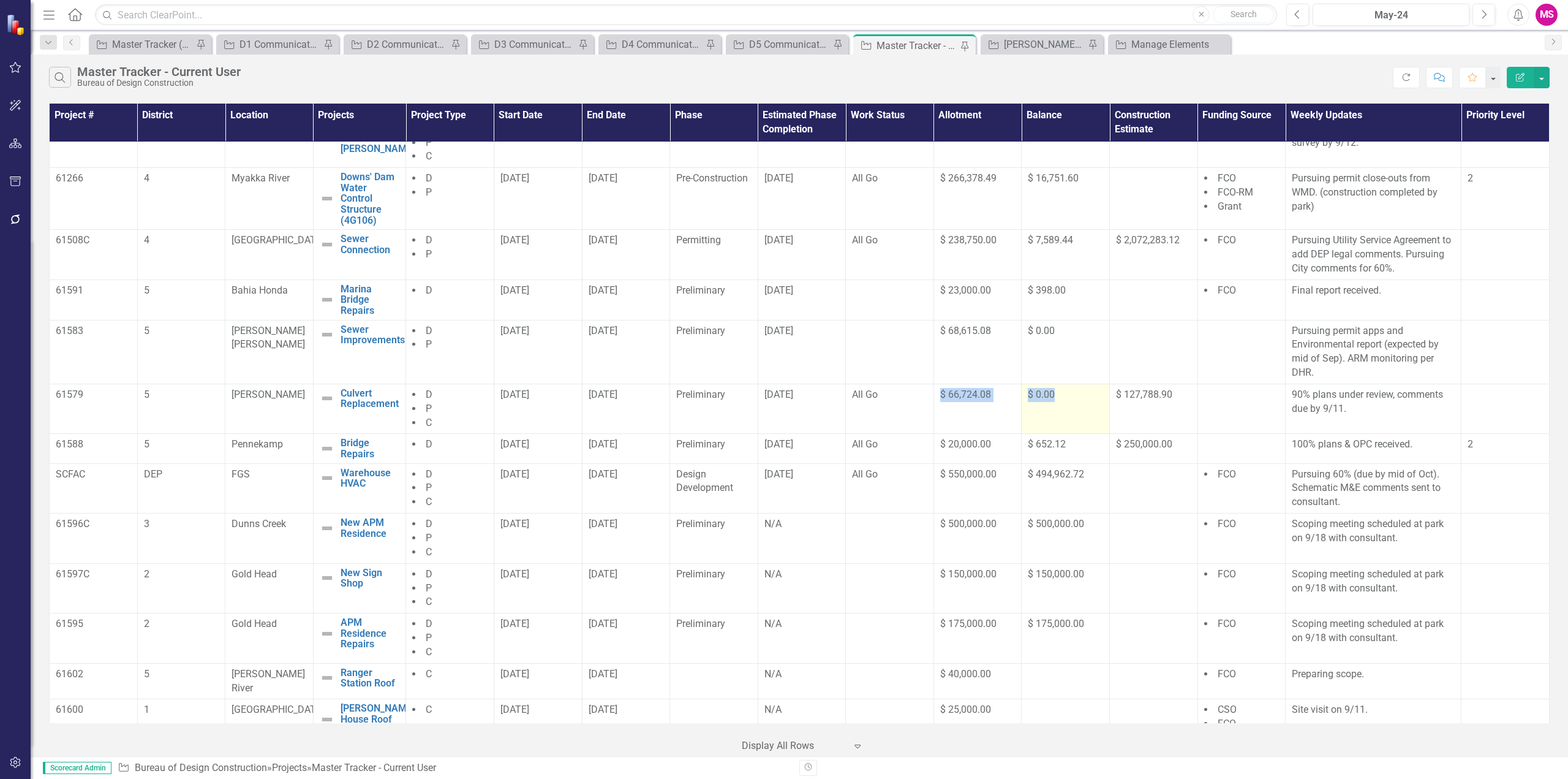
drag, startPoint x: 932, startPoint y: 413, endPoint x: 1051, endPoint y: 424, distance: 119.5
click at [1051, 424] on tr "61579 5 [PERSON_NAME] Culvert Replacement Edit Edit Project Link Open Element D…" at bounding box center [799, 409] width 1500 height 50
drag, startPoint x: 911, startPoint y: 459, endPoint x: 1090, endPoint y: 475, distance: 179.7
click at [1090, 463] on tr "61588 5 Pennekamp Bridge Repairs Edit Edit Project Link Open Element D [DATE] […" at bounding box center [799, 449] width 1500 height 30
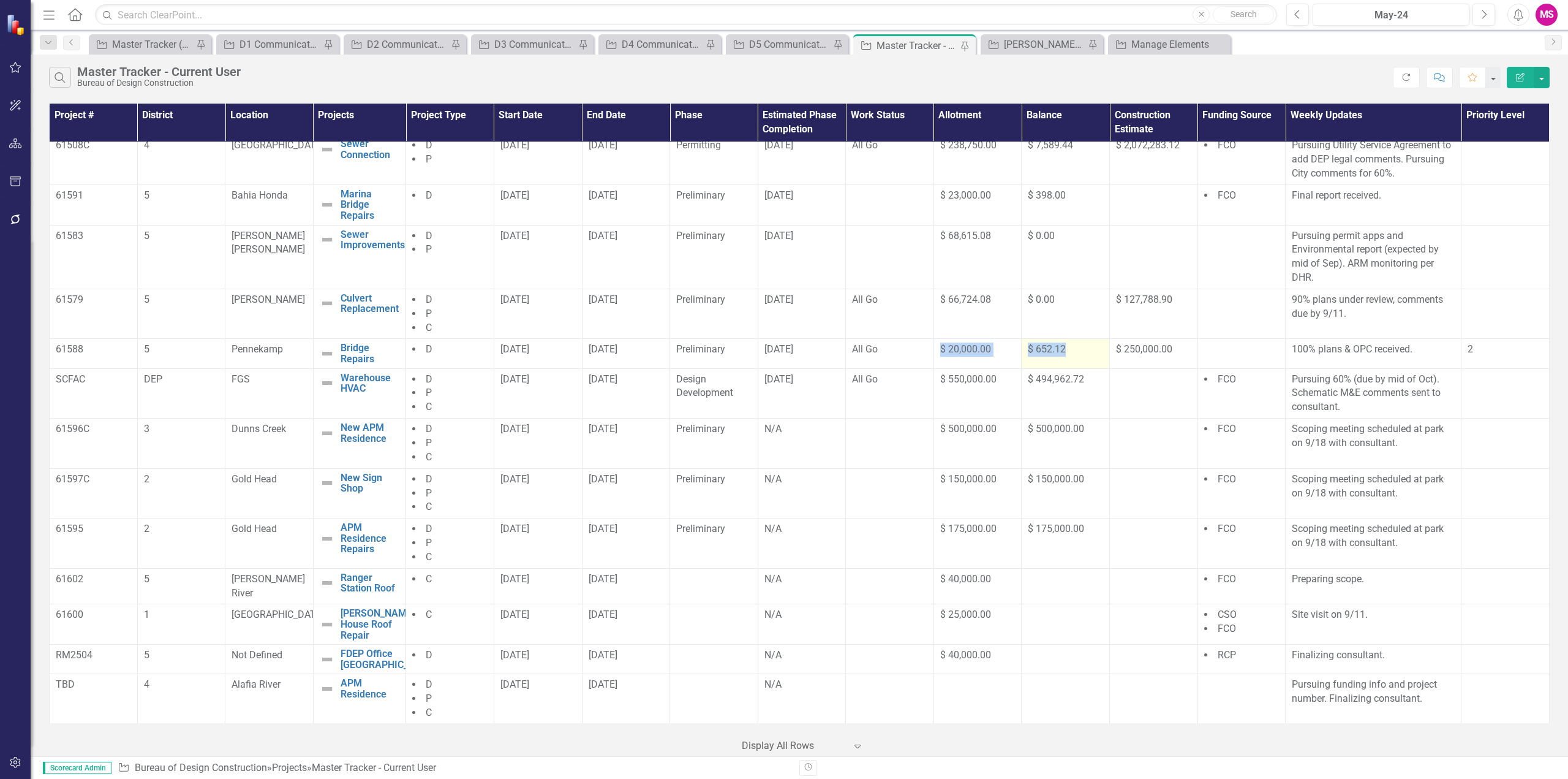
scroll to position [655, 0]
drag, startPoint x: 914, startPoint y: 387, endPoint x: 1120, endPoint y: 390, distance: 206.0
click at [1120, 390] on tr "SCFAC DEP FGS Warehouse HVAC Edit Edit Project Link Open Element D P C [DATE] […" at bounding box center [799, 392] width 1500 height 50
drag, startPoint x: 879, startPoint y: 440, endPoint x: 1115, endPoint y: 447, distance: 236.1
click at [1115, 447] on tr "61596C 3 Dunns Creek New APM Residence Edit Edit Project Link Open Element D P …" at bounding box center [799, 442] width 1500 height 50
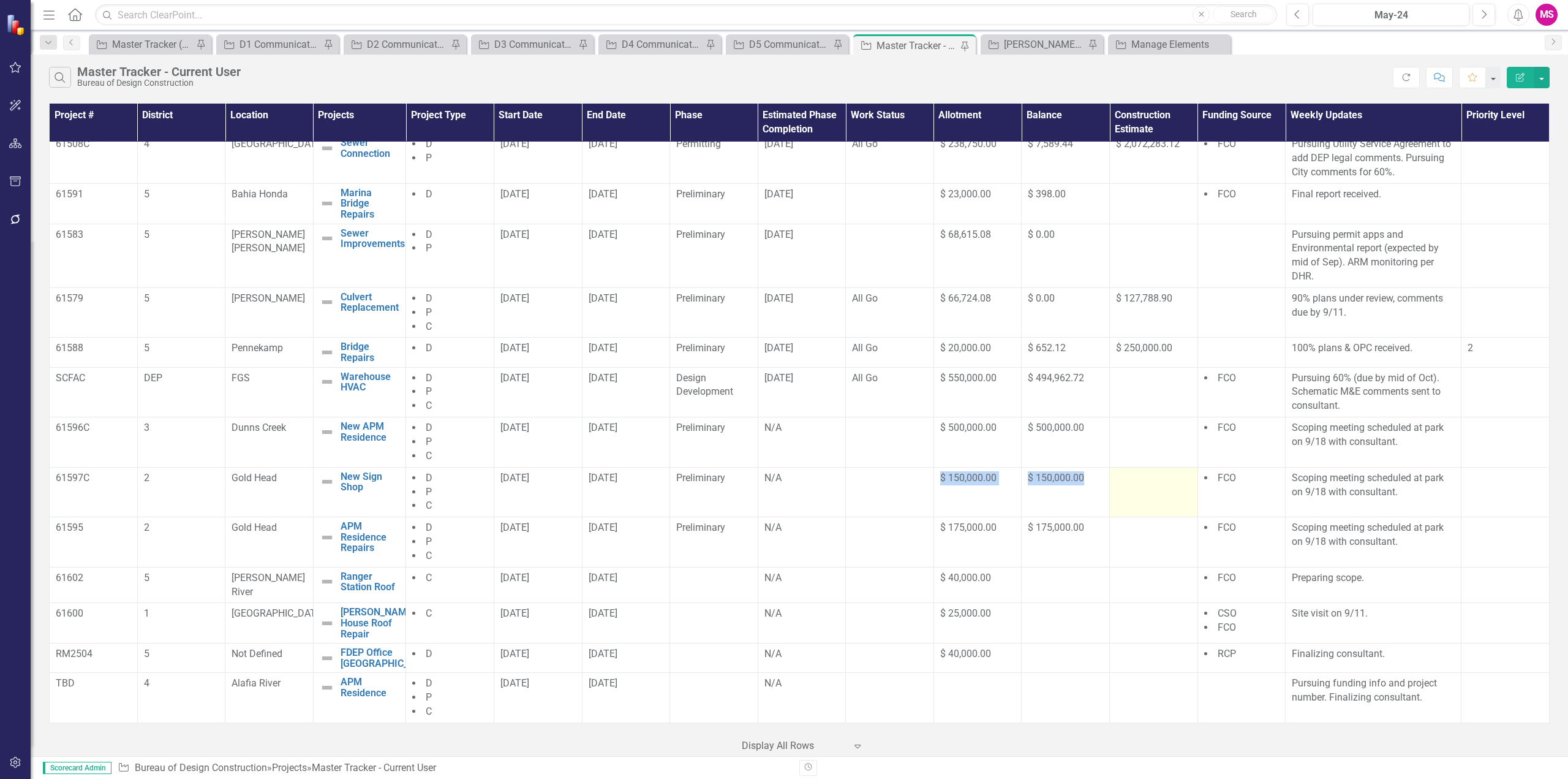
drag, startPoint x: 889, startPoint y: 488, endPoint x: 1112, endPoint y: 492, distance: 223.0
click at [1112, 492] on tr "61597C 2 Gold Head New Sign Shop Edit Edit Project Link Open Element D P C [DAT…" at bounding box center [799, 492] width 1500 height 50
drag, startPoint x: 877, startPoint y: 538, endPoint x: 1146, endPoint y: 541, distance: 269.0
click at [1146, 541] on tr "61595 2 Gold Head APM Residence Repairs Edit Edit Project Link Open Element D P…" at bounding box center [799, 542] width 1500 height 50
drag, startPoint x: 884, startPoint y: 582, endPoint x: 1015, endPoint y: 586, distance: 131.1
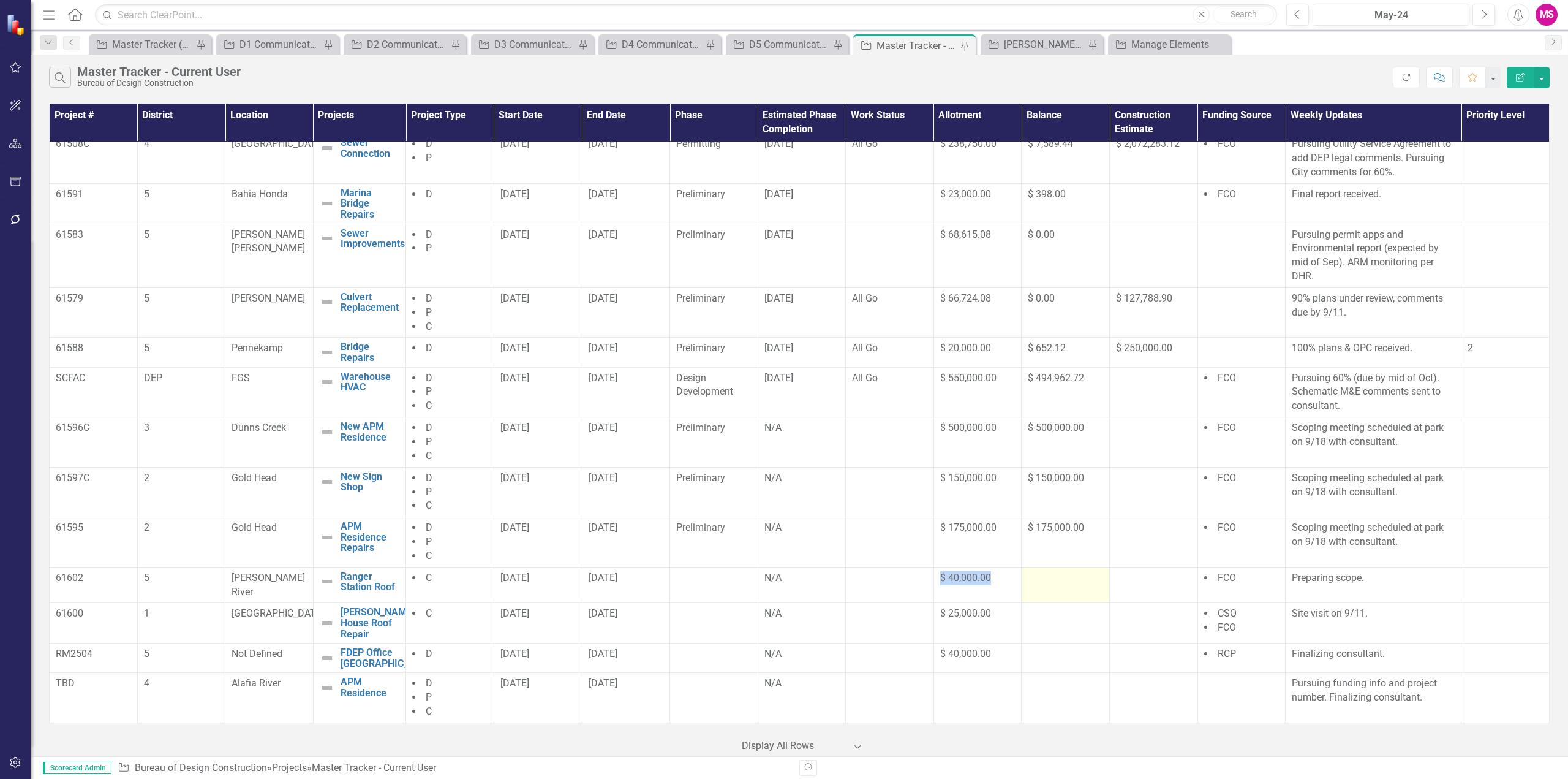
click at [1015, 586] on tr "61602 5 [PERSON_NAME] River Ranger Station Roof Edit Edit Project Link Open Ele…" at bounding box center [799, 584] width 1500 height 36
drag, startPoint x: 883, startPoint y: 620, endPoint x: 1047, endPoint y: 624, distance: 164.0
click at [1047, 624] on tr "61600 [GEOGRAPHIC_DATA][PERSON_NAME] Roof Repair Edit Edit Project Link Open El…" at bounding box center [799, 623] width 1500 height 40
drag, startPoint x: 873, startPoint y: 654, endPoint x: 1031, endPoint y: 656, distance: 158.0
click at [1031, 656] on tr "RM2504 5 Not Defined FDEP Office Biscayne Bay Edit Edit Project Link Open Eleme…" at bounding box center [799, 658] width 1500 height 30
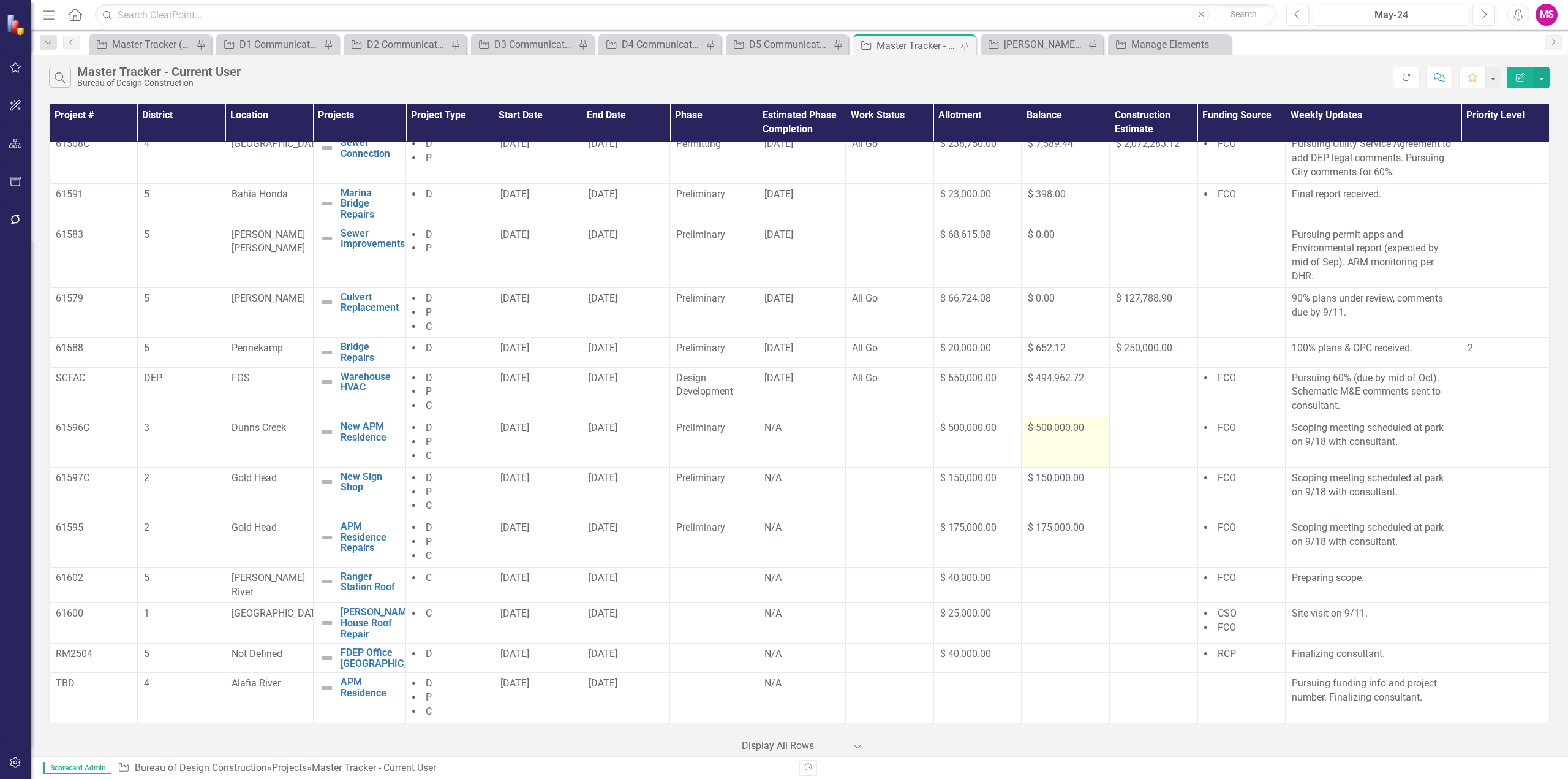
click at [1028, 430] on span "$ 500,000.00" at bounding box center [1056, 427] width 56 height 11
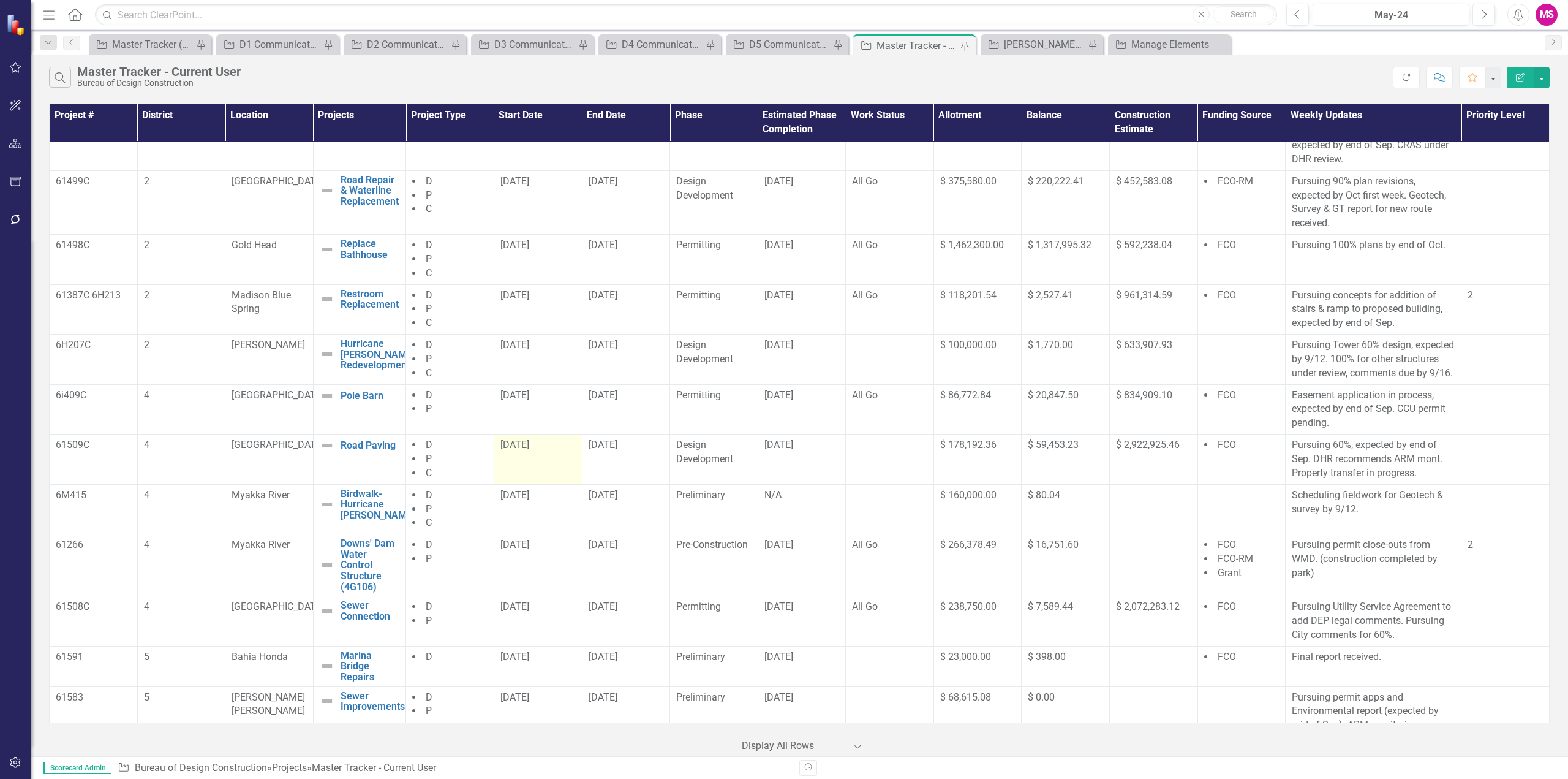
scroll to position [164, 0]
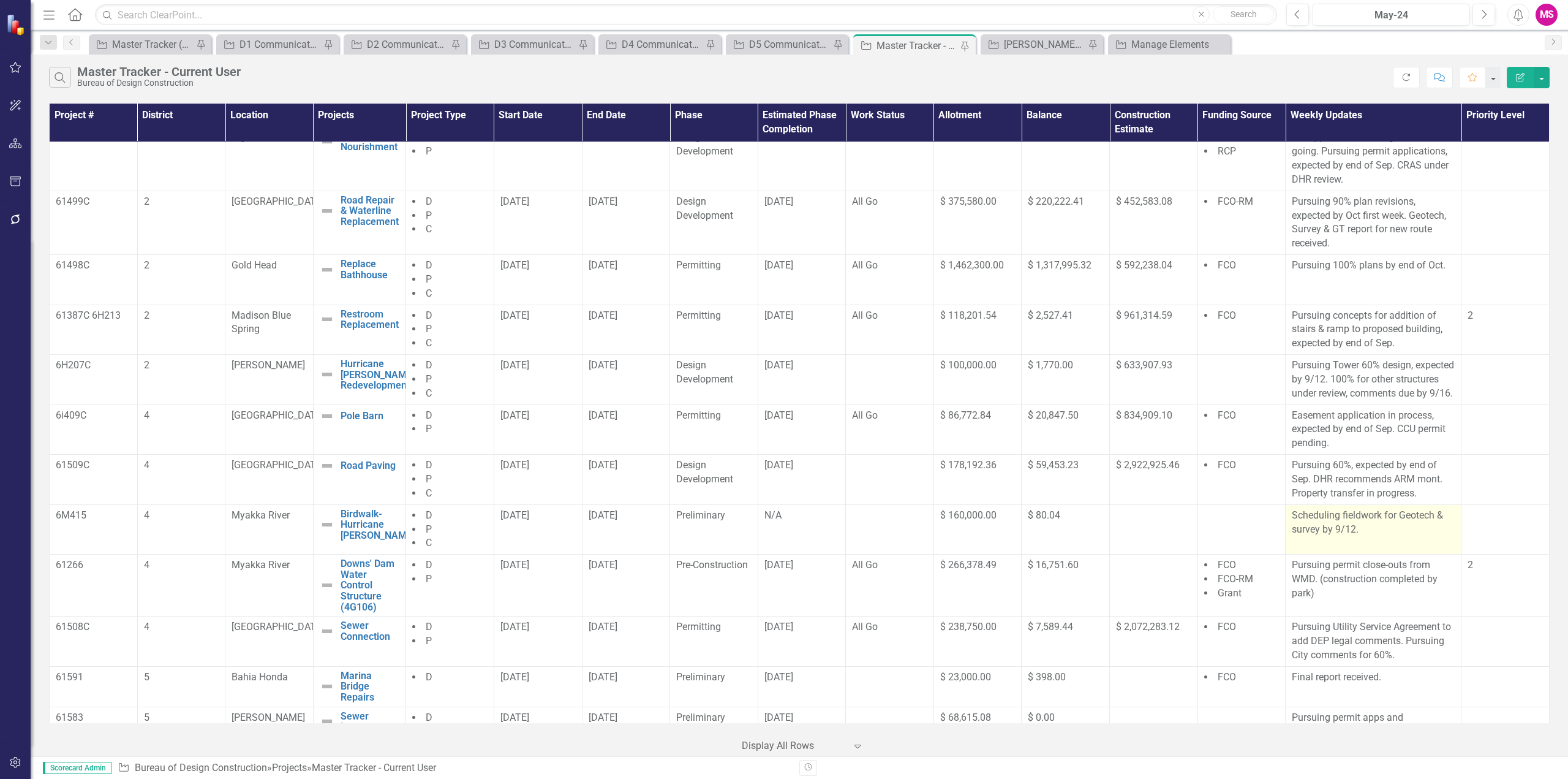
click at [1403, 537] on p "Scheduling fieldwork for Geotech & survey by 9/12." at bounding box center [1373, 522] width 163 height 28
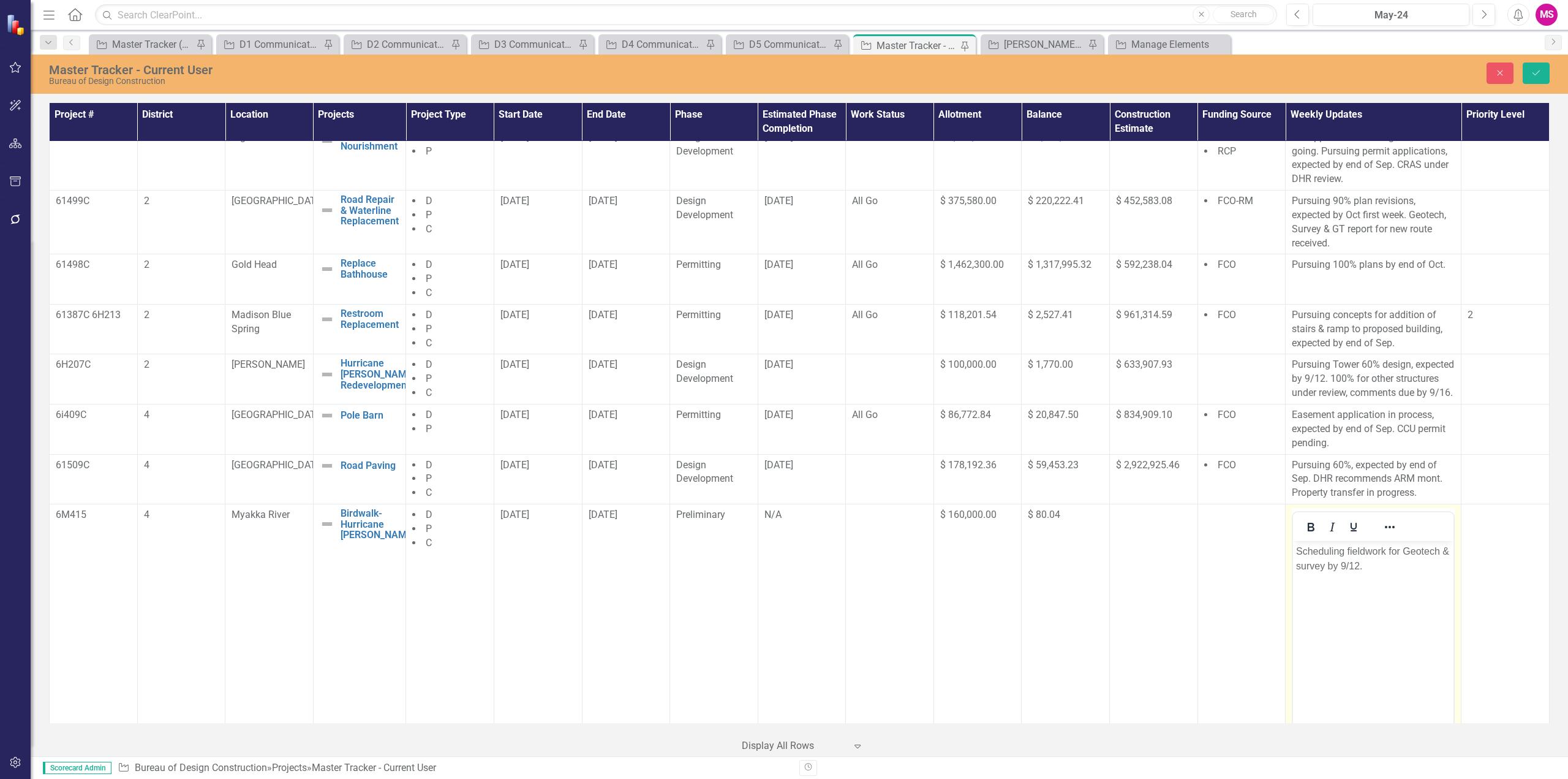
scroll to position [0, 0]
click at [1294, 551] on body "Scheduling fieldwork for Geotech & survey by 9/12." at bounding box center [1373, 633] width 161 height 184
drag, startPoint x: 1366, startPoint y: 582, endPoint x: 1290, endPoint y: 564, distance: 78.1
click at [1293, 564] on html "Topo survey scheduled 9/11-9/12. Scheduling fieldwork for Geotech & survey by 9…" at bounding box center [1373, 633] width 161 height 184
click at [1320, 592] on body "Topo survey scheduled 9/11-9/12." at bounding box center [1373, 633] width 161 height 184
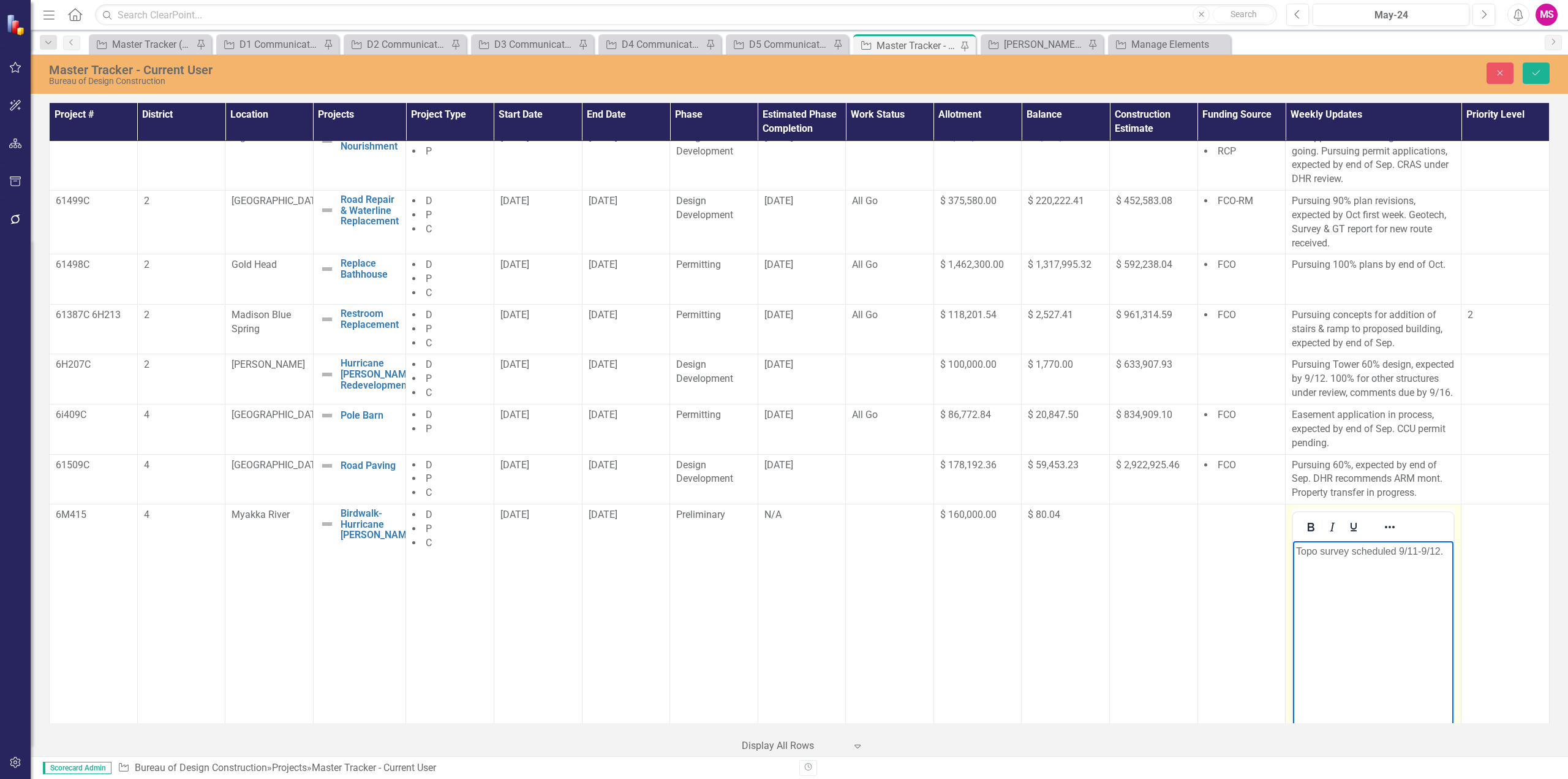
click at [1401, 550] on p "Topo survey scheduled 9/11-9/12." at bounding box center [1373, 551] width 155 height 14
click at [1404, 551] on p "Topo survey scheduled for 9/11-9/12." at bounding box center [1373, 559] width 155 height 30
click at [1445, 553] on p "Topo survey scheduled 9/11-9/12." at bounding box center [1373, 551] width 155 height 14
click at [1536, 74] on icon "Save" at bounding box center [1536, 72] width 11 height 8
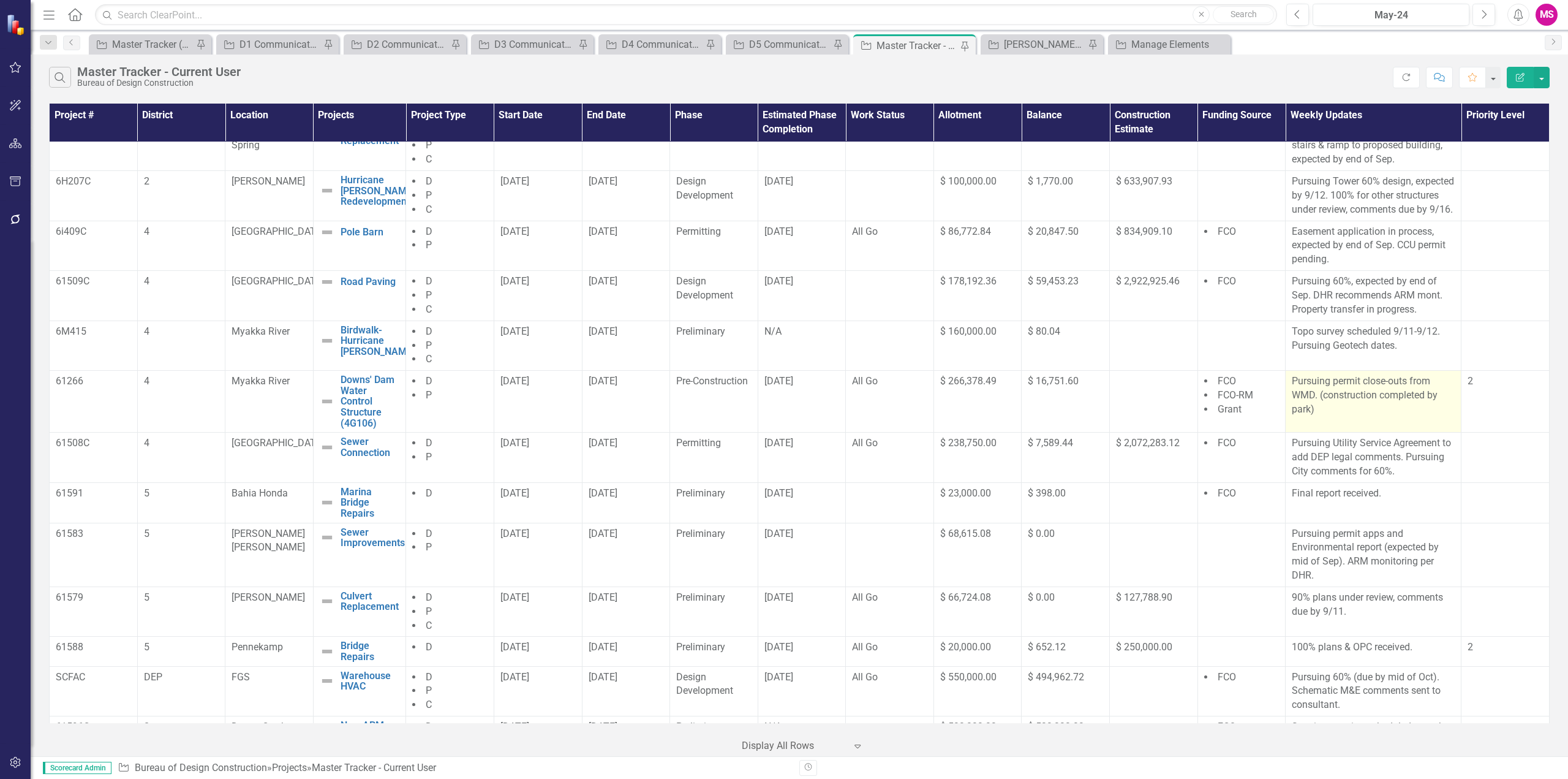
scroll to position [287, 0]
